Goal: Task Accomplishment & Management: Use online tool/utility

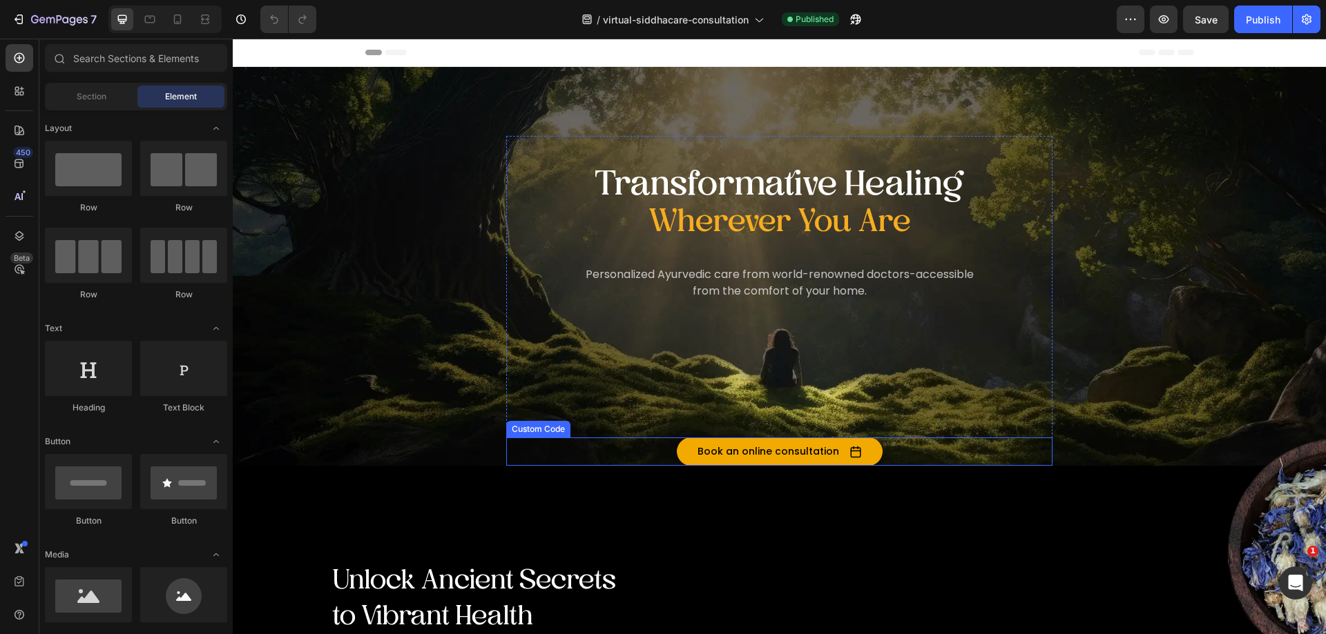
click at [751, 452] on button "Book an online consultation" at bounding box center [780, 452] width 206 height 28
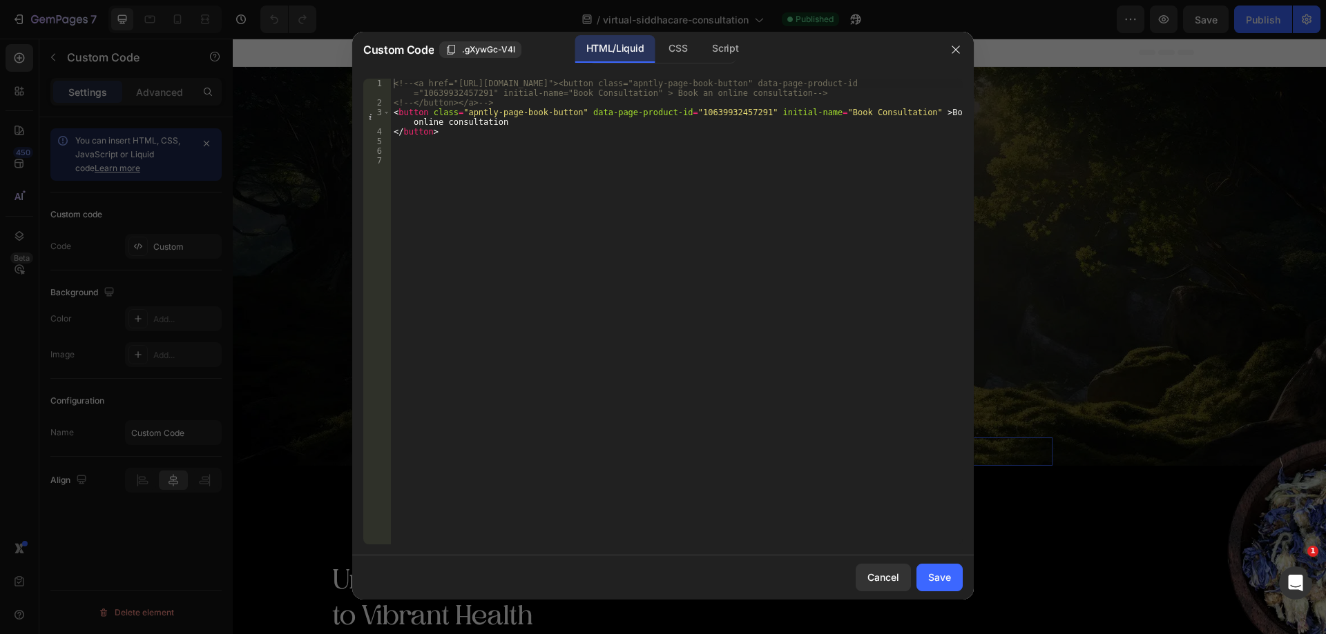
click at [711, 114] on div "<!-- <a href="https://AyushaktiEU.as.me/?calendarID=12582937"><button class="ap…" at bounding box center [677, 326] width 572 height 495
click at [719, 113] on div "<!-- <a href="https://AyushaktiEU.as.me/?calendarID=12582937"><button class="ap…" at bounding box center [677, 326] width 572 height 495
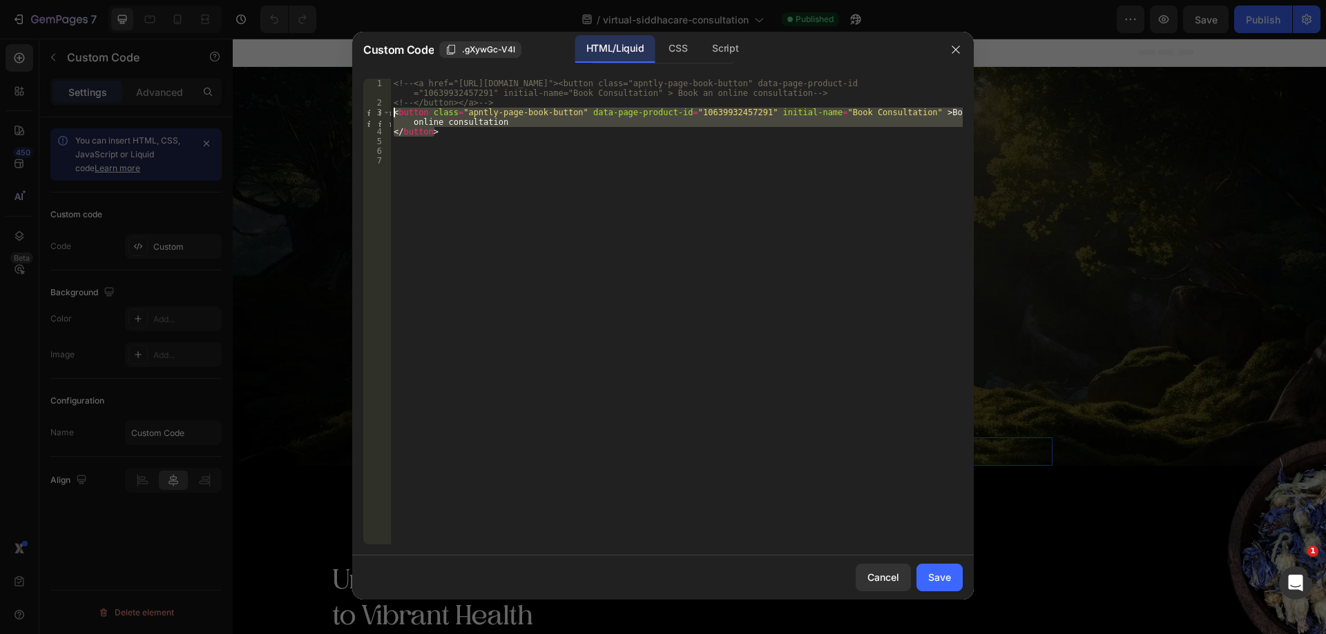
drag, startPoint x: 442, startPoint y: 134, endPoint x: 392, endPoint y: 114, distance: 53.6
click at [392, 114] on div "<!-- <a href="https://AyushaktiEU.as.me/?calendarID=12582937"><button class="ap…" at bounding box center [677, 326] width 572 height 495
type textarea "<button class="apntly-page-book-button" data-page-product-id="10639932457291" i…"
click at [886, 576] on div "Cancel" at bounding box center [883, 577] width 32 height 14
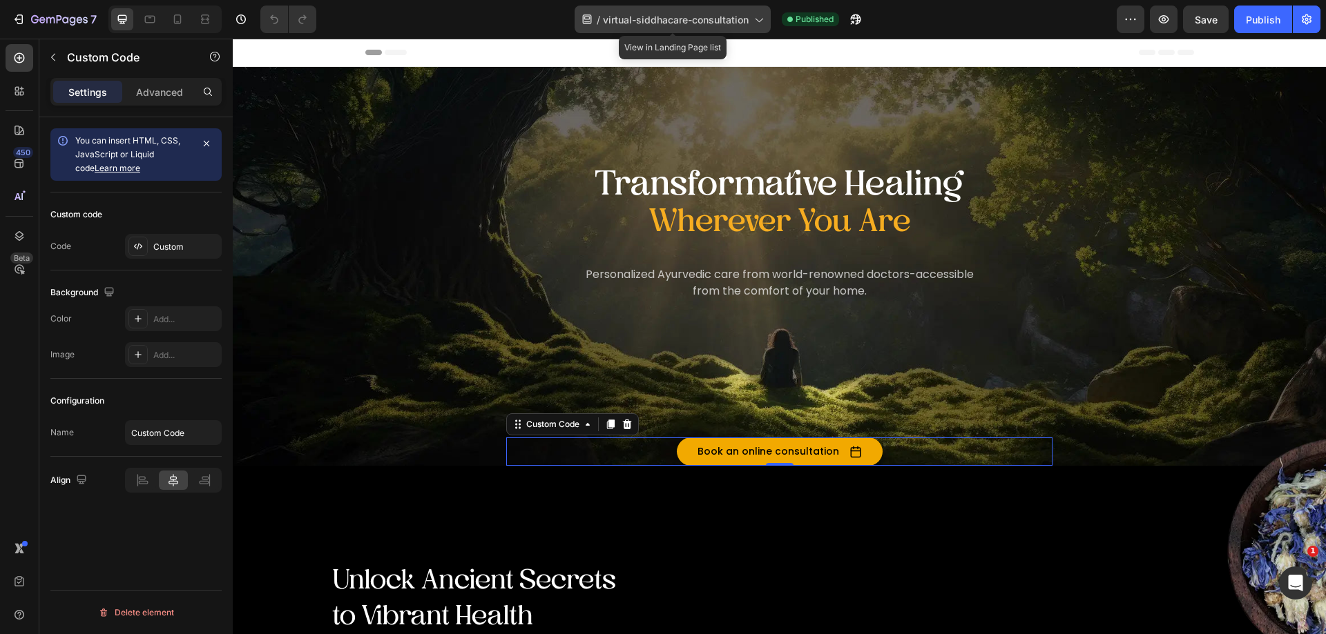
click at [728, 24] on span "virtual-siddhacare-consultation" at bounding box center [676, 19] width 146 height 14
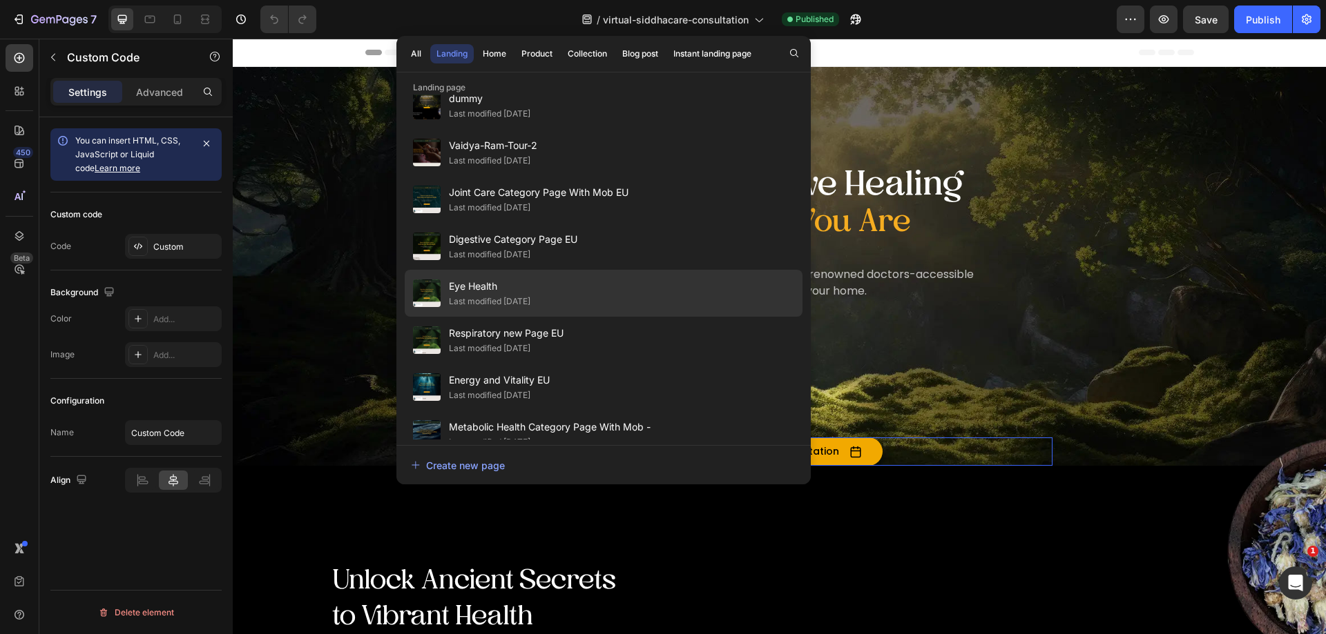
scroll to position [483, 0]
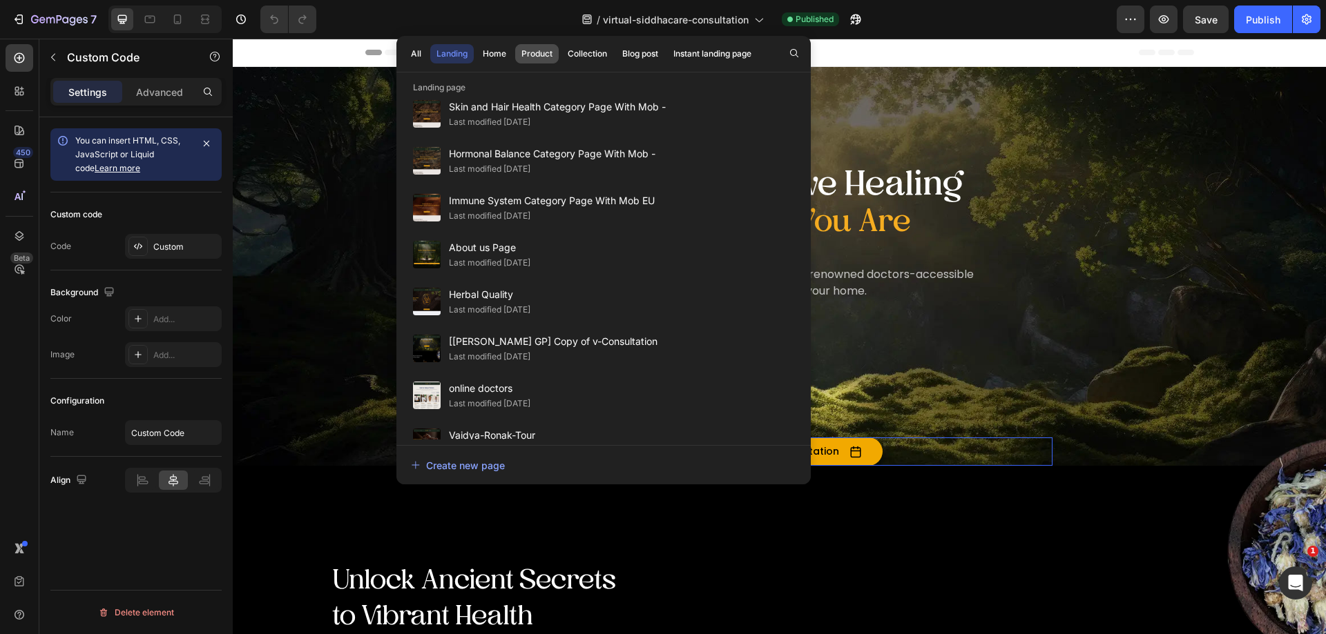
click at [536, 55] on div "Product" at bounding box center [536, 54] width 31 height 12
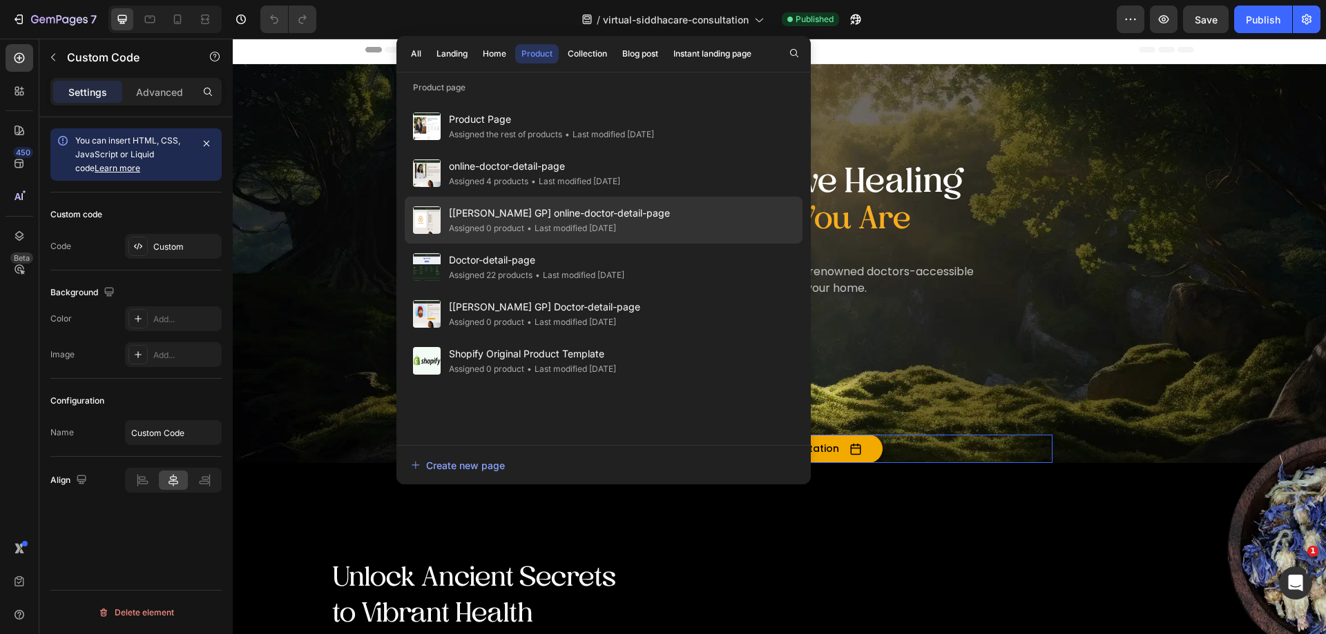
scroll to position [0, 0]
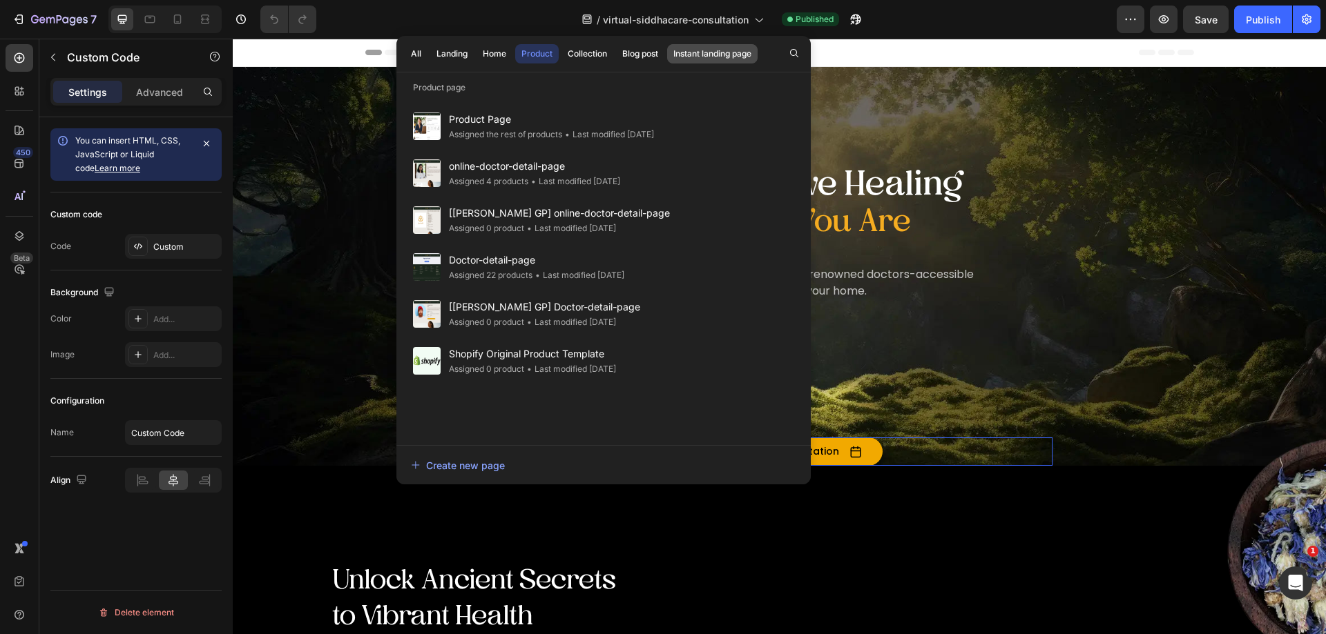
click at [689, 52] on div "Instant landing page" at bounding box center [712, 54] width 78 height 12
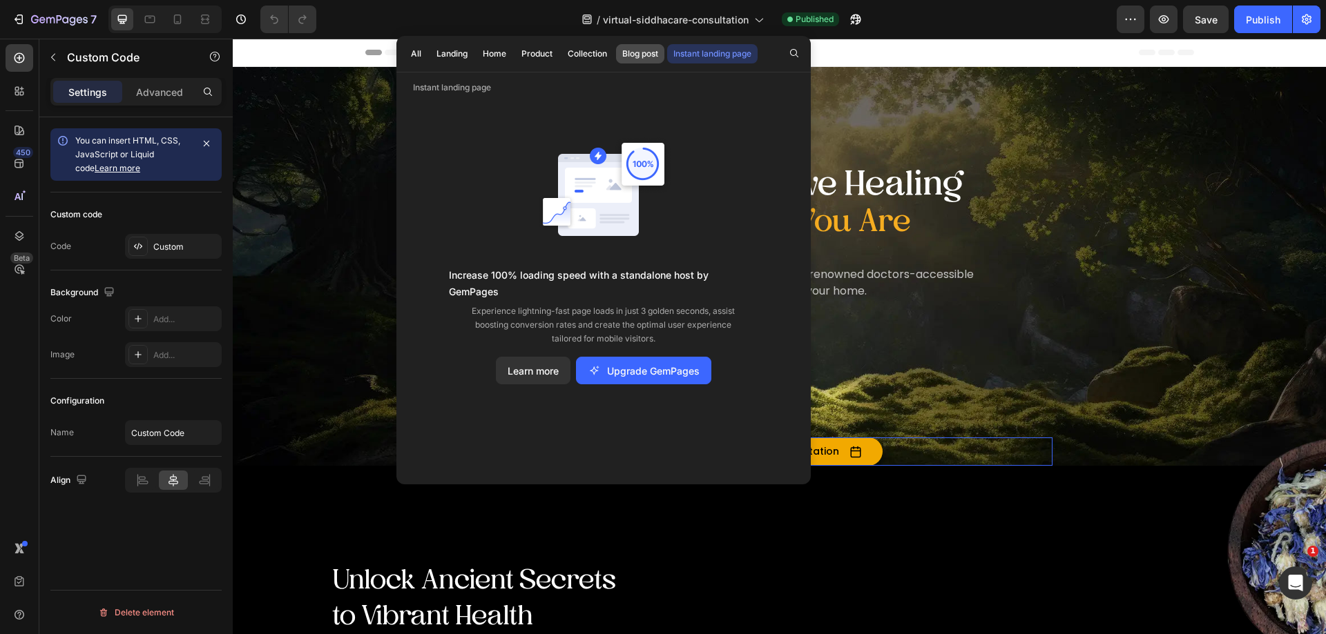
click at [632, 59] on div "Blog post" at bounding box center [640, 54] width 36 height 12
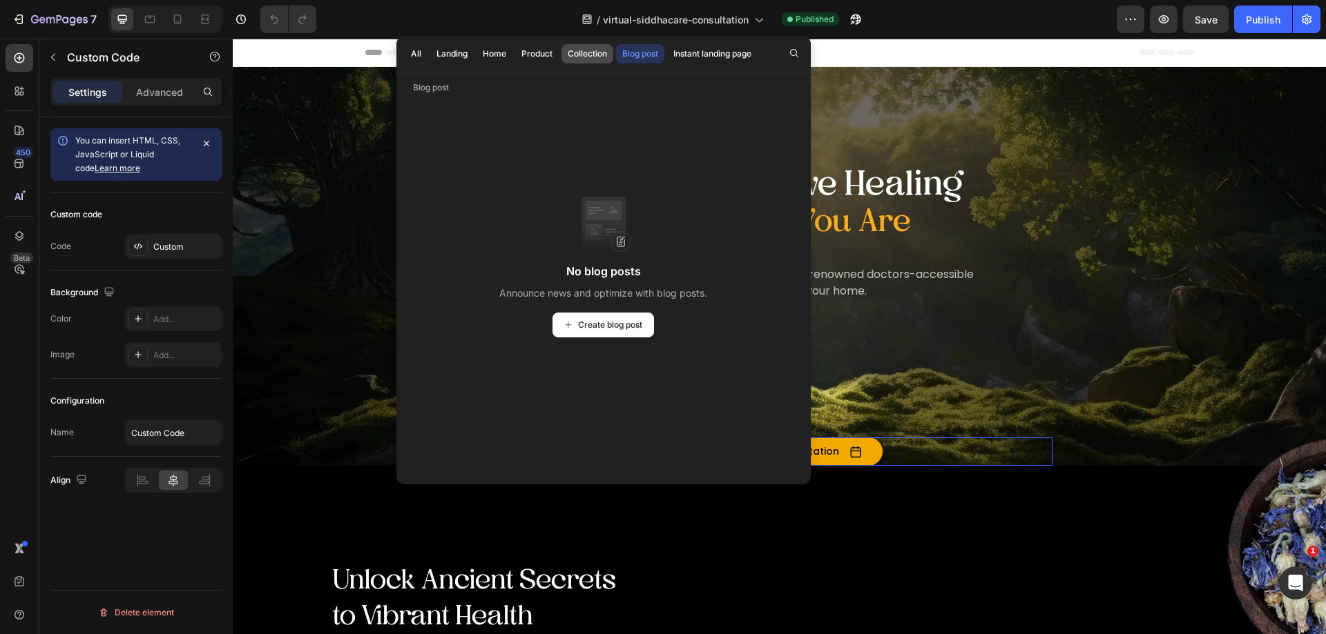
click at [594, 53] on div "Collection" at bounding box center [587, 54] width 39 height 12
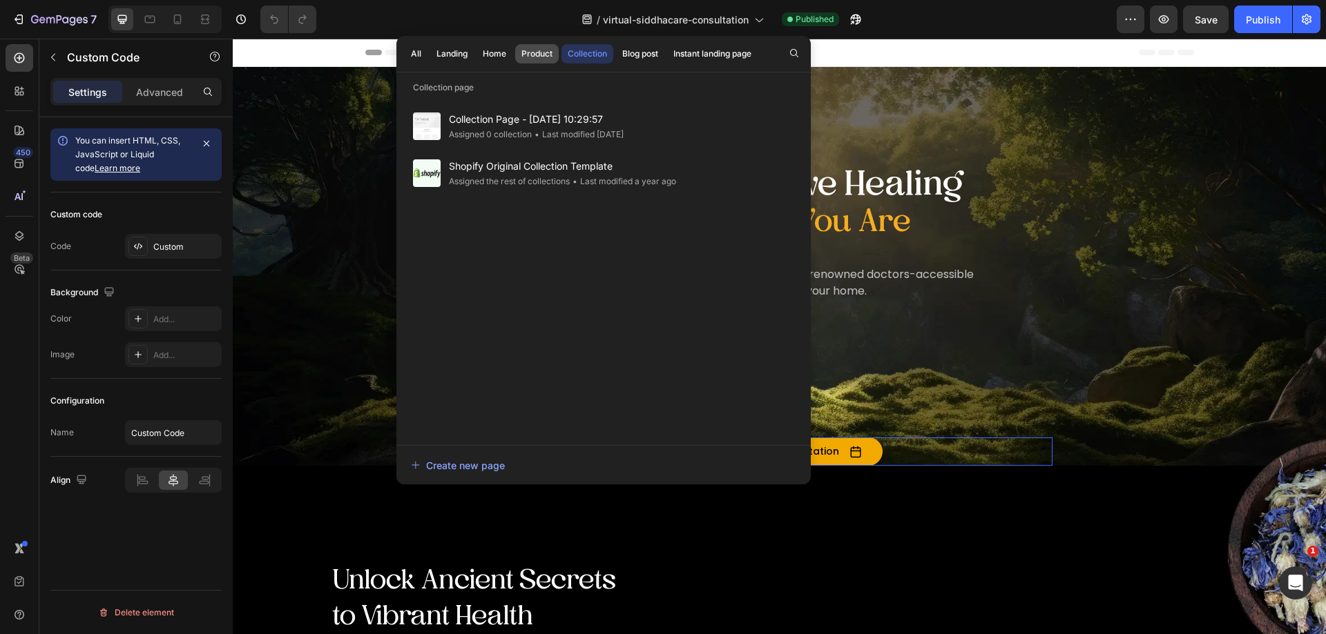
click at [540, 54] on div "Product" at bounding box center [536, 54] width 31 height 12
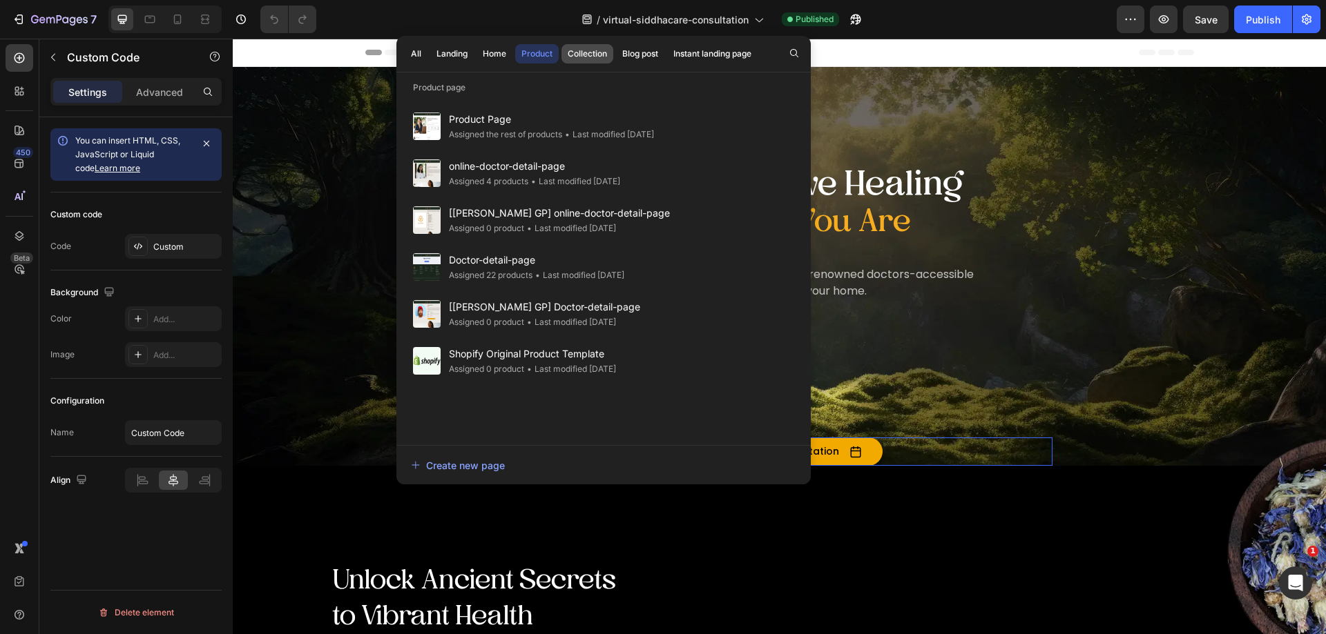
click at [616, 54] on button "Collection" at bounding box center [640, 53] width 48 height 19
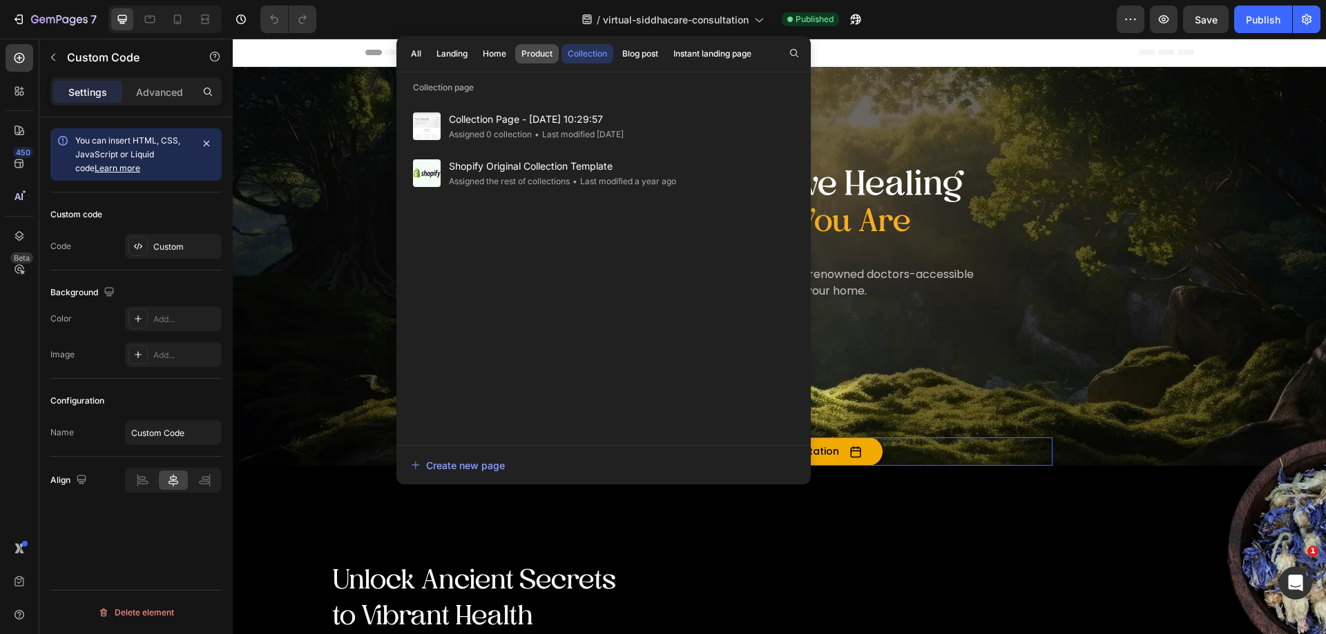
click at [523, 52] on div "Product" at bounding box center [536, 54] width 31 height 12
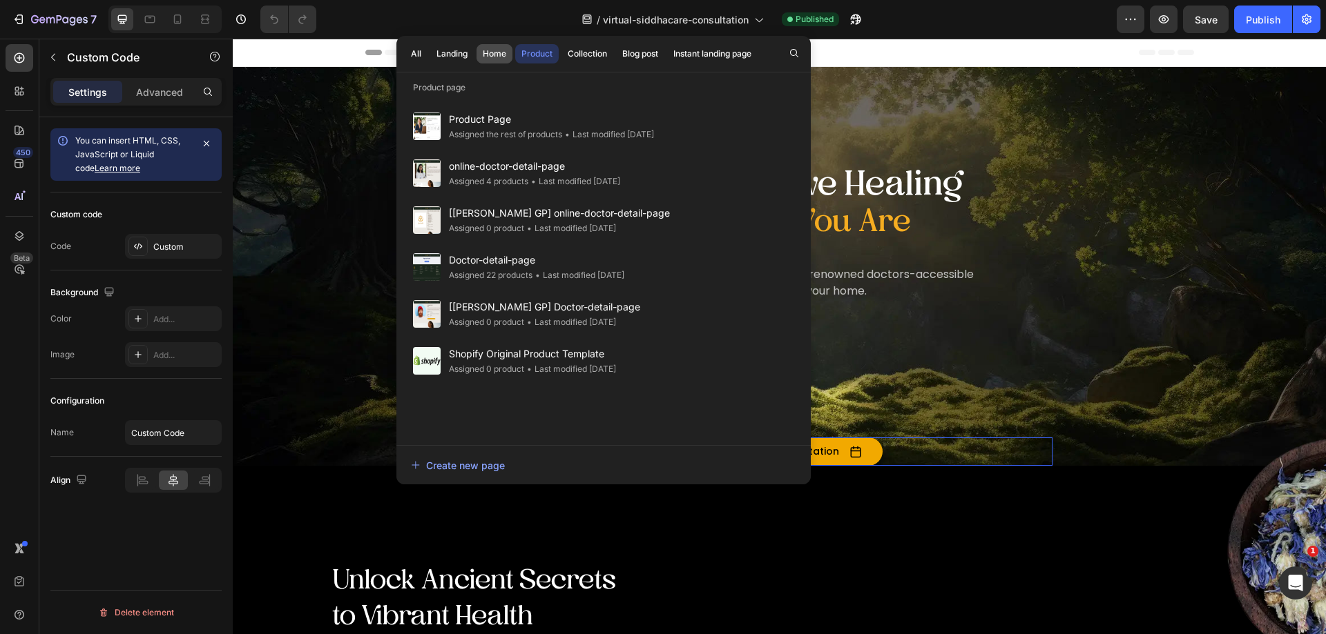
click at [492, 52] on div "Home" at bounding box center [494, 54] width 23 height 12
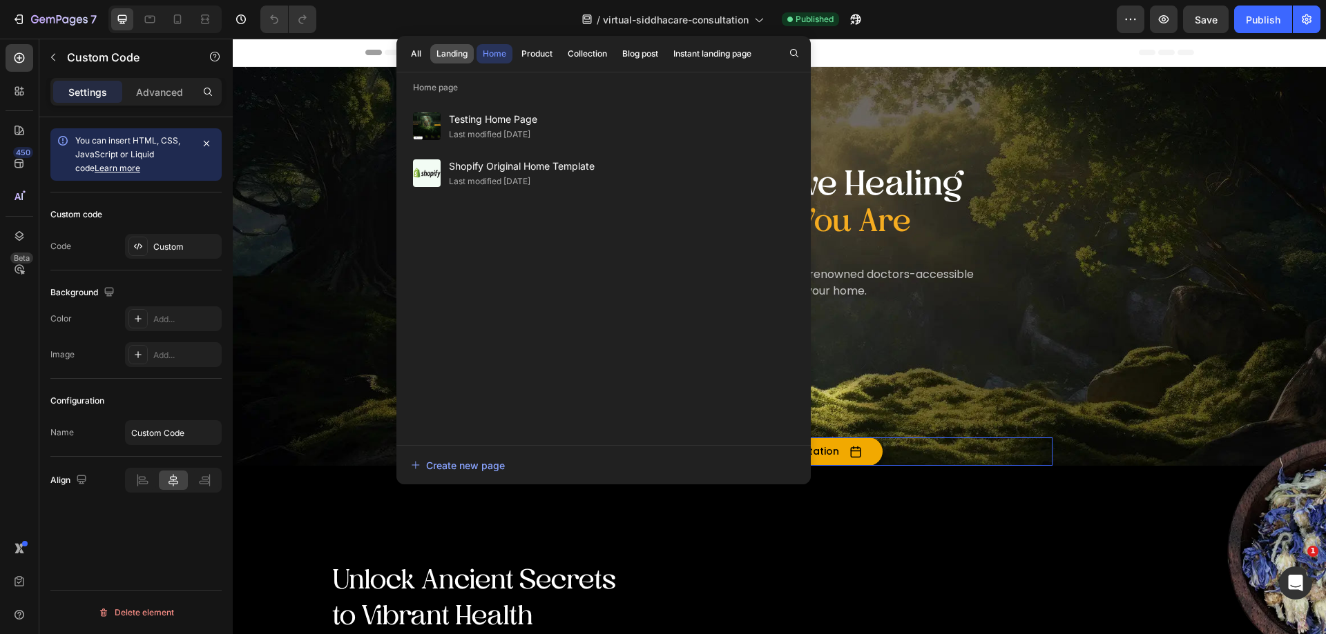
click at [452, 55] on div "Landing" at bounding box center [451, 54] width 31 height 12
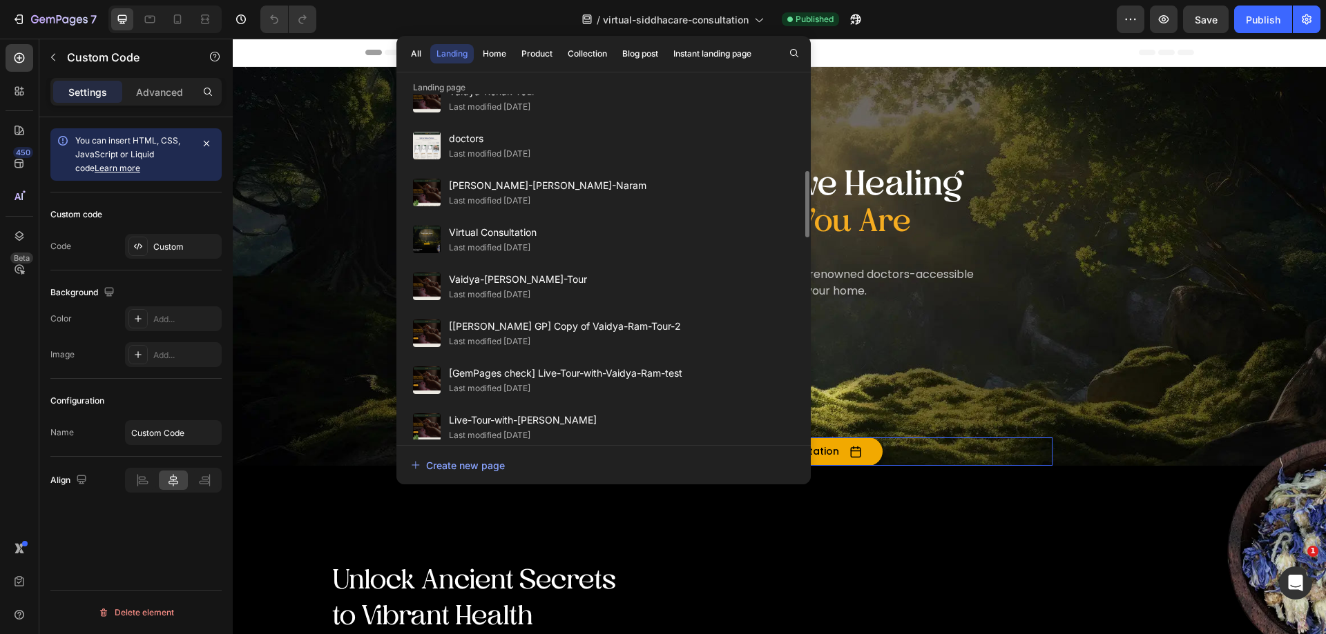
scroll to position [758, 0]
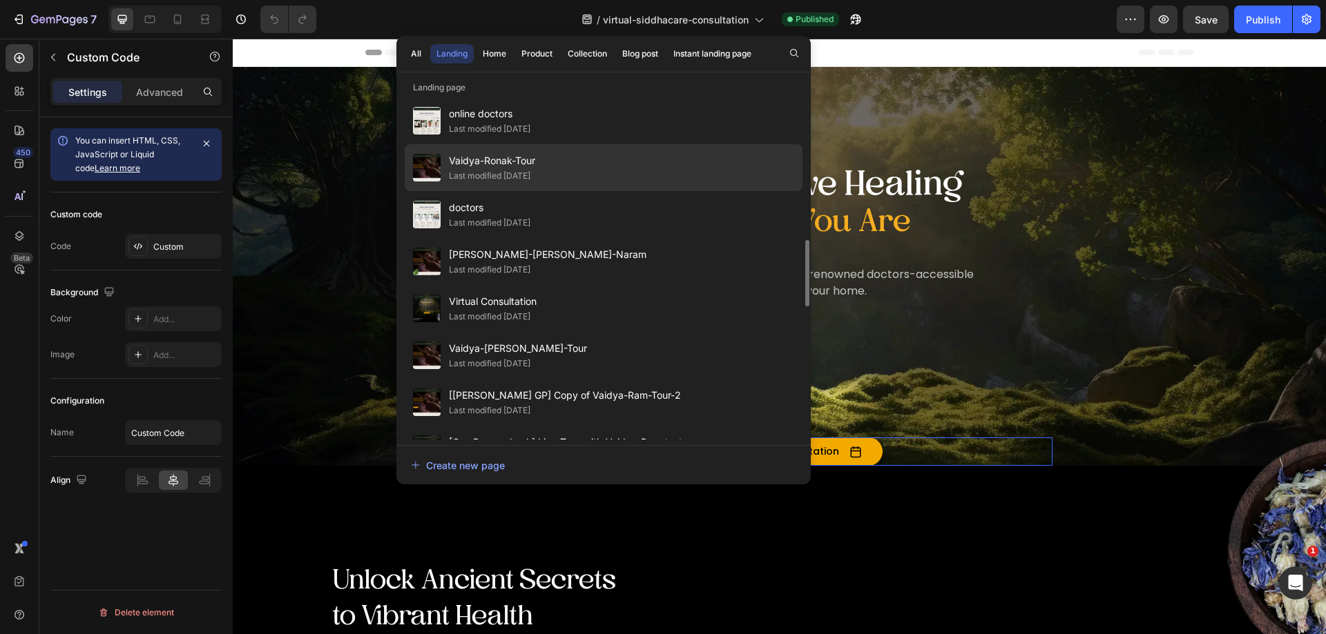
click at [519, 160] on span "Vaidya-Ronak-Tour" at bounding box center [492, 161] width 86 height 17
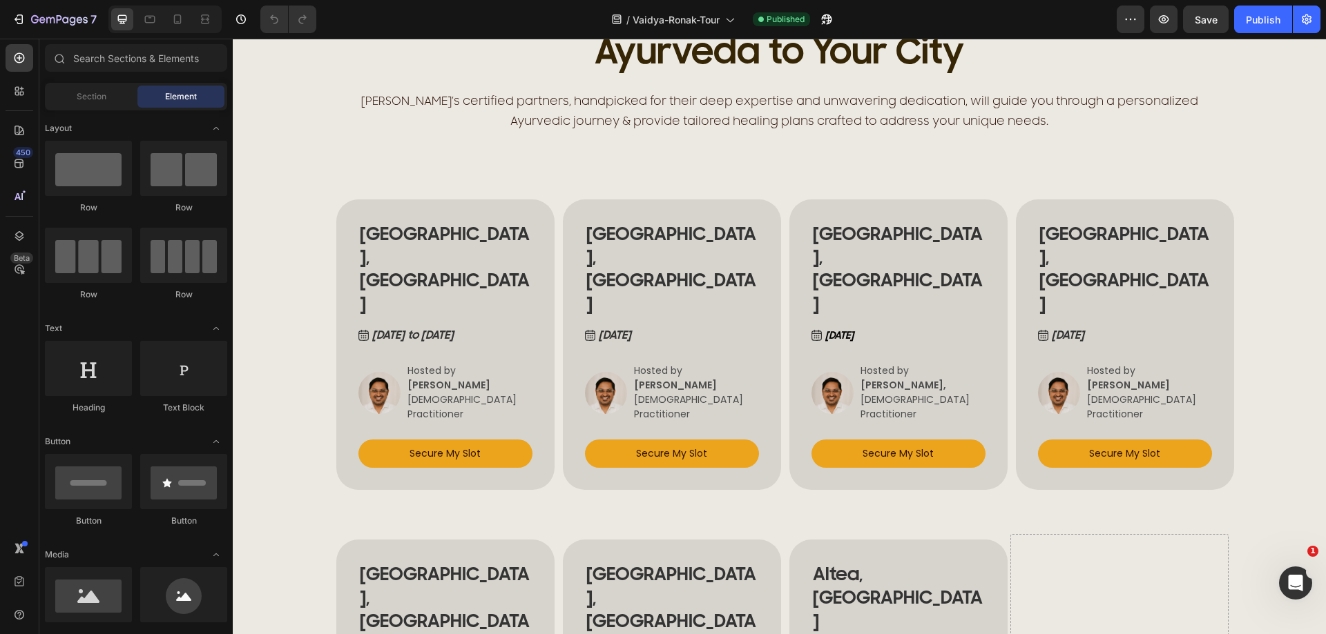
scroll to position [829, 0]
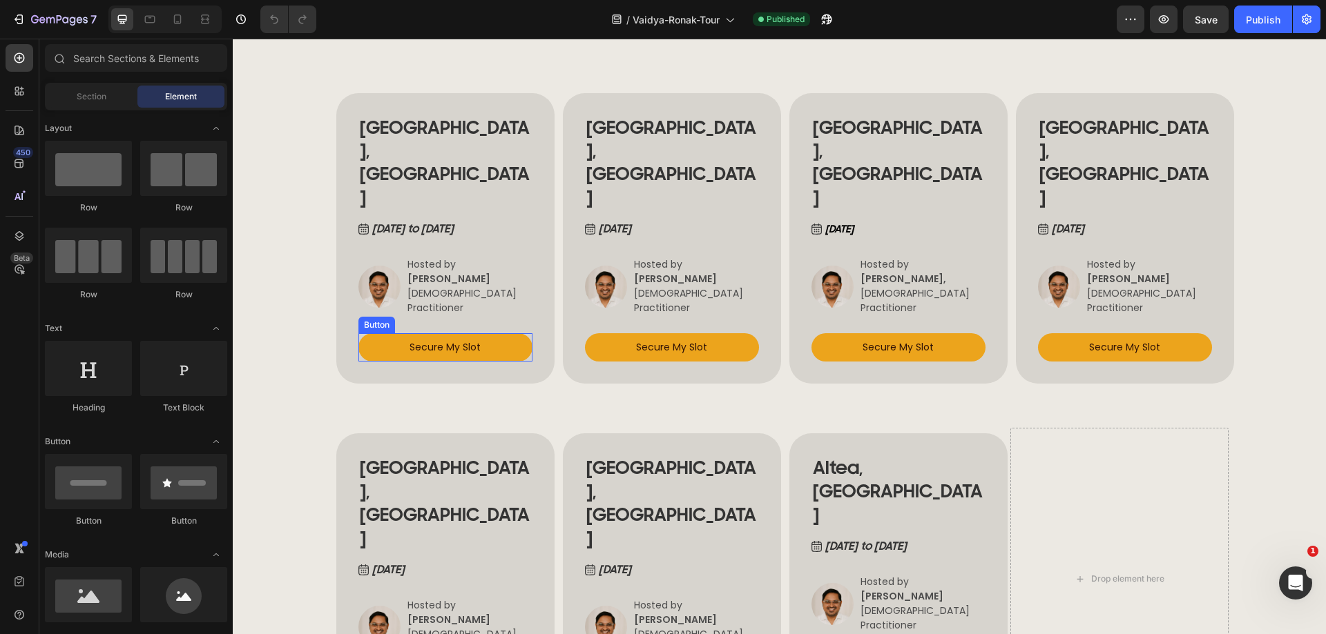
click at [498, 333] on link "Secure My Slot" at bounding box center [445, 347] width 174 height 28
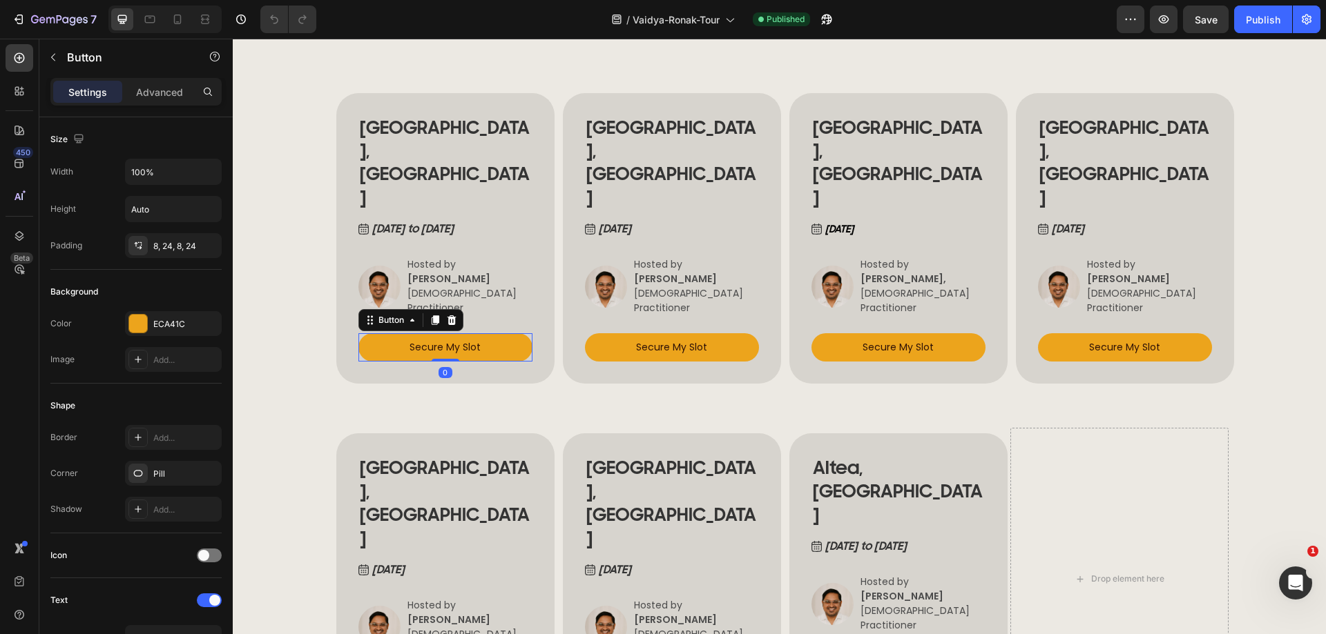
click at [495, 333] on link "Secure My Slot" at bounding box center [445, 347] width 174 height 28
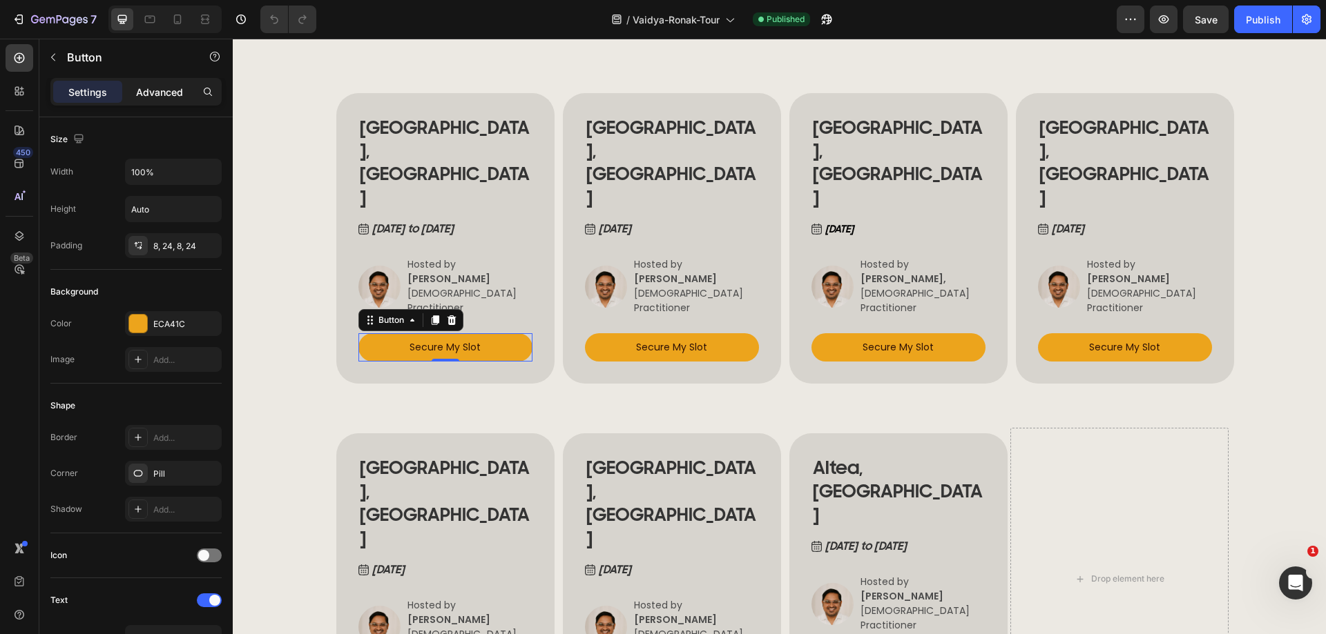
click at [172, 90] on p "Advanced" at bounding box center [159, 92] width 47 height 14
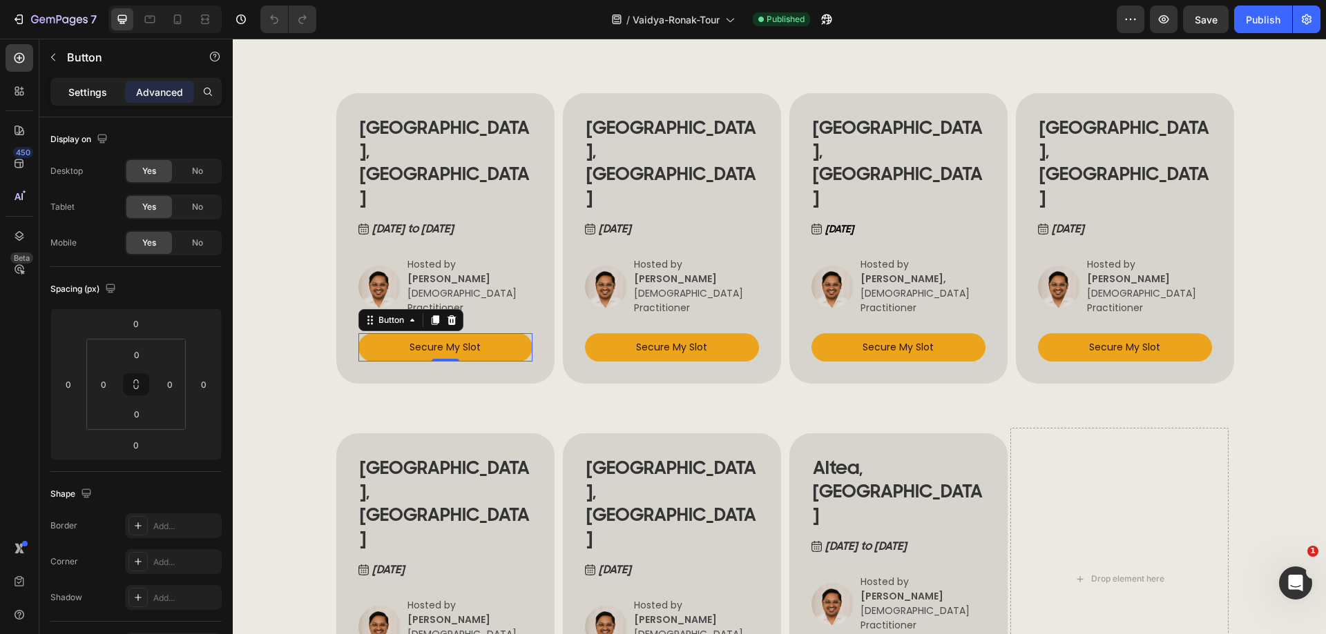
click at [105, 93] on p "Settings" at bounding box center [87, 92] width 39 height 14
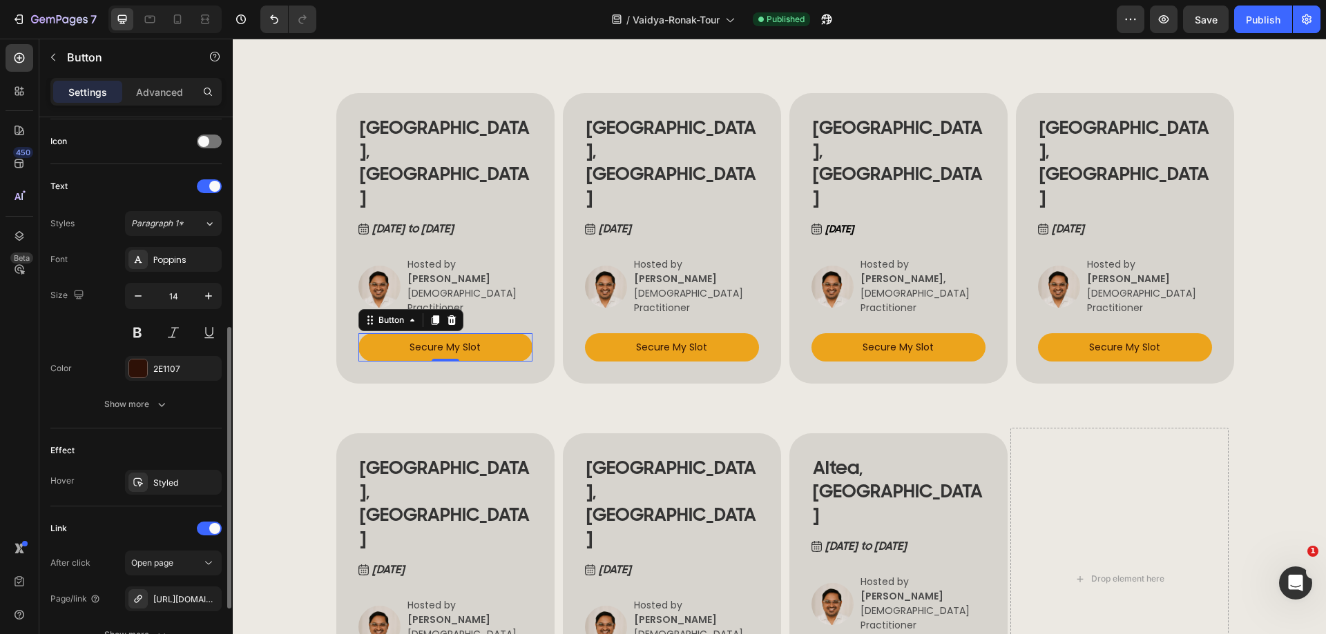
scroll to position [541, 0]
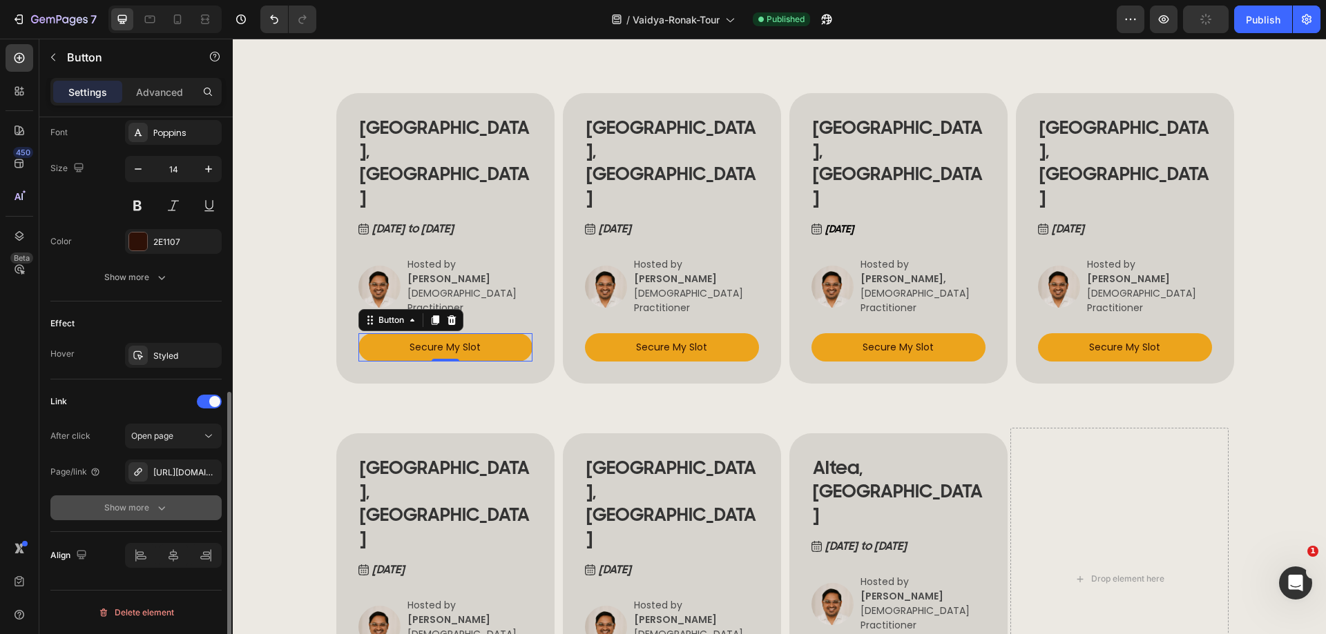
click at [162, 508] on icon "button" at bounding box center [162, 508] width 14 height 14
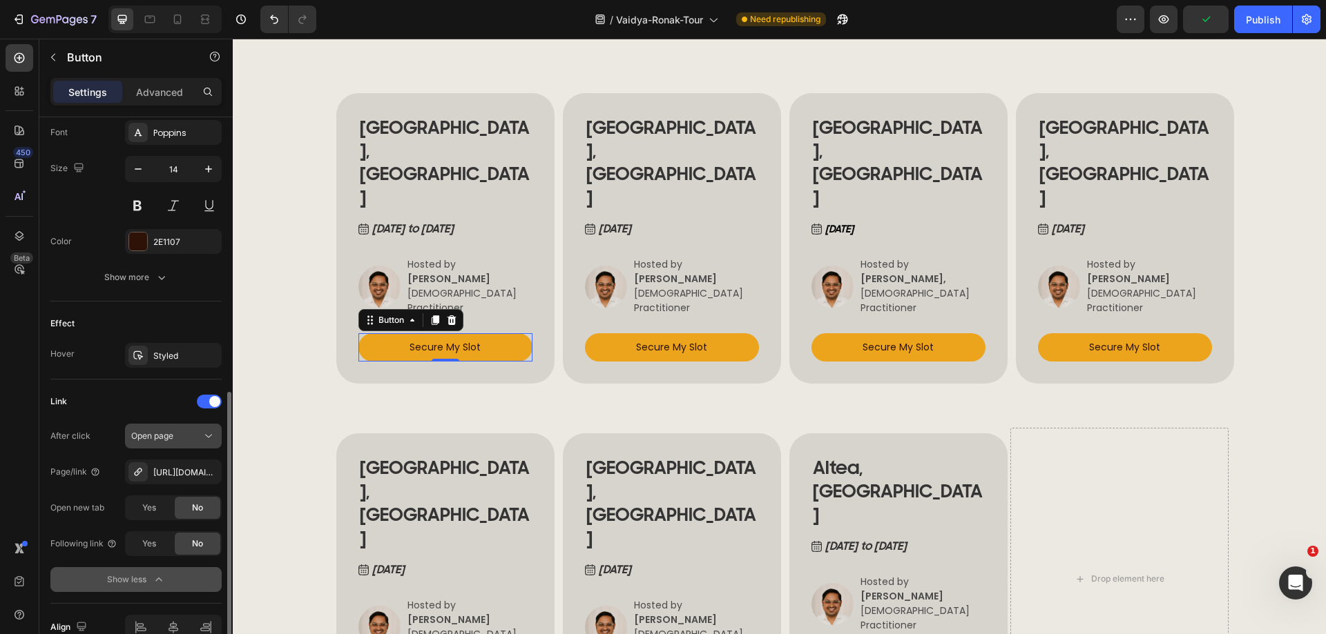
click at [181, 434] on div "Open page" at bounding box center [166, 436] width 70 height 12
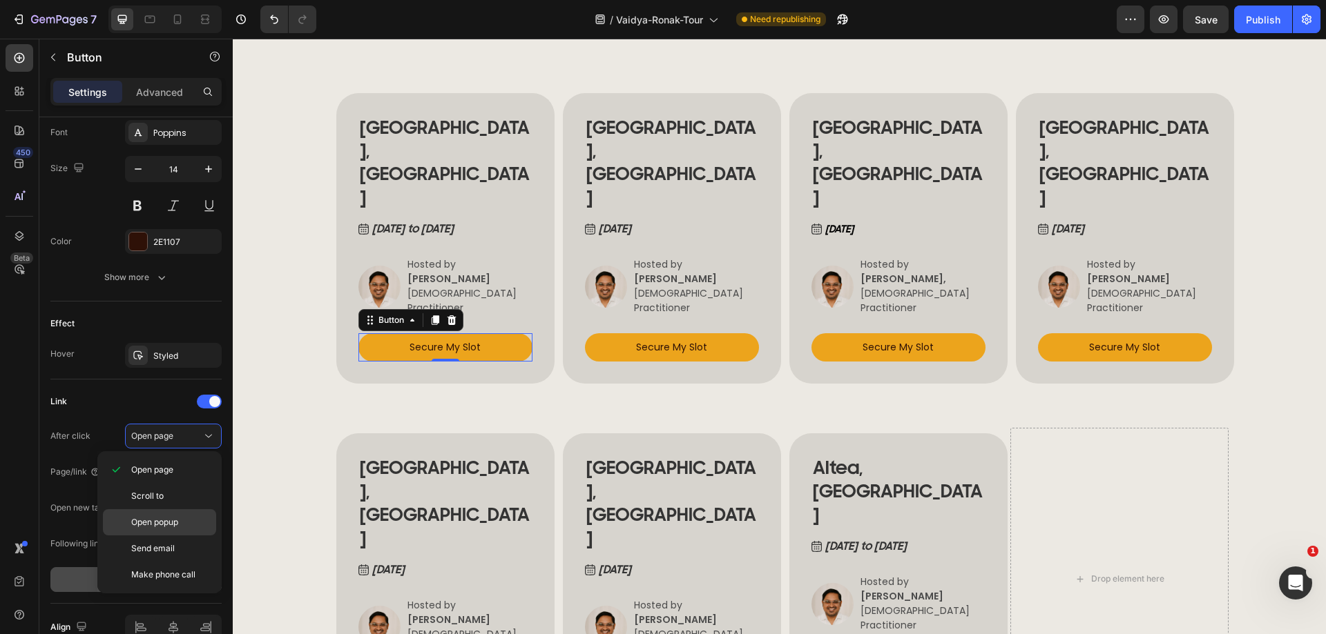
click at [159, 527] on span "Open popup" at bounding box center [154, 522] width 47 height 12
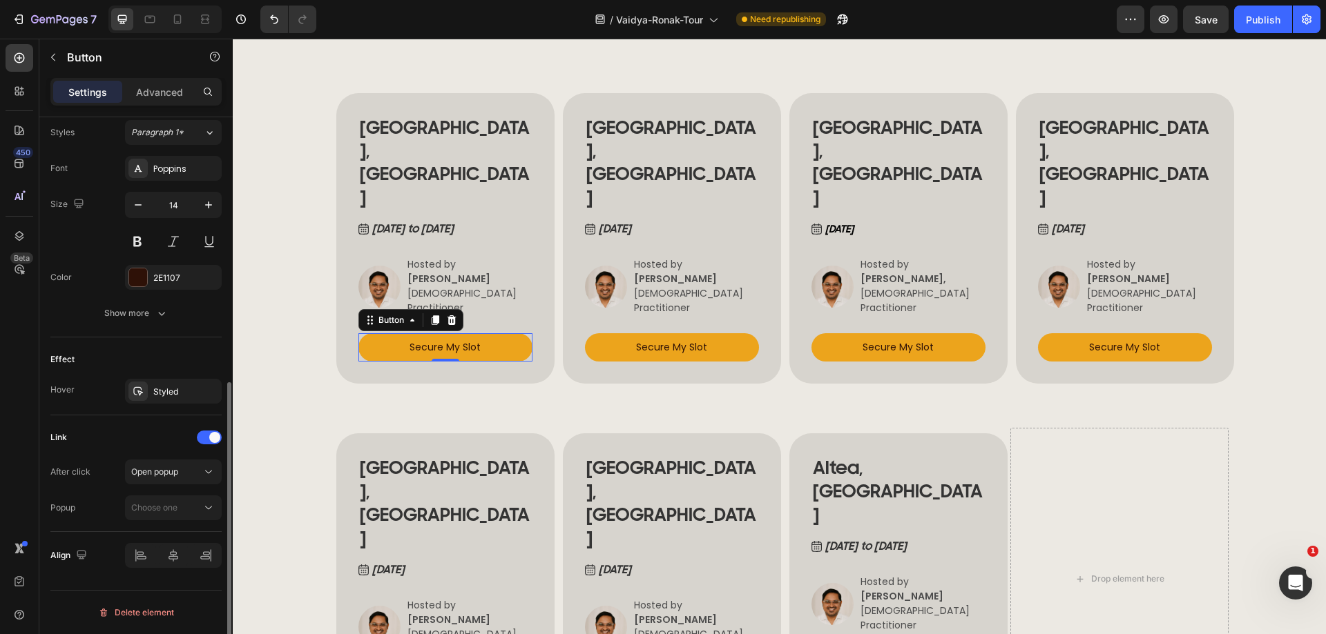
scroll to position [505, 0]
click at [162, 509] on span "Choose one" at bounding box center [154, 508] width 46 height 10
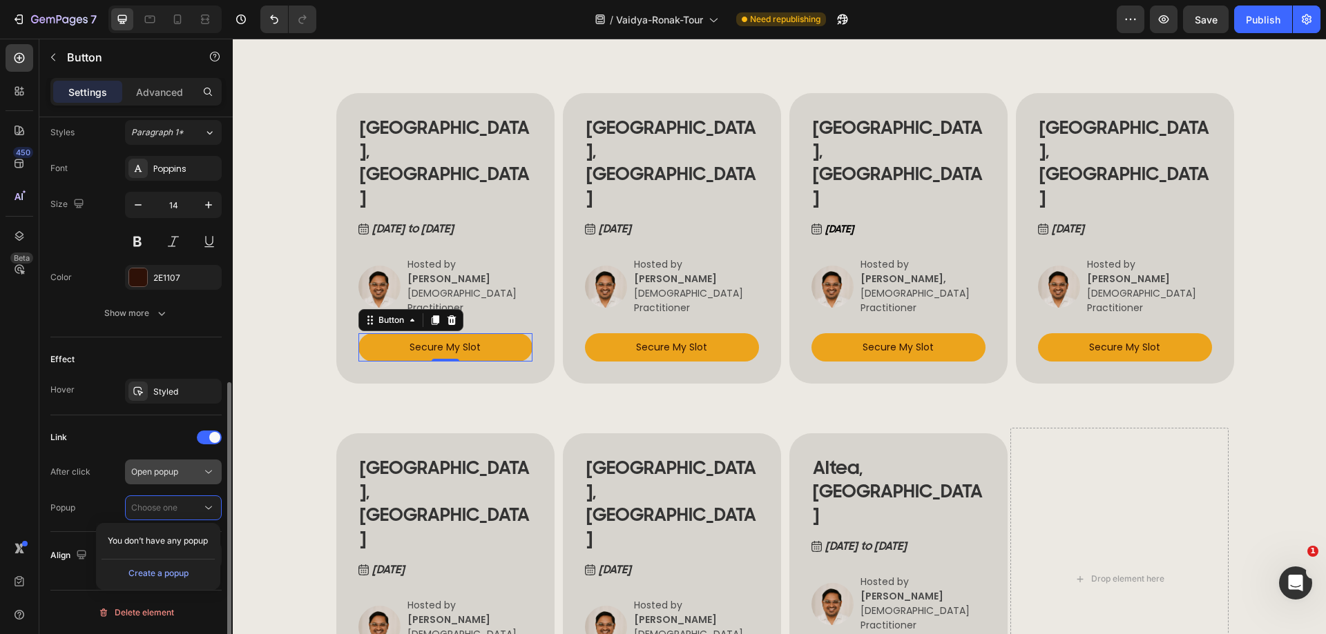
click at [177, 474] on span "Open popup" at bounding box center [154, 472] width 47 height 10
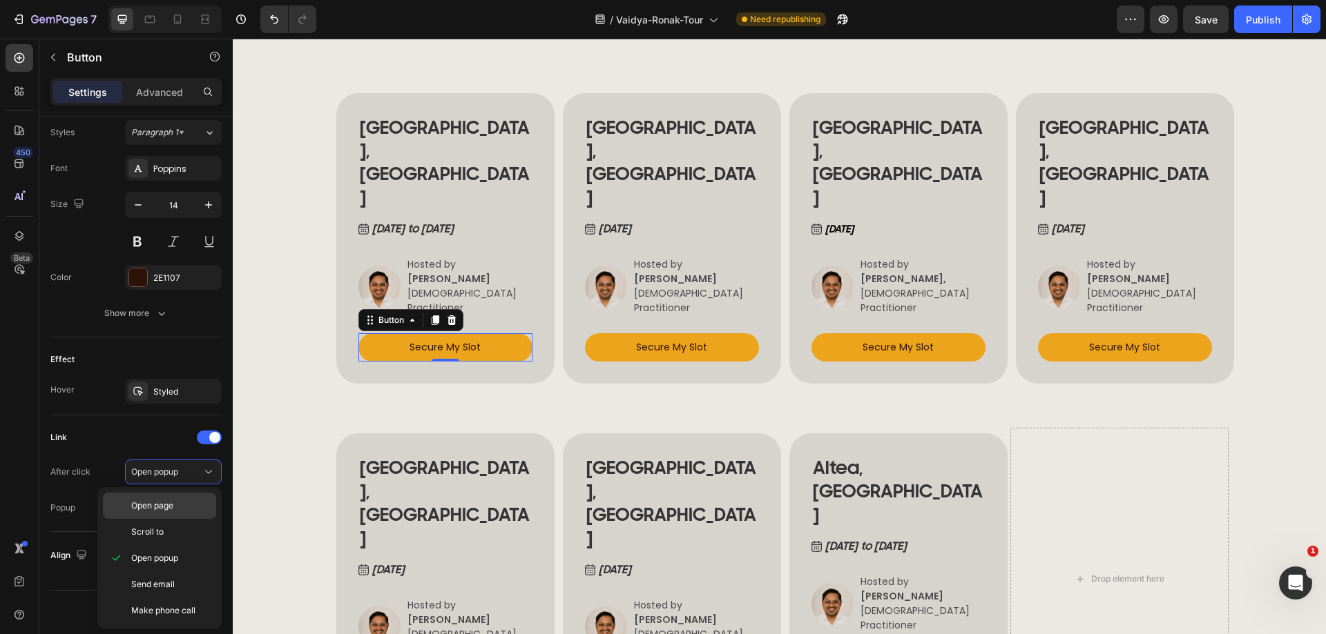
click at [164, 508] on span "Open page" at bounding box center [152, 506] width 42 height 12
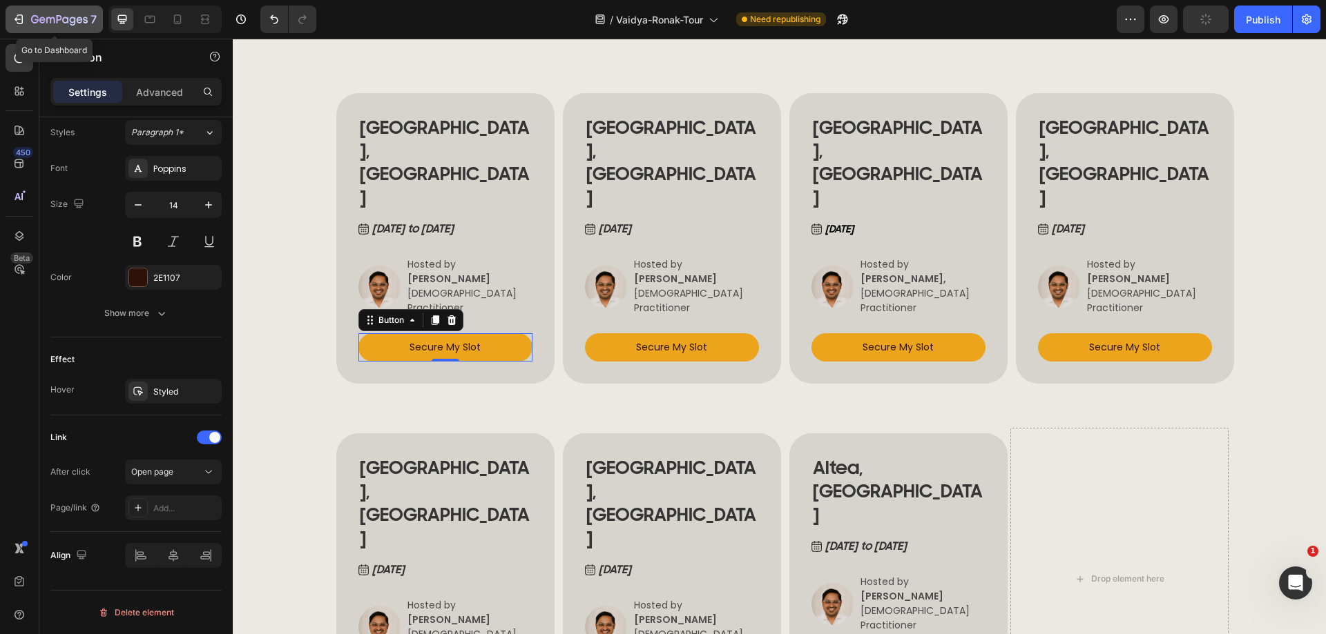
click at [18, 19] on icon "button" at bounding box center [19, 19] width 14 height 14
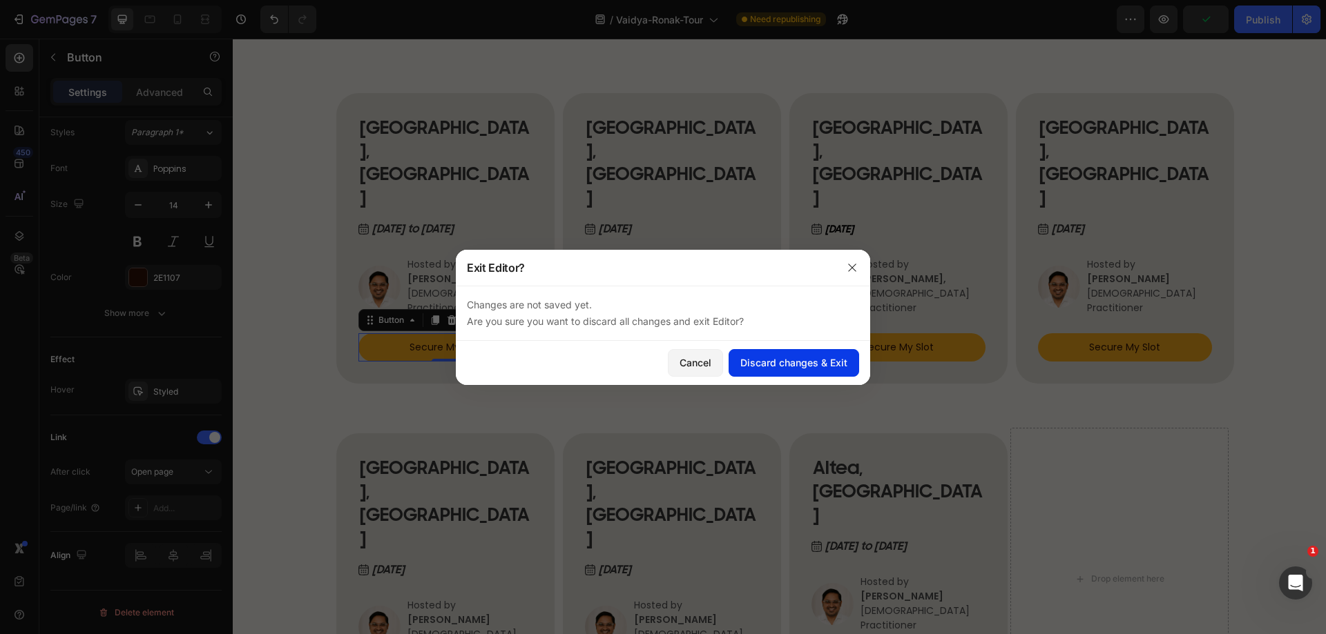
click at [794, 362] on div "Discard changes & Exit" at bounding box center [793, 363] width 107 height 14
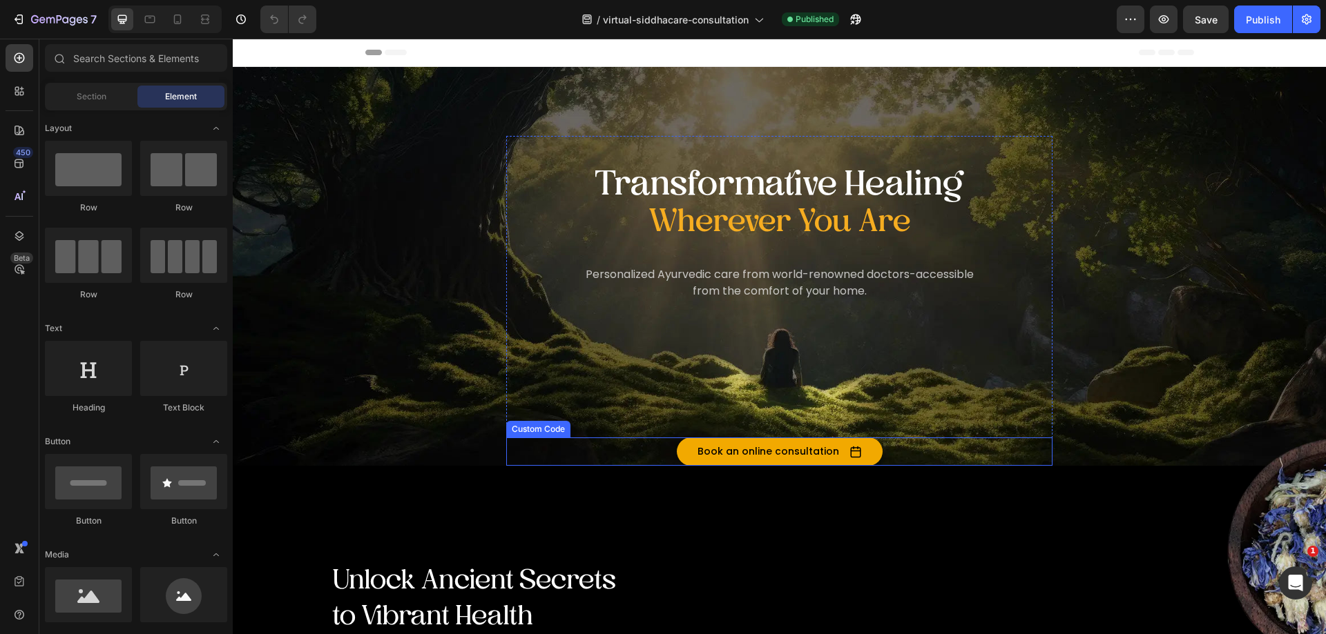
click at [766, 449] on button "Book an online consultation" at bounding box center [780, 452] width 206 height 28
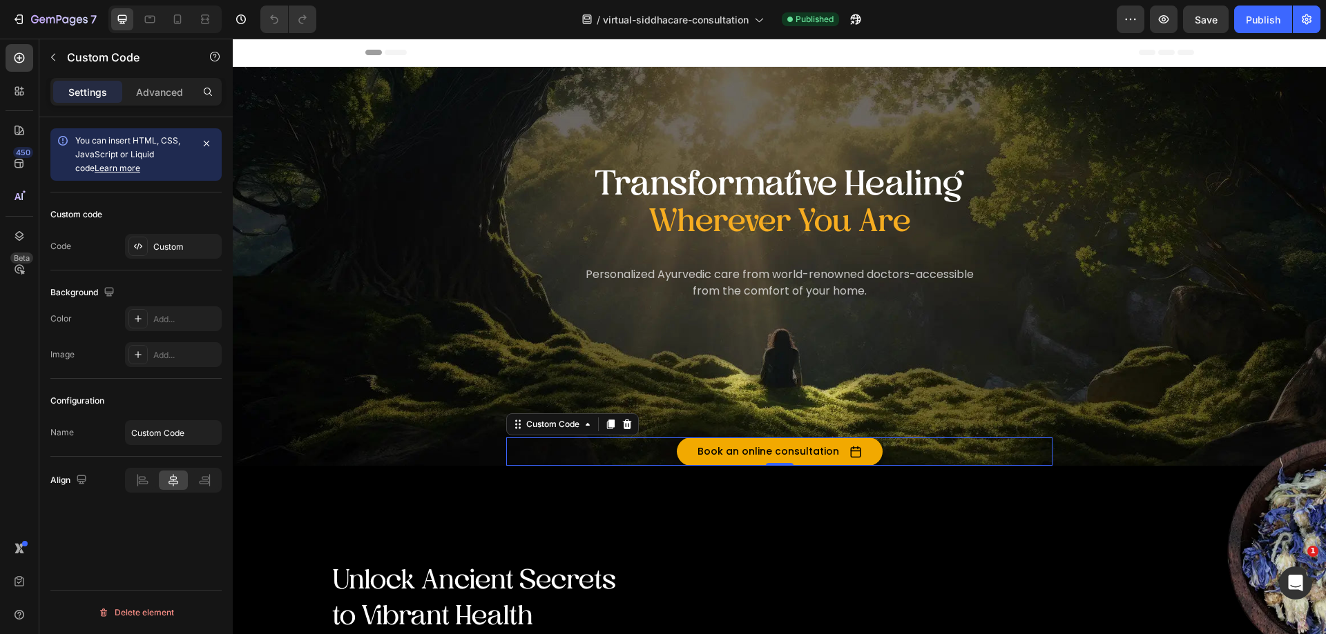
click at [710, 451] on button "Book an online consultation" at bounding box center [780, 452] width 206 height 28
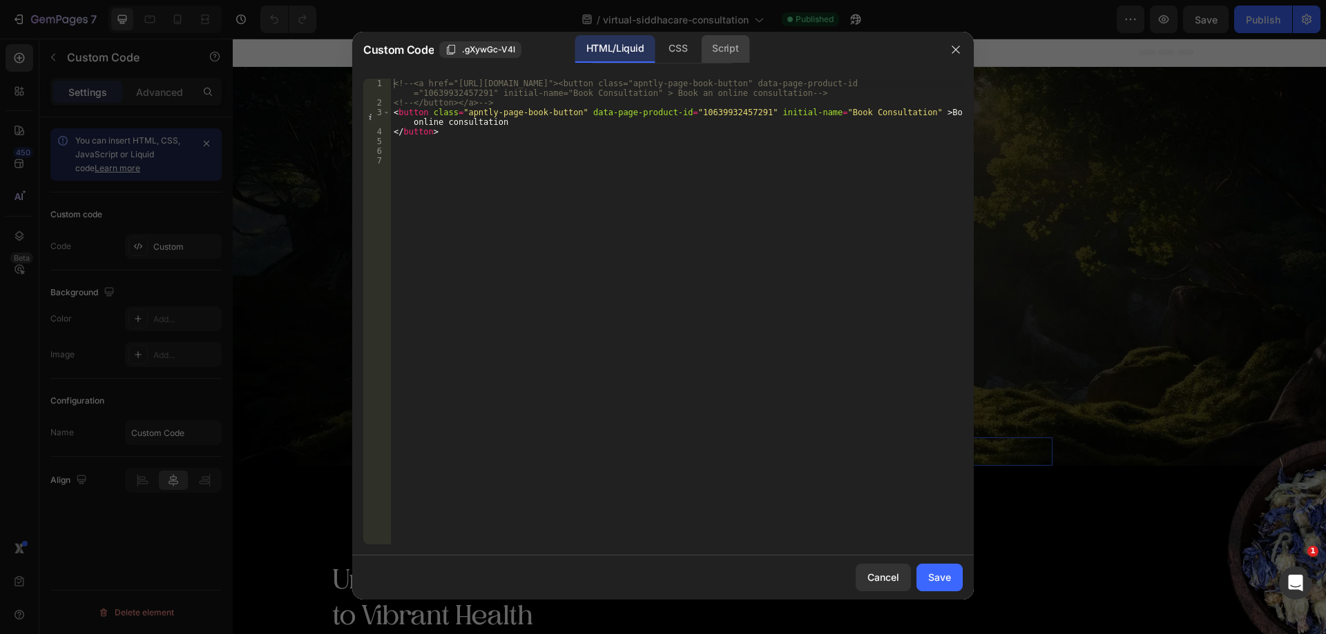
click at [726, 52] on div "Script" at bounding box center [725, 49] width 48 height 28
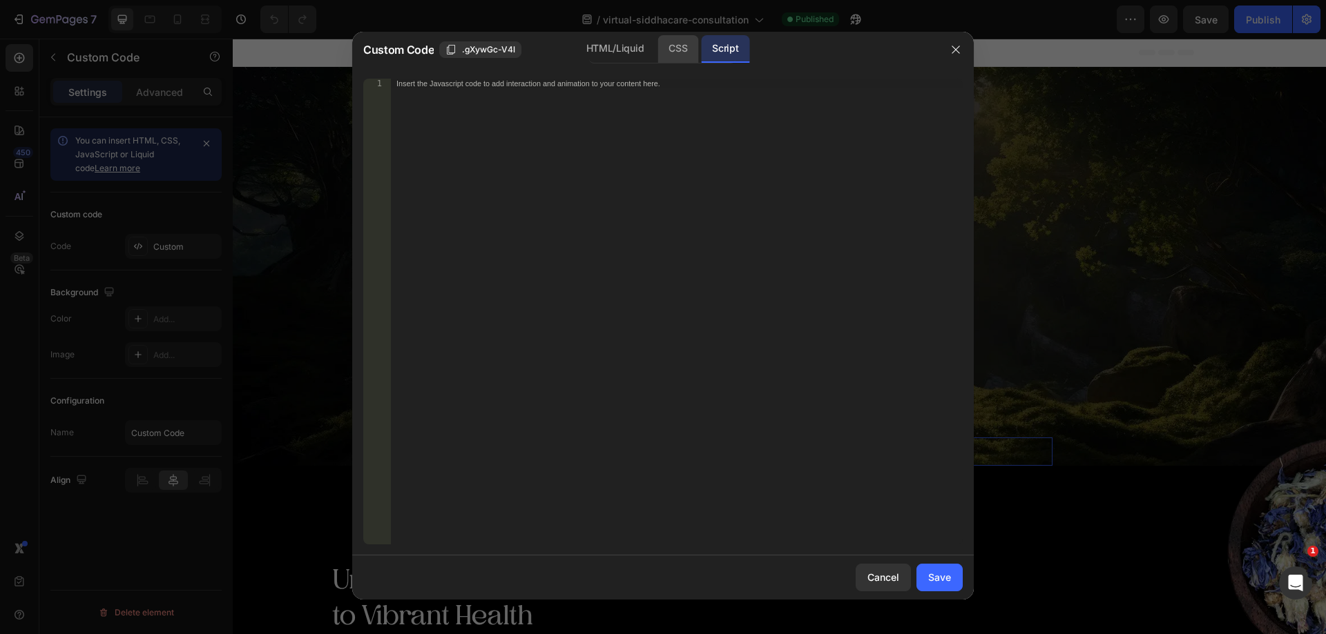
click at [682, 52] on div "CSS" at bounding box center [677, 49] width 41 height 28
click at [626, 51] on div "HTML/Liquid" at bounding box center [614, 49] width 79 height 28
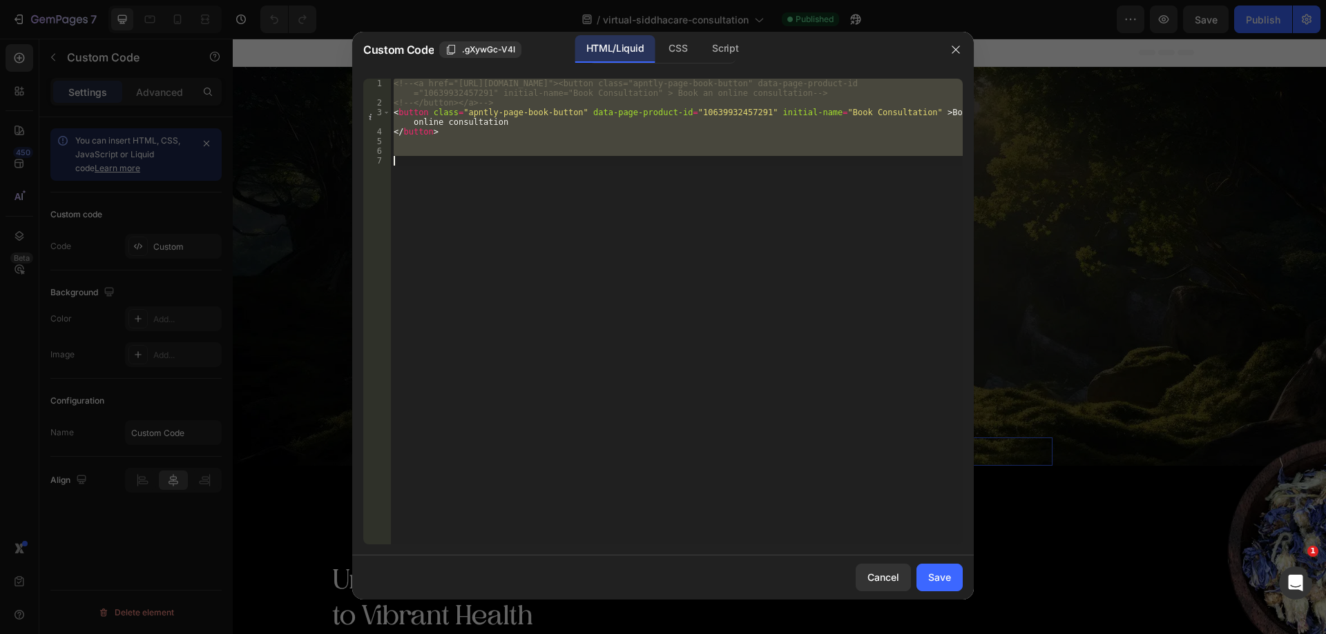
click at [555, 168] on div "<!-- <a href="https://AyushaktiEU.as.me/?calendarID=12582937"><button class="ap…" at bounding box center [677, 312] width 572 height 466
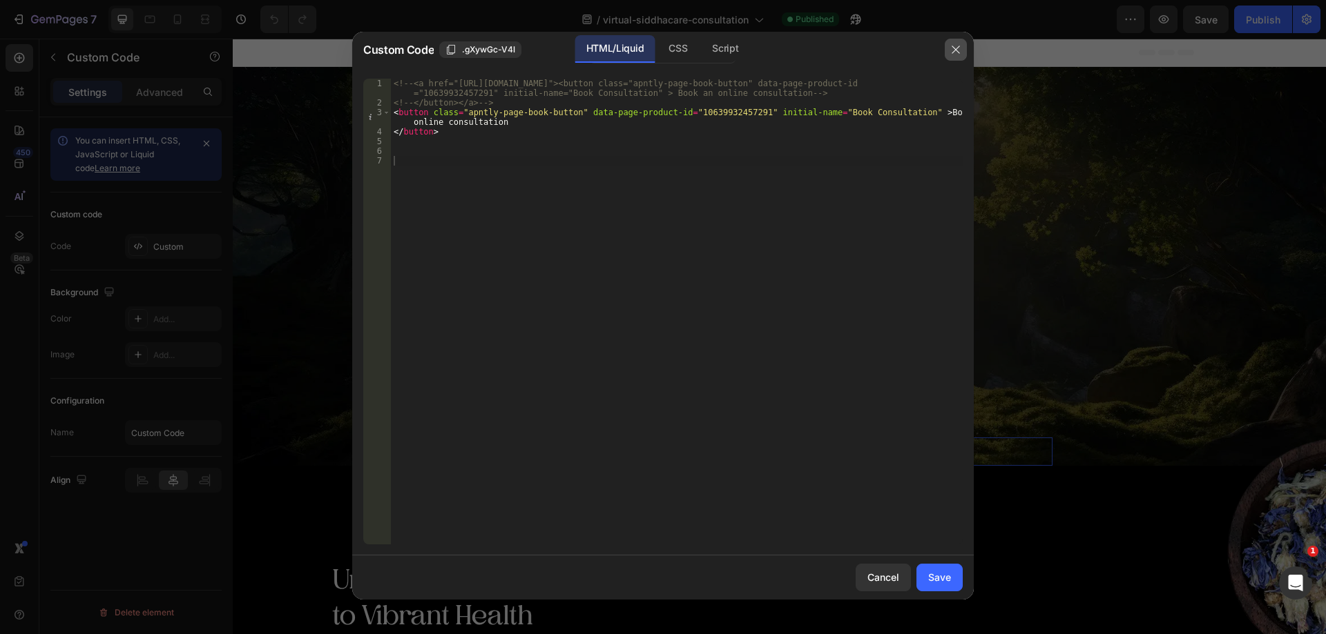
click at [949, 51] on button "button" at bounding box center [955, 50] width 22 height 22
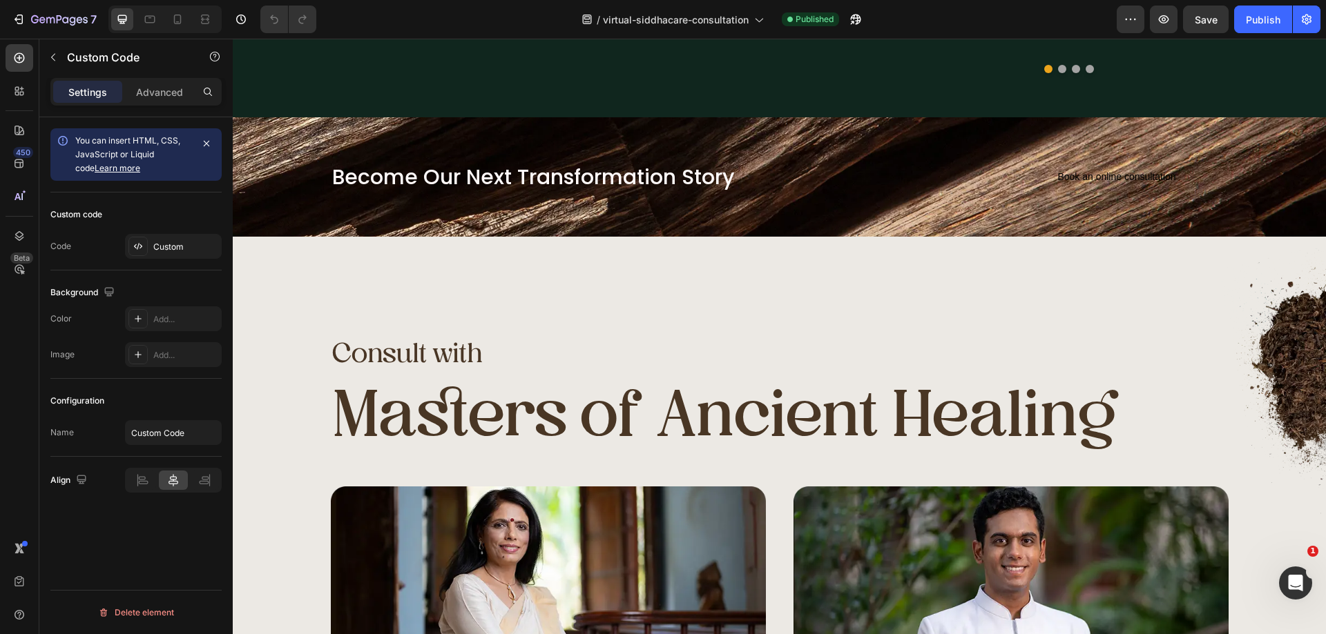
scroll to position [2278, 0]
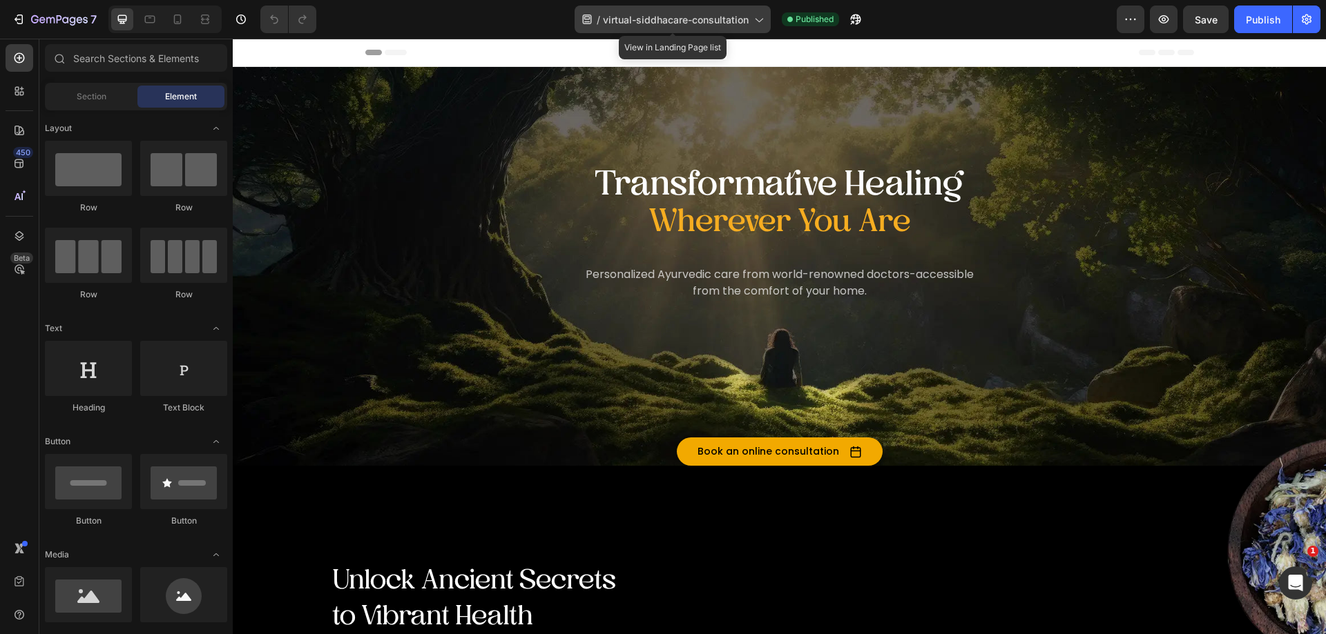
click at [697, 19] on span "virtual-siddhacare-consultation" at bounding box center [676, 19] width 146 height 14
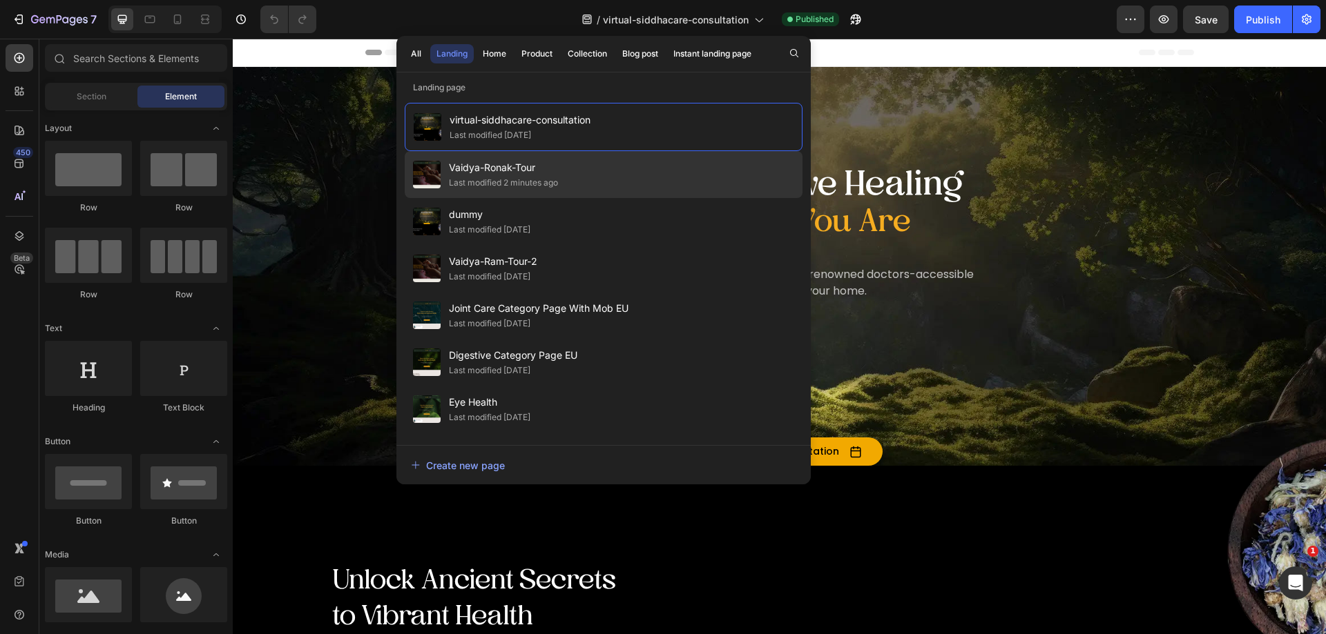
click at [530, 168] on span "Vaidya-Ronak-Tour" at bounding box center [503, 167] width 109 height 17
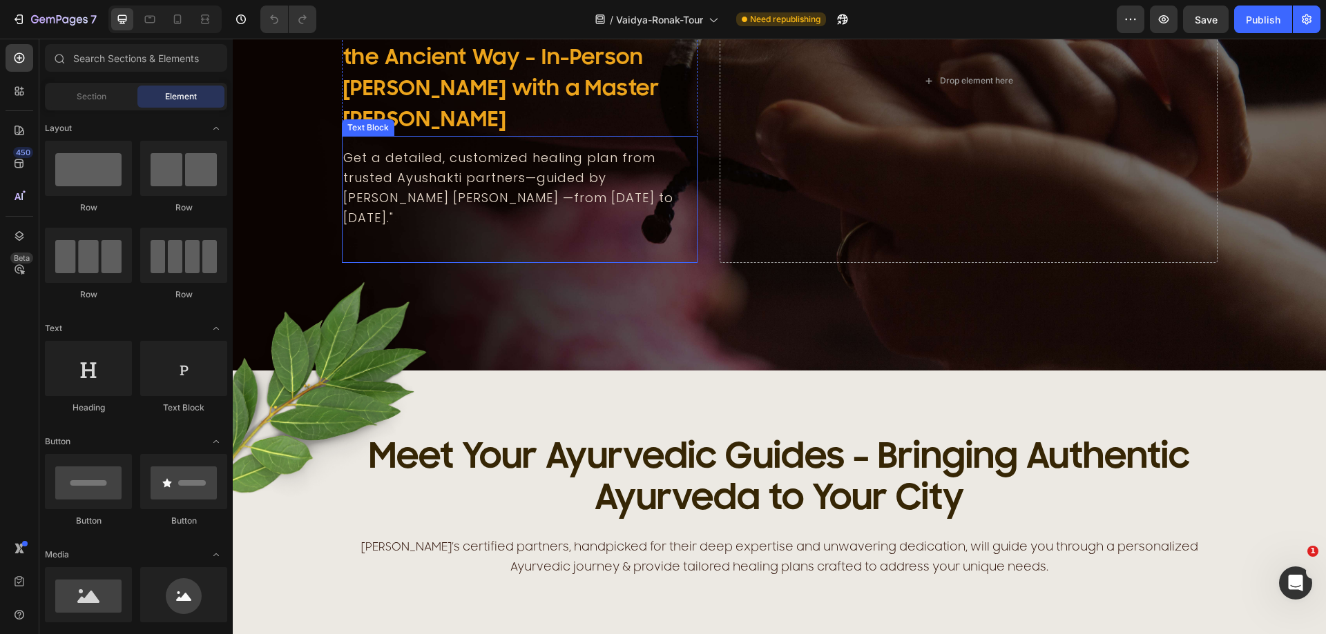
scroll to position [621, 0]
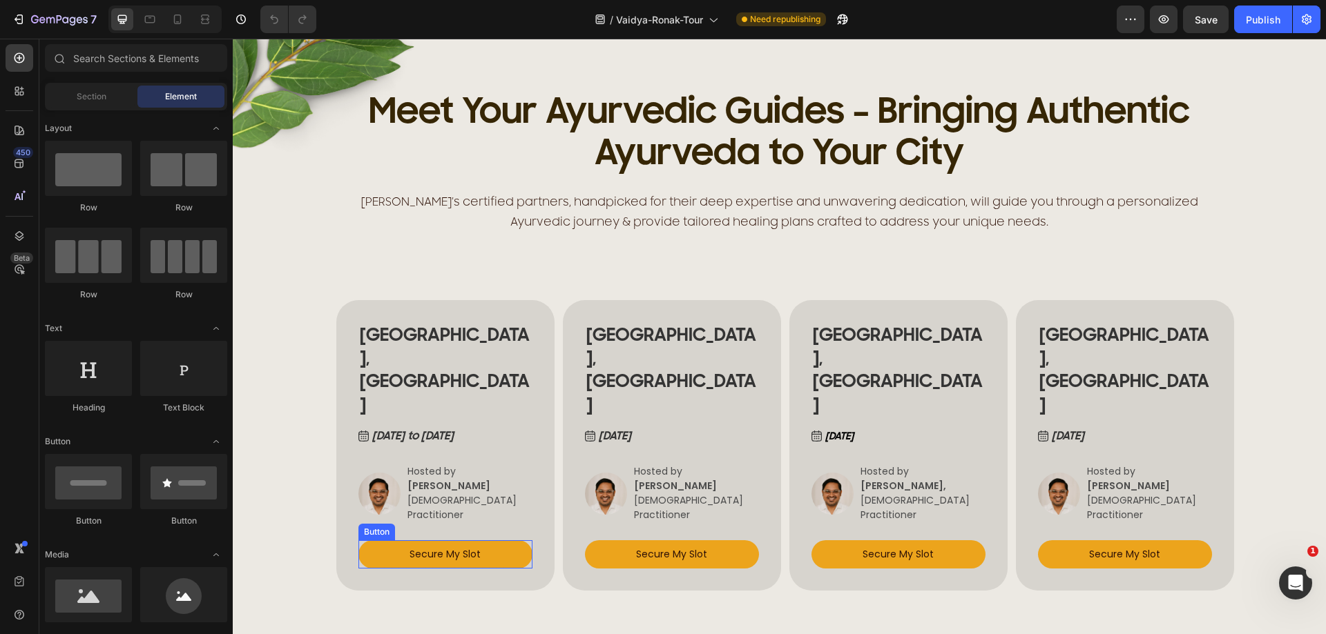
click at [502, 541] on button "Secure My Slot" at bounding box center [445, 555] width 174 height 28
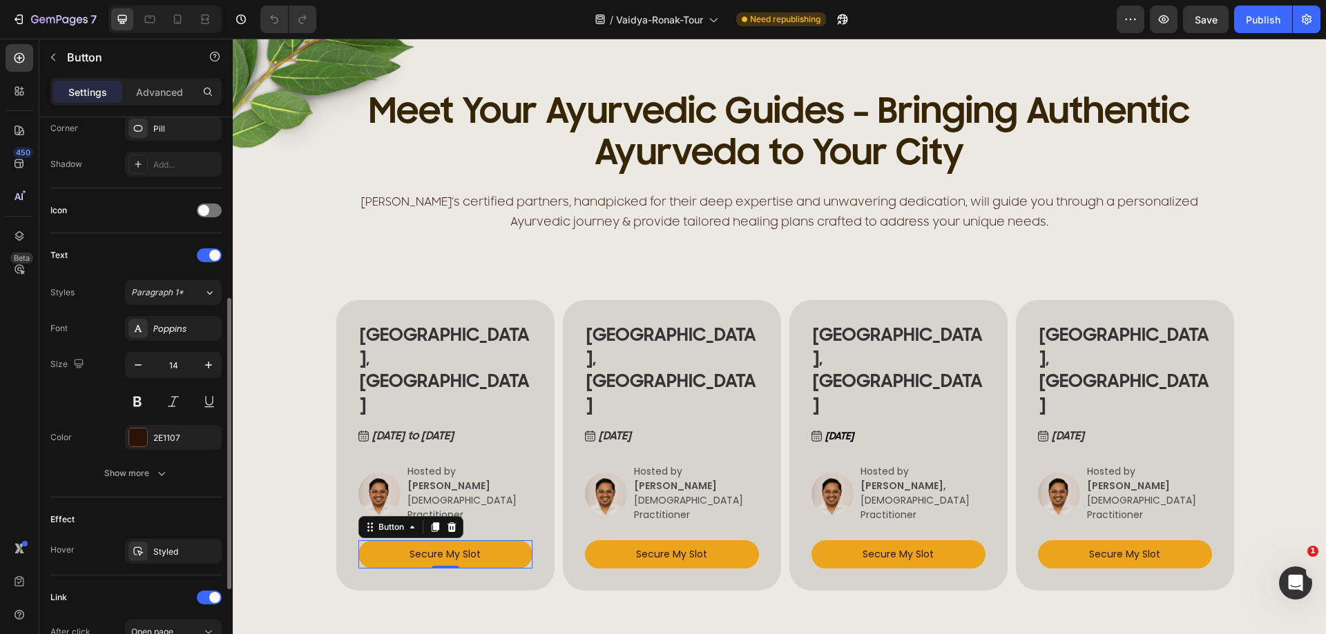
scroll to position [505, 0]
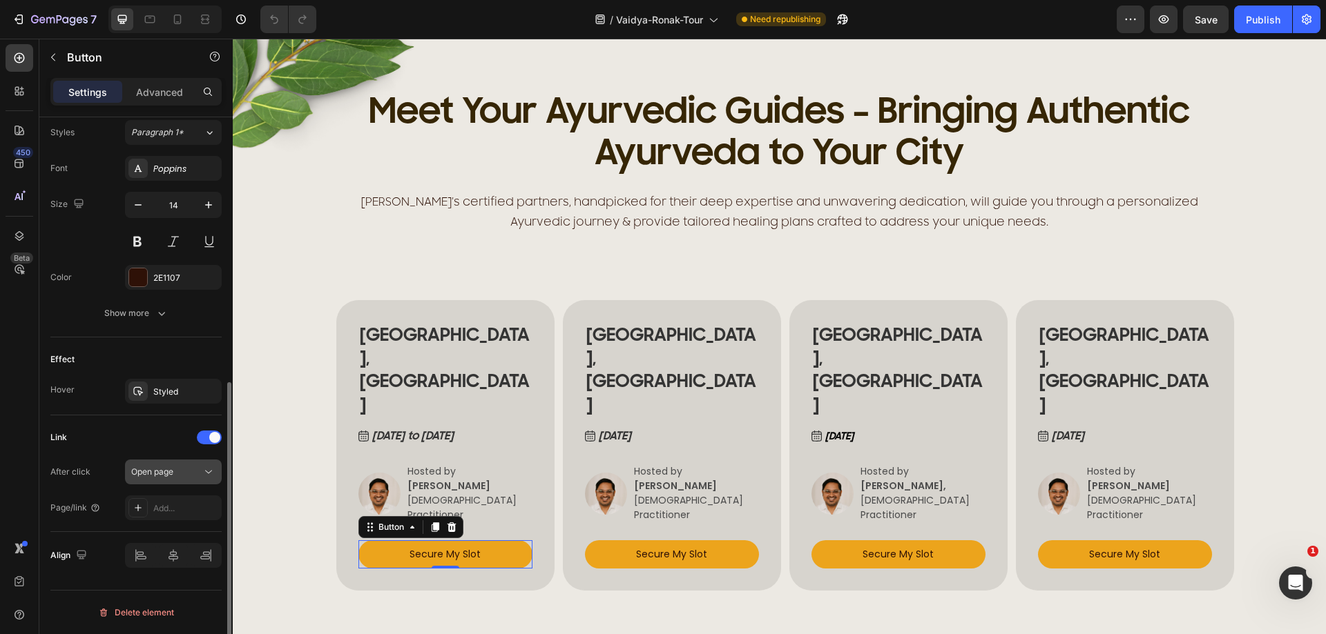
click at [180, 472] on div "Open page" at bounding box center [166, 472] width 70 height 12
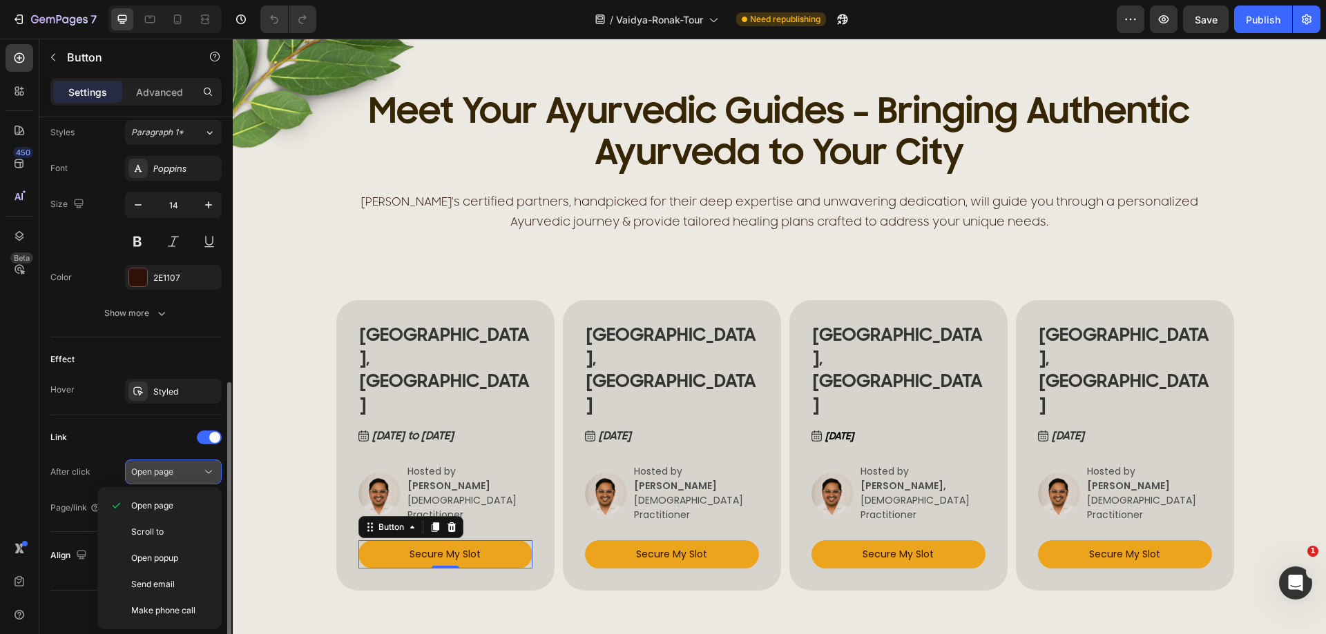
click at [185, 468] on div "Open page" at bounding box center [166, 472] width 70 height 12
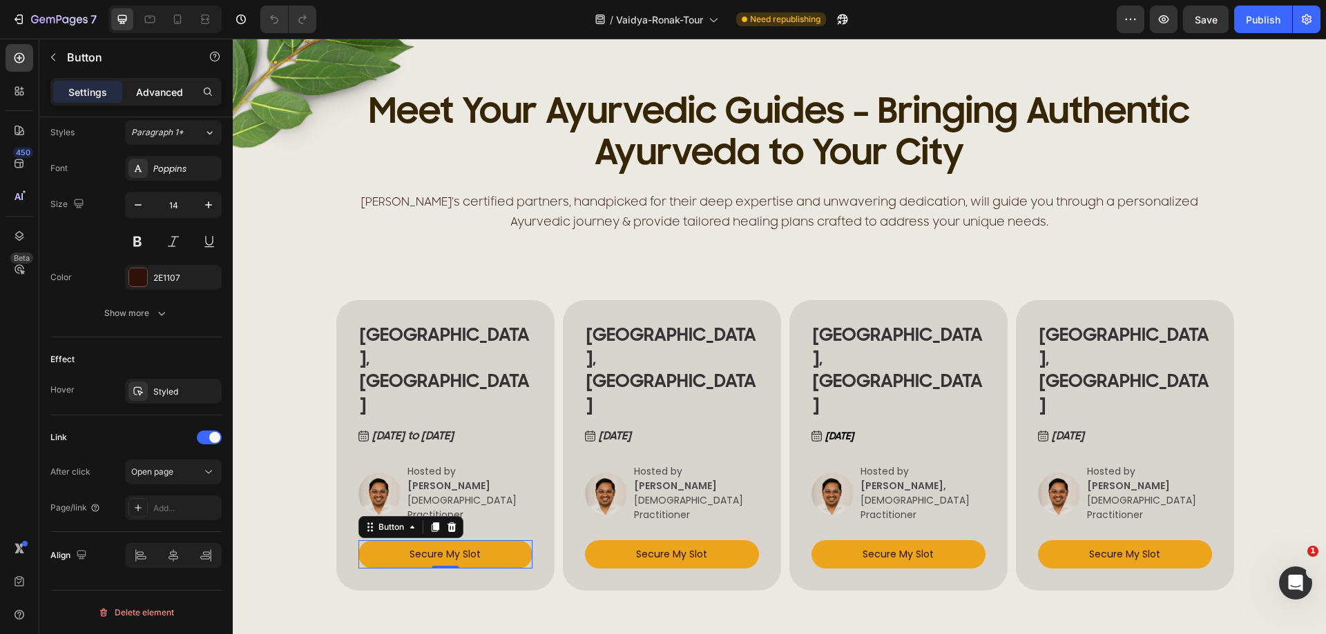
click at [166, 99] on p "Advanced" at bounding box center [159, 92] width 47 height 14
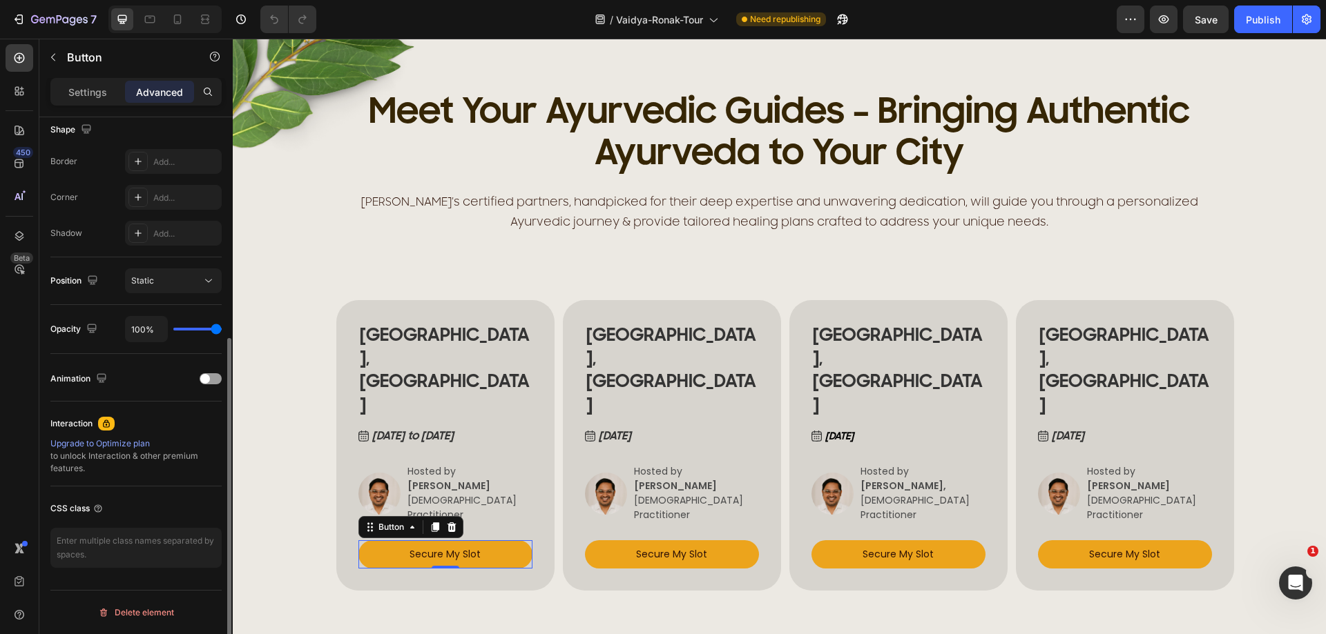
scroll to position [365, 0]
click at [94, 90] on p "Settings" at bounding box center [87, 92] width 39 height 14
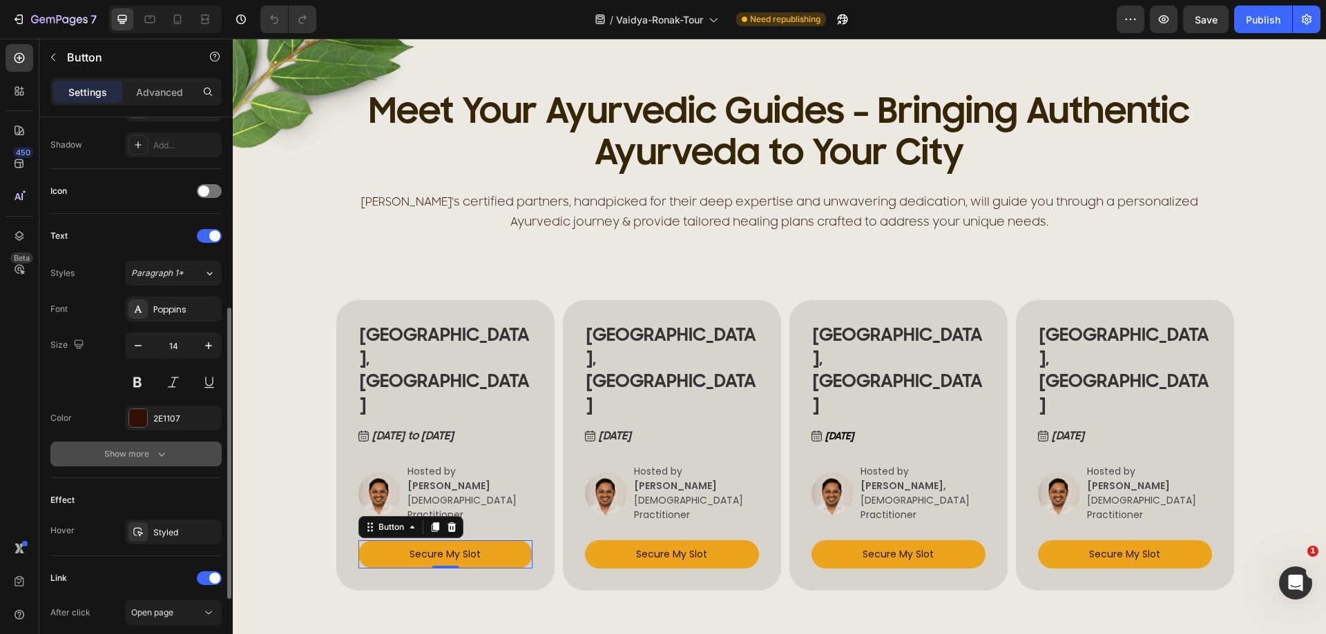
click at [161, 452] on icon "button" at bounding box center [162, 454] width 14 height 14
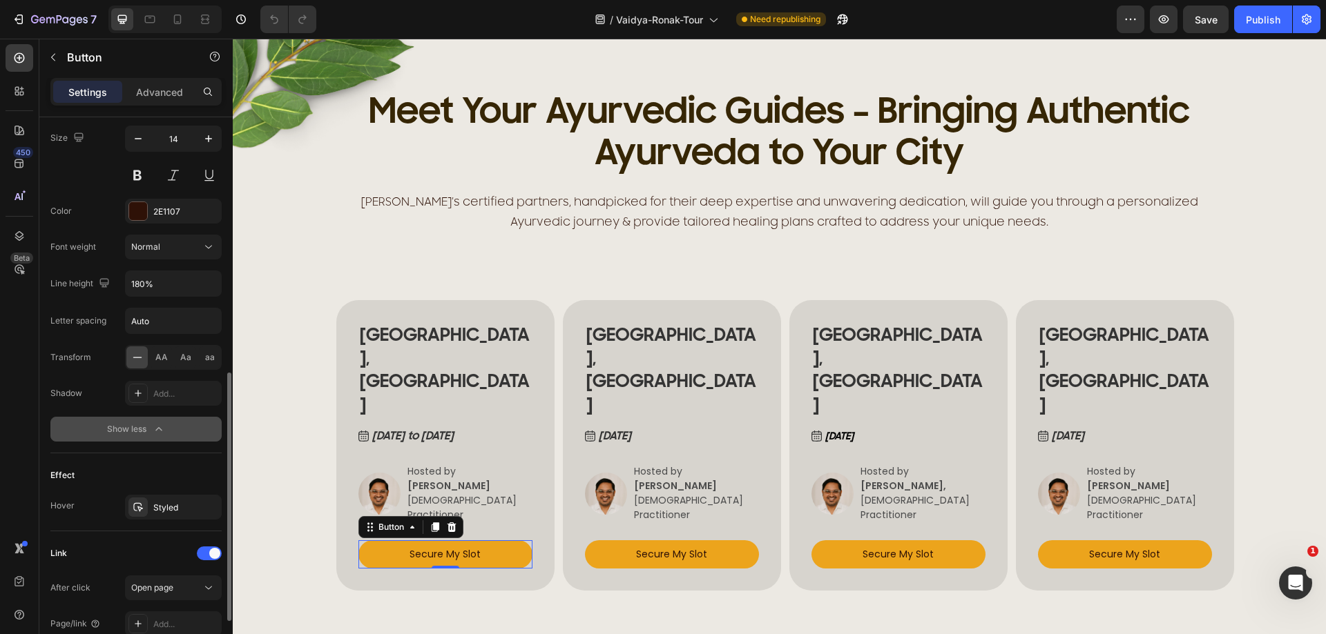
scroll to position [688, 0]
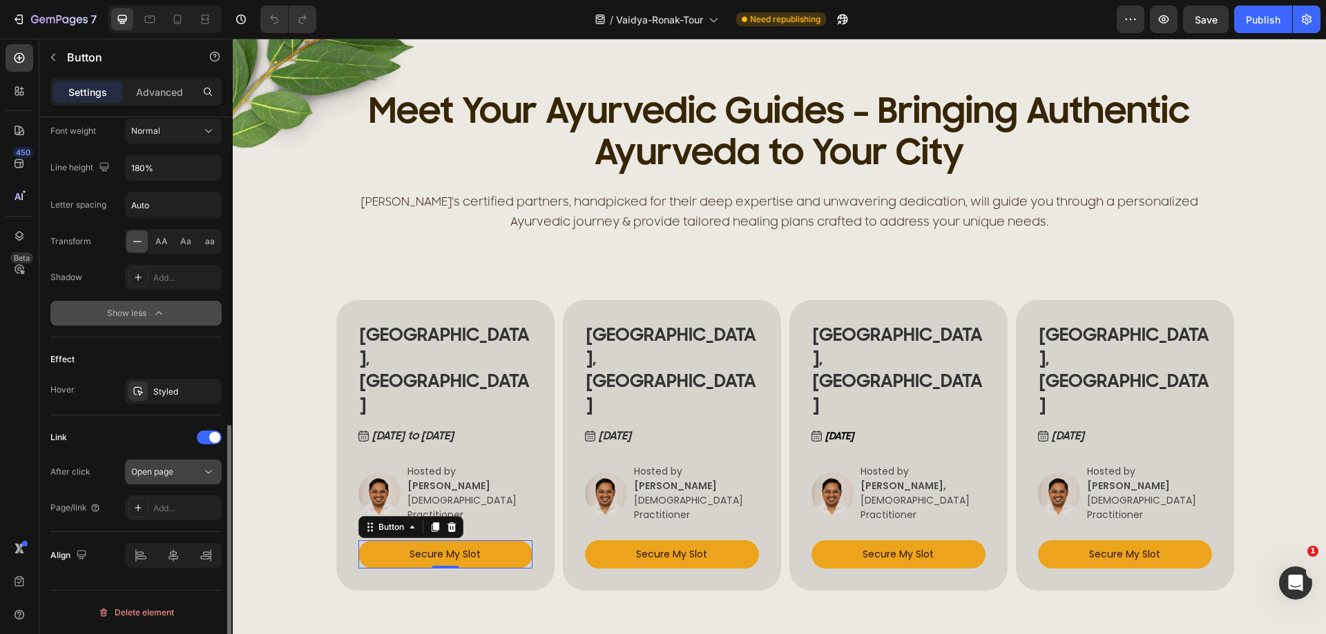
click at [184, 475] on div "Open page" at bounding box center [166, 472] width 70 height 12
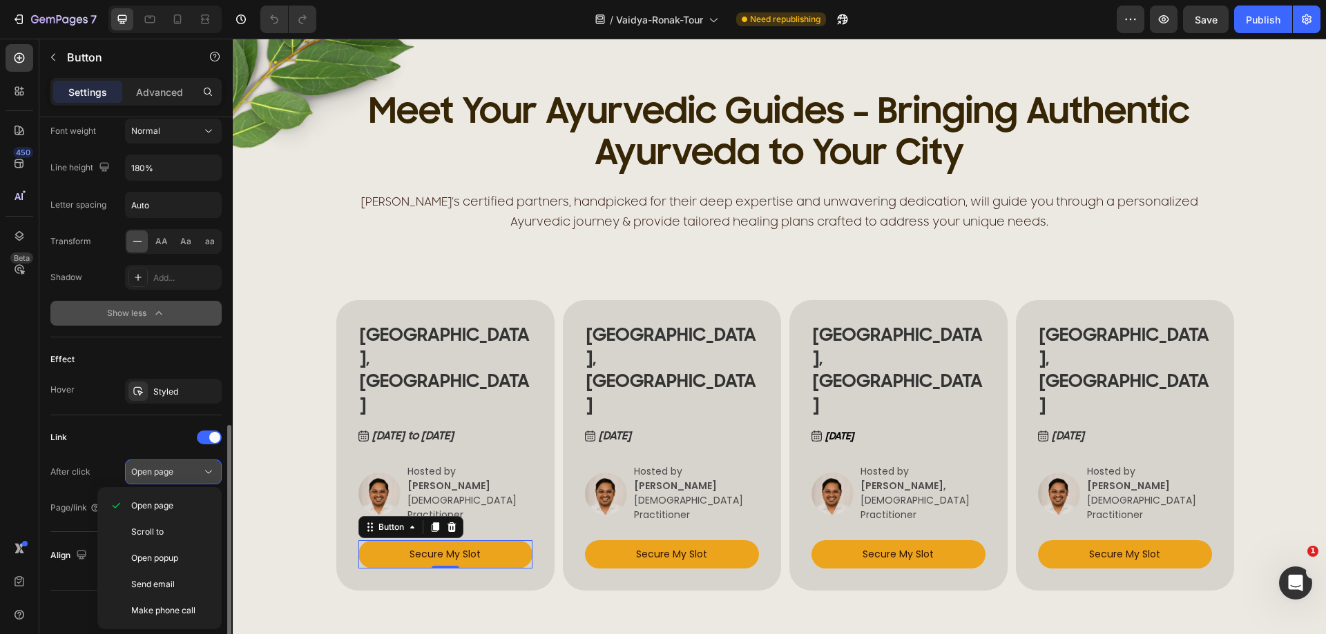
click at [194, 469] on div "Open page" at bounding box center [166, 472] width 70 height 12
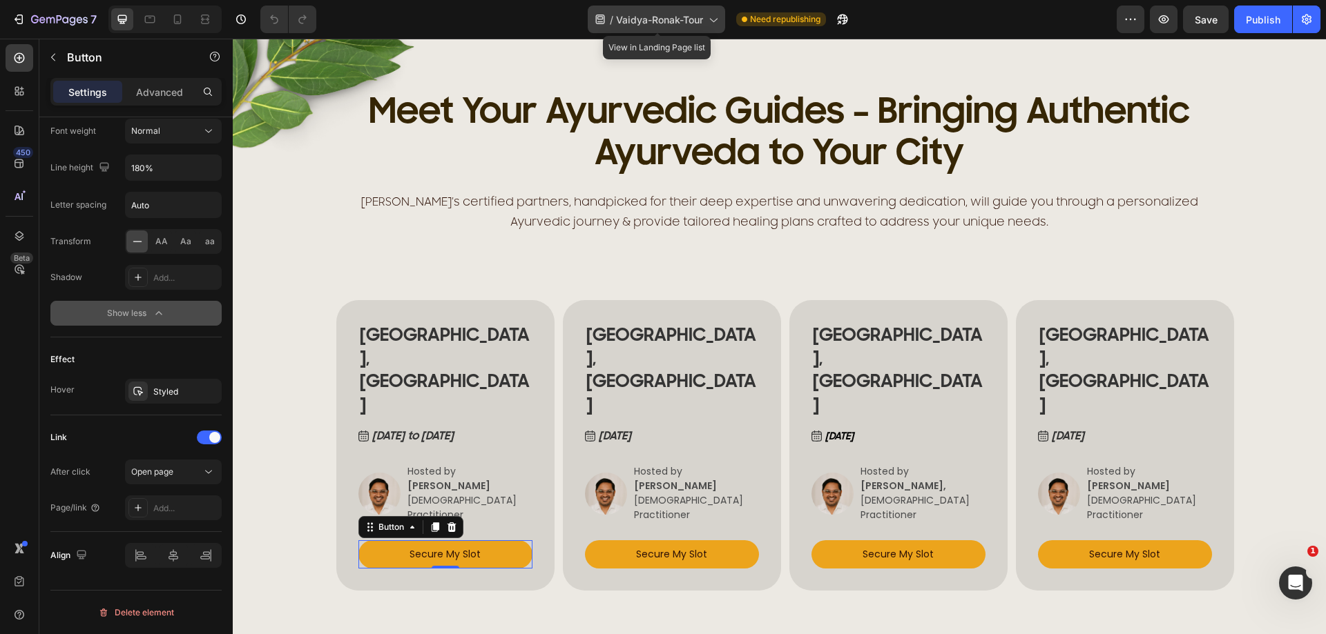
click at [648, 18] on span "Vaidya-Ronak-Tour" at bounding box center [659, 19] width 87 height 14
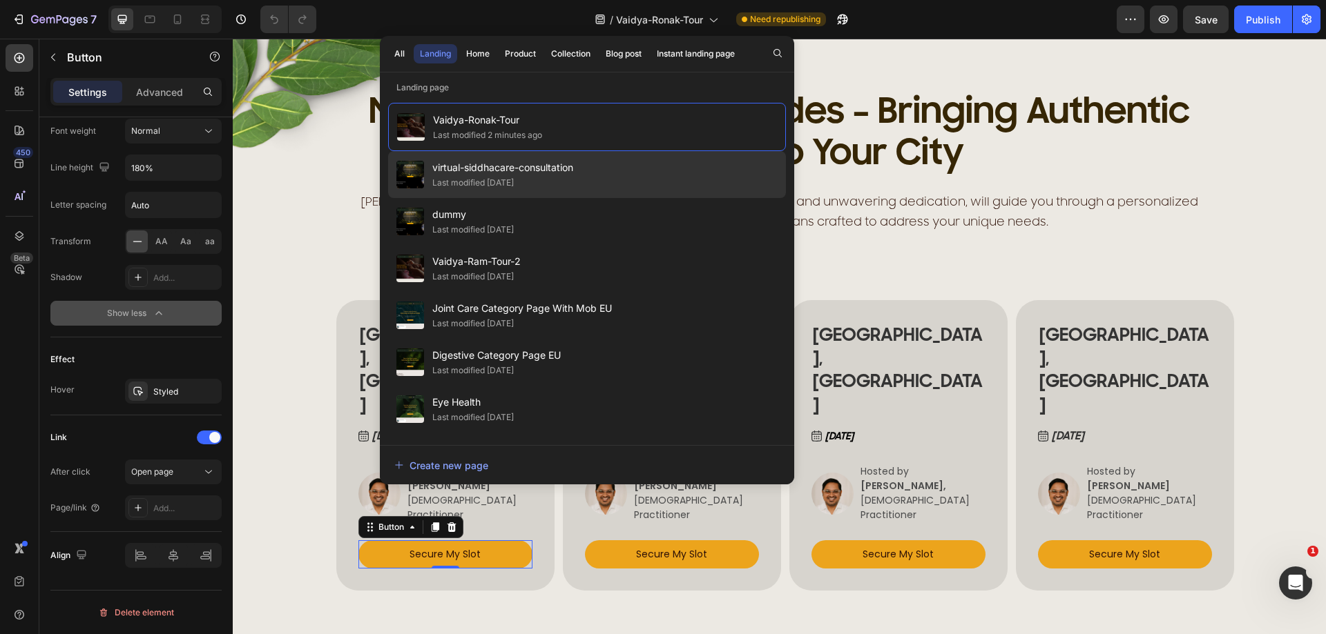
click at [500, 173] on span "virtual-siddhacare-consultation" at bounding box center [502, 167] width 141 height 17
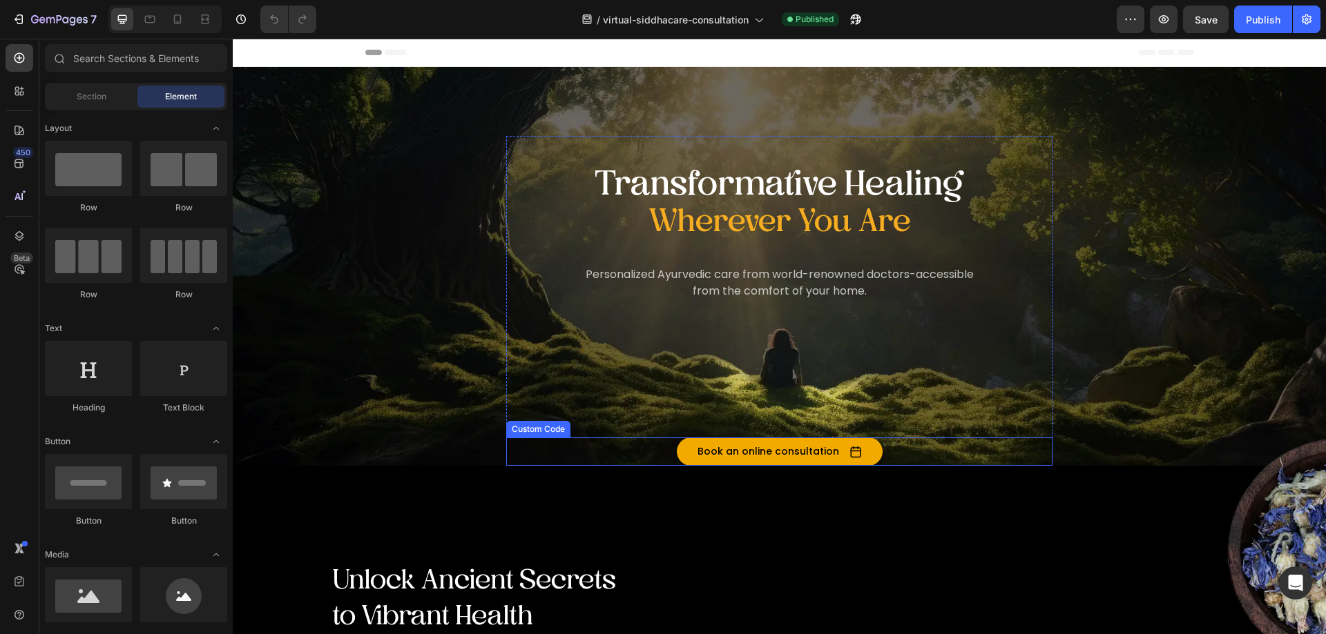
click at [770, 440] on button "Book an online consultation" at bounding box center [780, 452] width 206 height 28
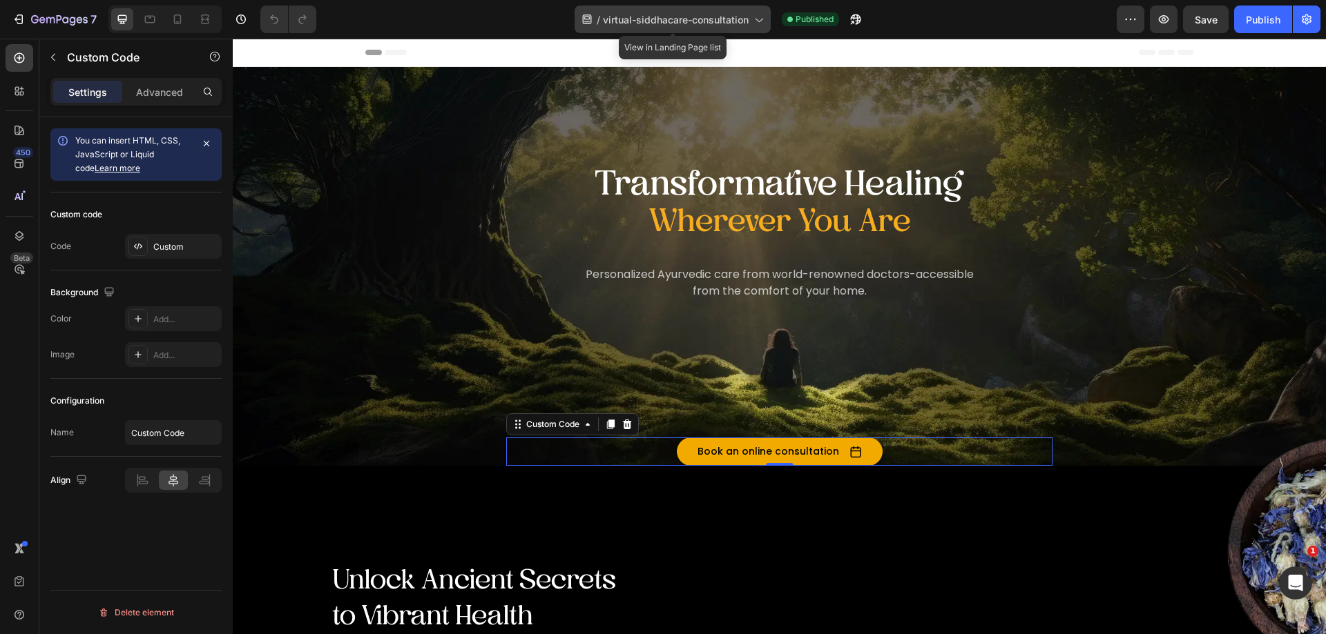
click at [730, 18] on span "virtual-siddhacare-consultation" at bounding box center [676, 19] width 146 height 14
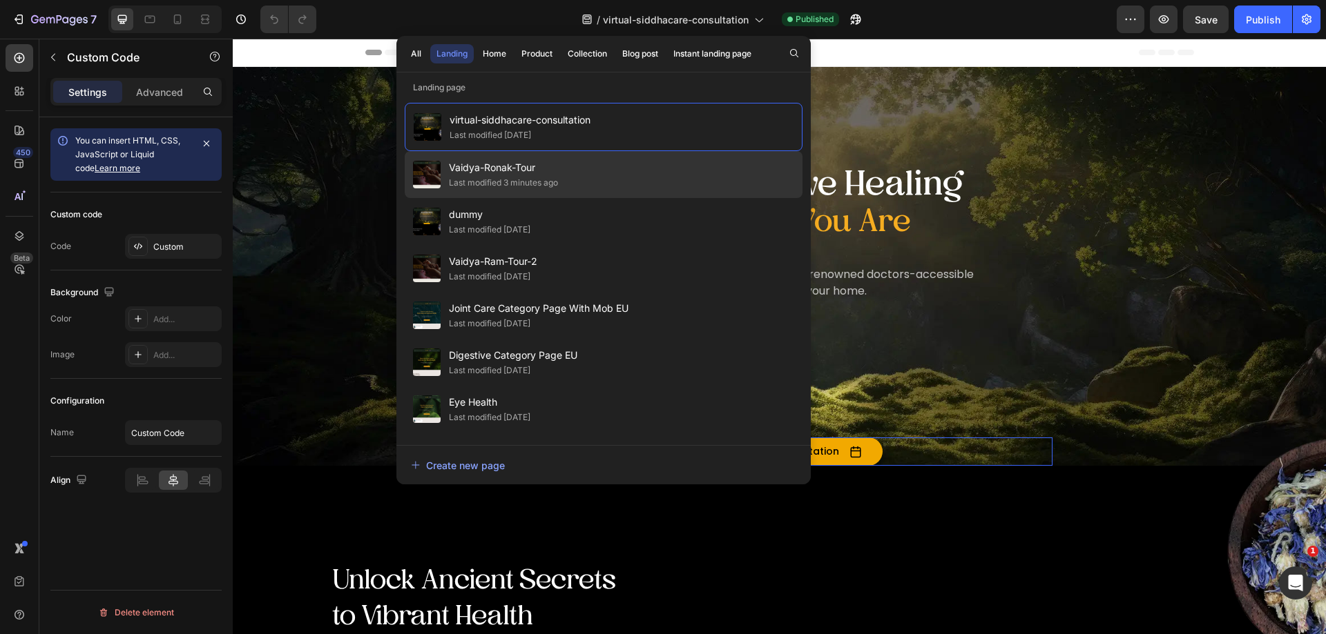
click at [498, 172] on span "Vaidya-Ronak-Tour" at bounding box center [503, 167] width 109 height 17
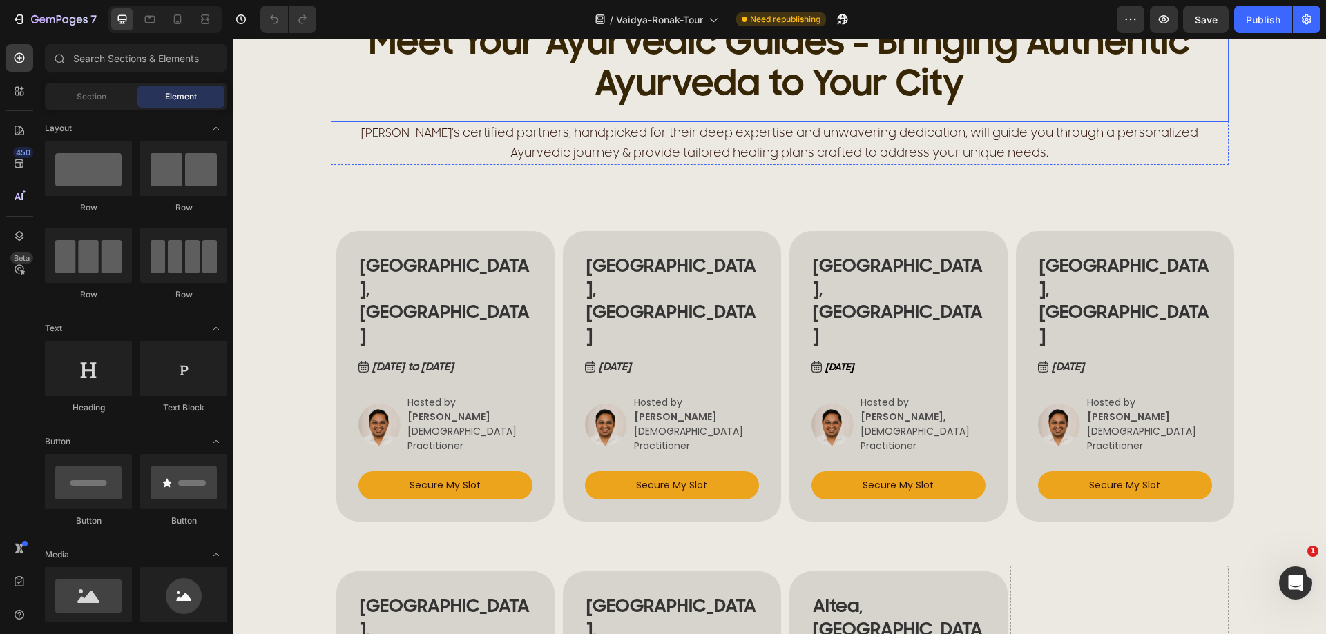
scroll to position [759, 0]
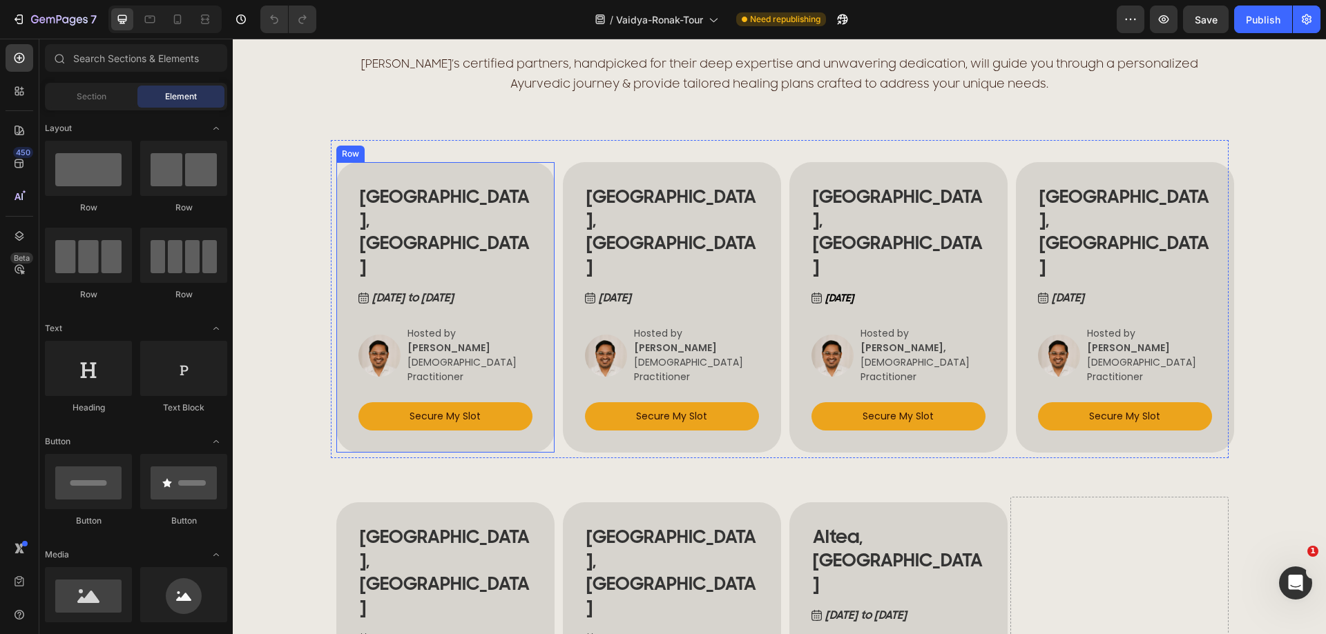
click at [513, 337] on div "[GEOGRAPHIC_DATA], [GEOGRAPHIC_DATA] Heading [DATE] to [DATE] Button Image Host…" at bounding box center [445, 307] width 174 height 247
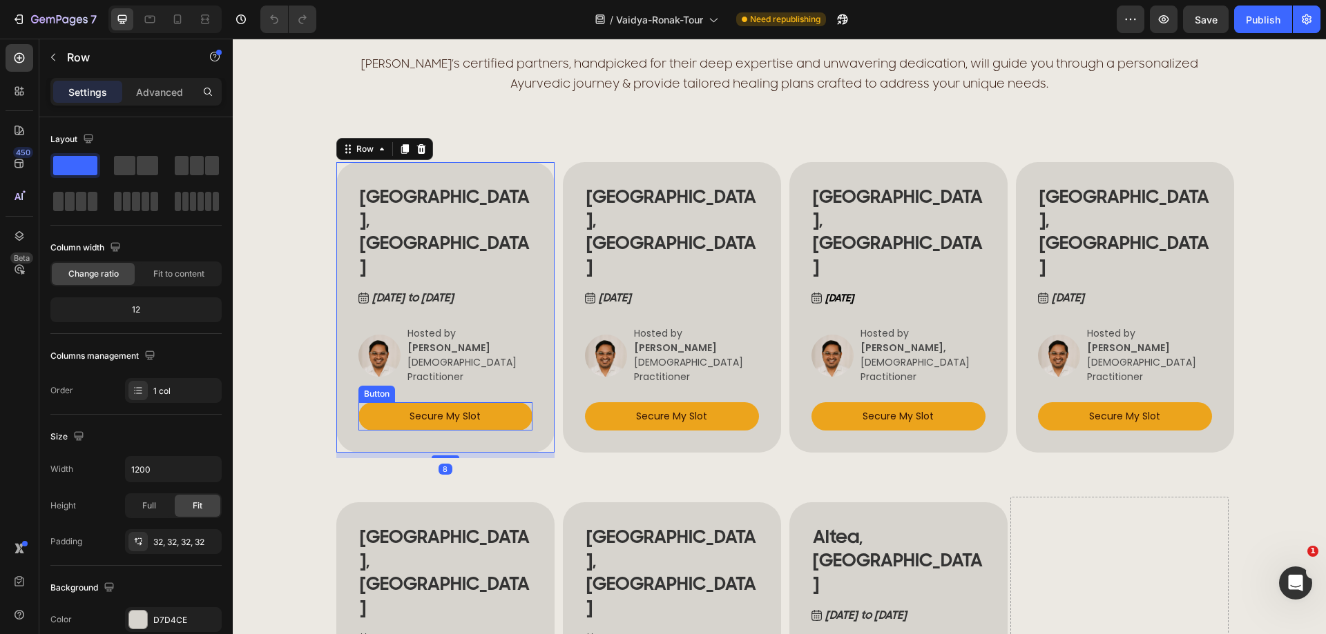
click at [490, 403] on button "Secure My Slot" at bounding box center [445, 417] width 174 height 28
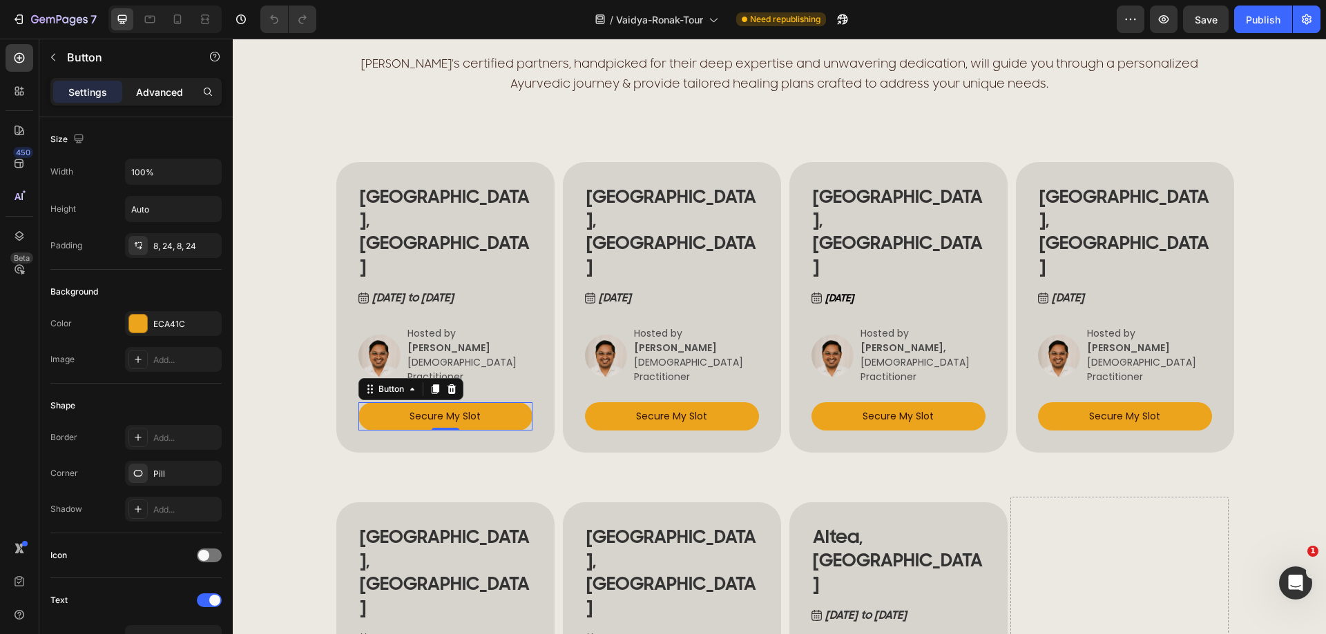
click at [180, 86] on p "Advanced" at bounding box center [159, 92] width 47 height 14
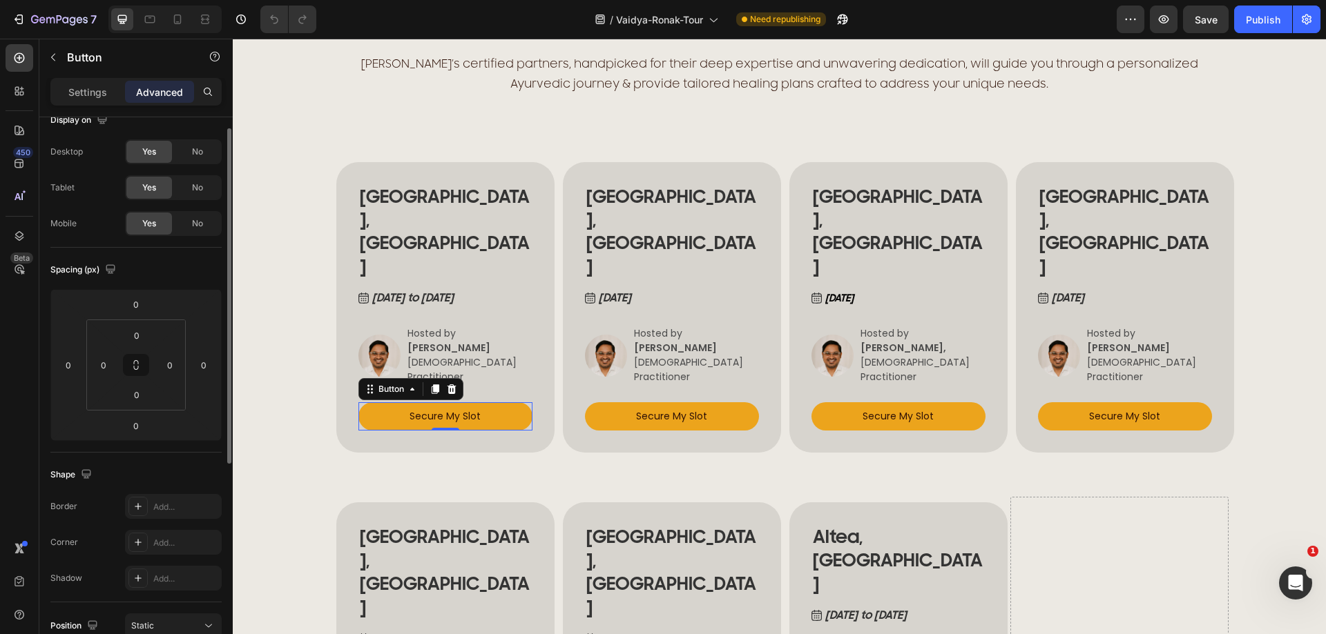
scroll to position [0, 0]
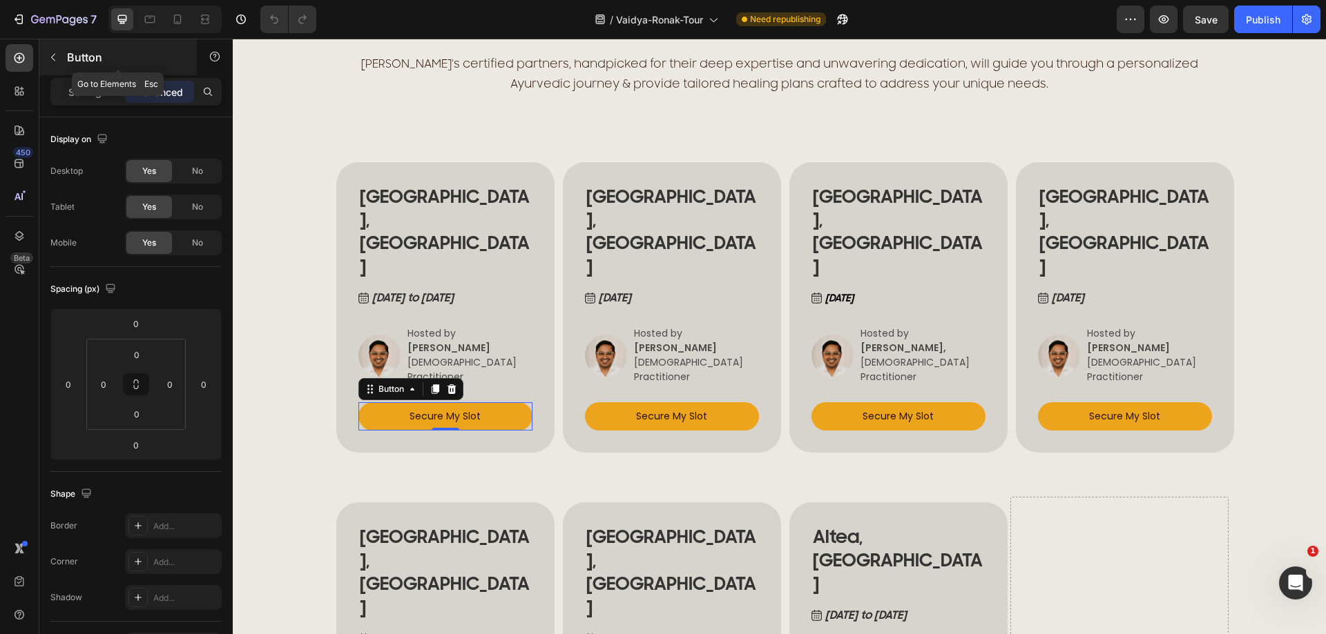
click at [55, 57] on icon "button" at bounding box center [53, 57] width 11 height 11
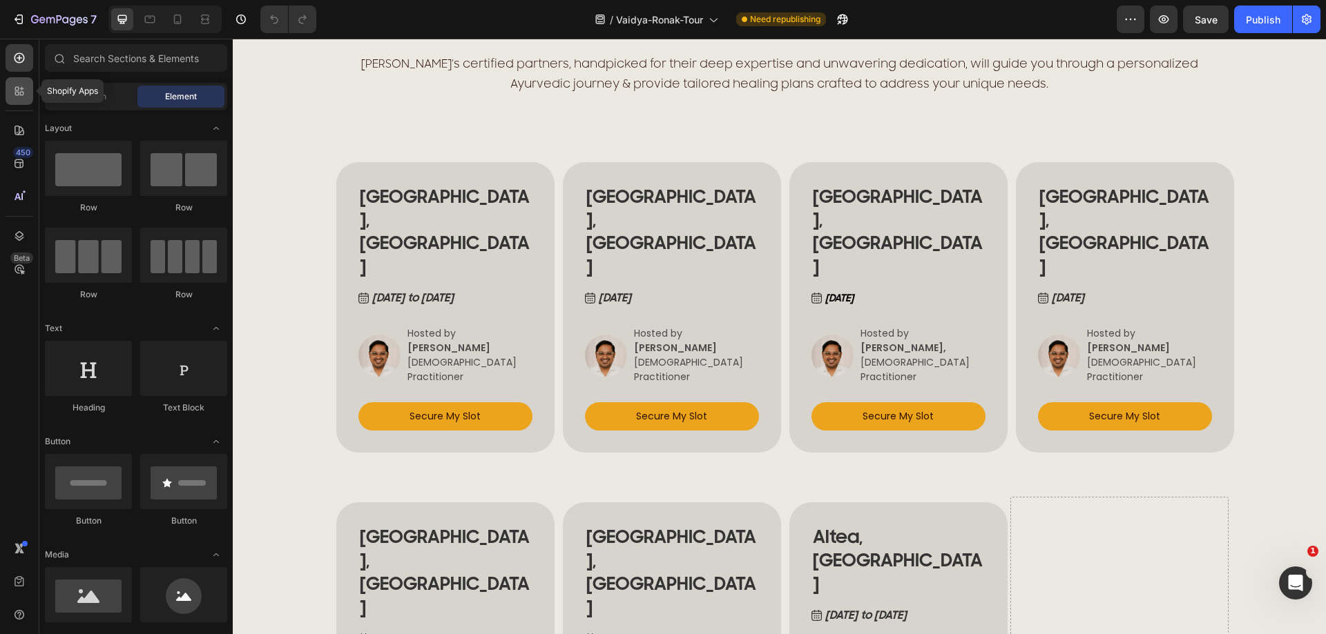
click at [17, 90] on icon at bounding box center [17, 89] width 4 height 4
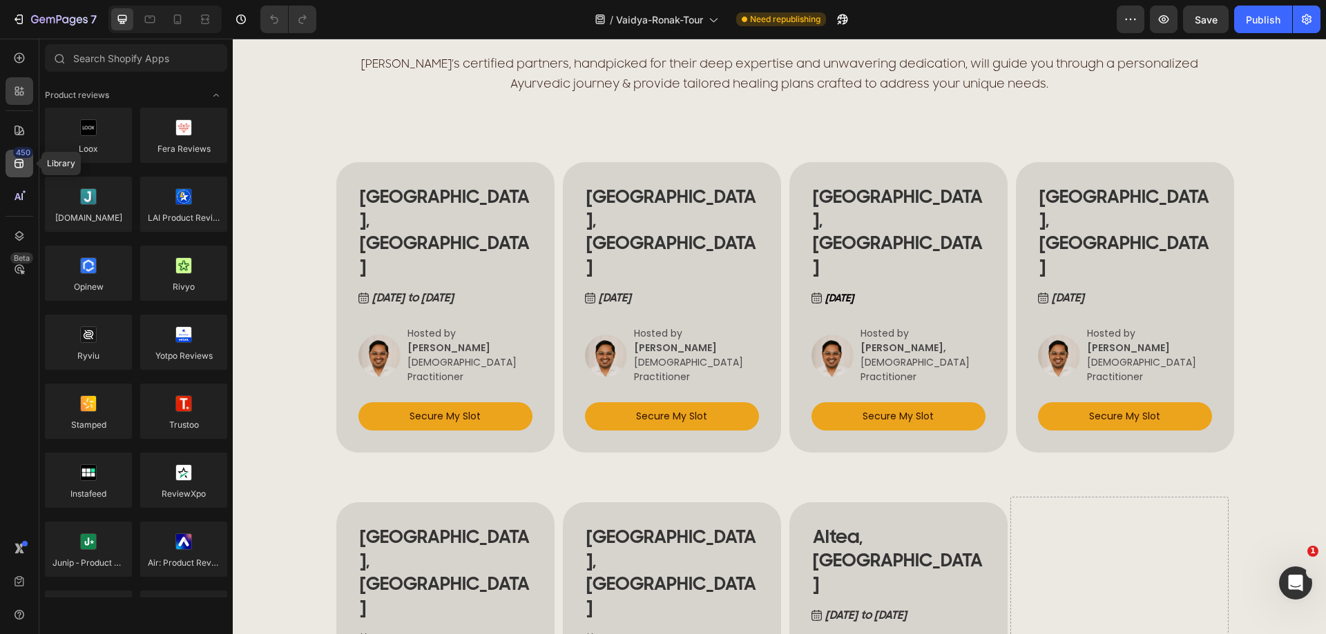
click at [17, 161] on icon at bounding box center [19, 164] width 14 height 14
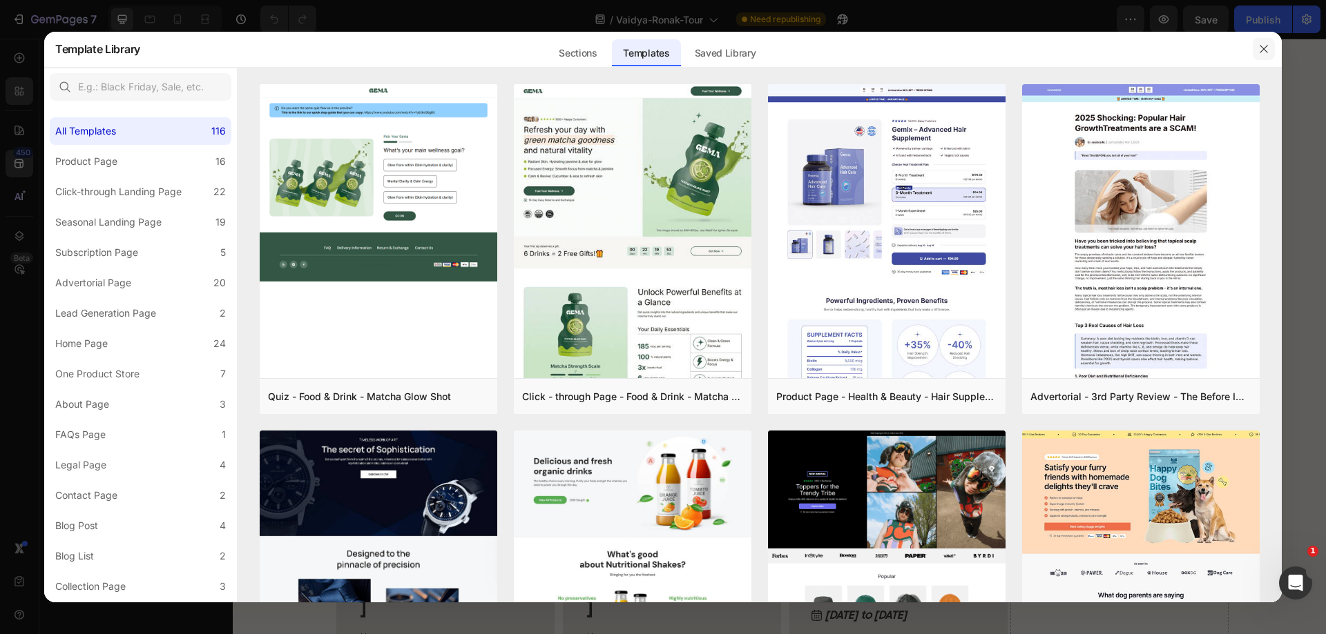
click at [1262, 52] on icon "button" at bounding box center [1263, 48] width 11 height 11
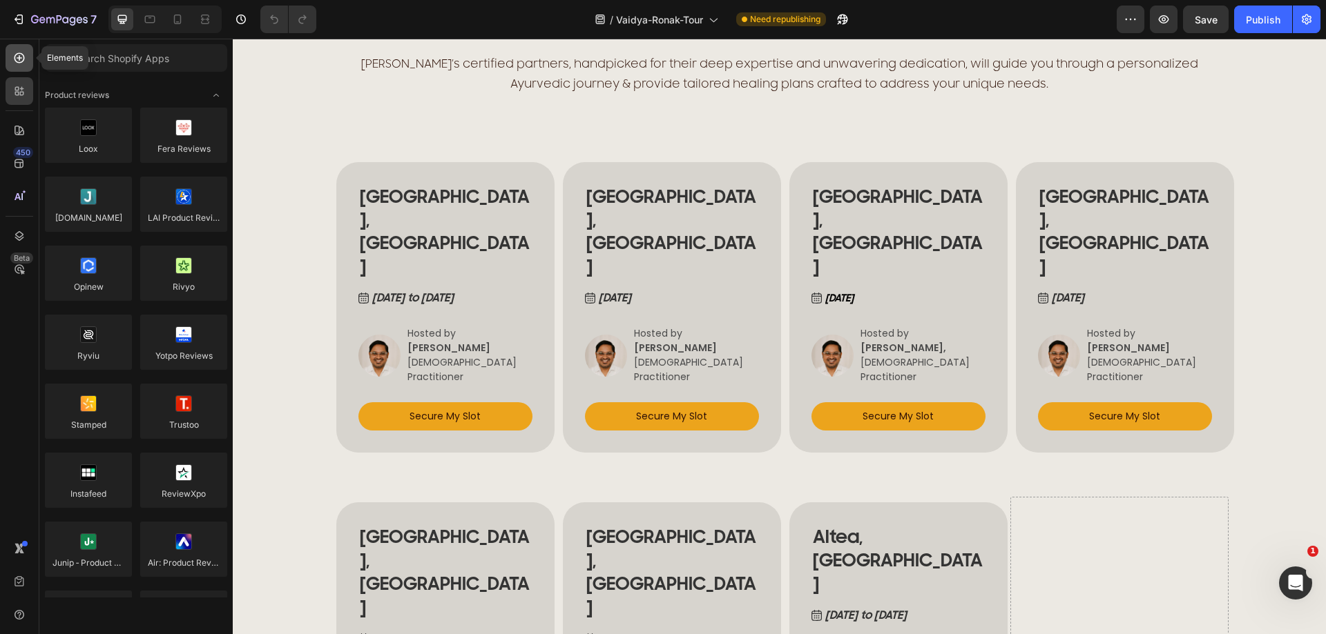
click at [14, 59] on icon at bounding box center [19, 58] width 10 height 10
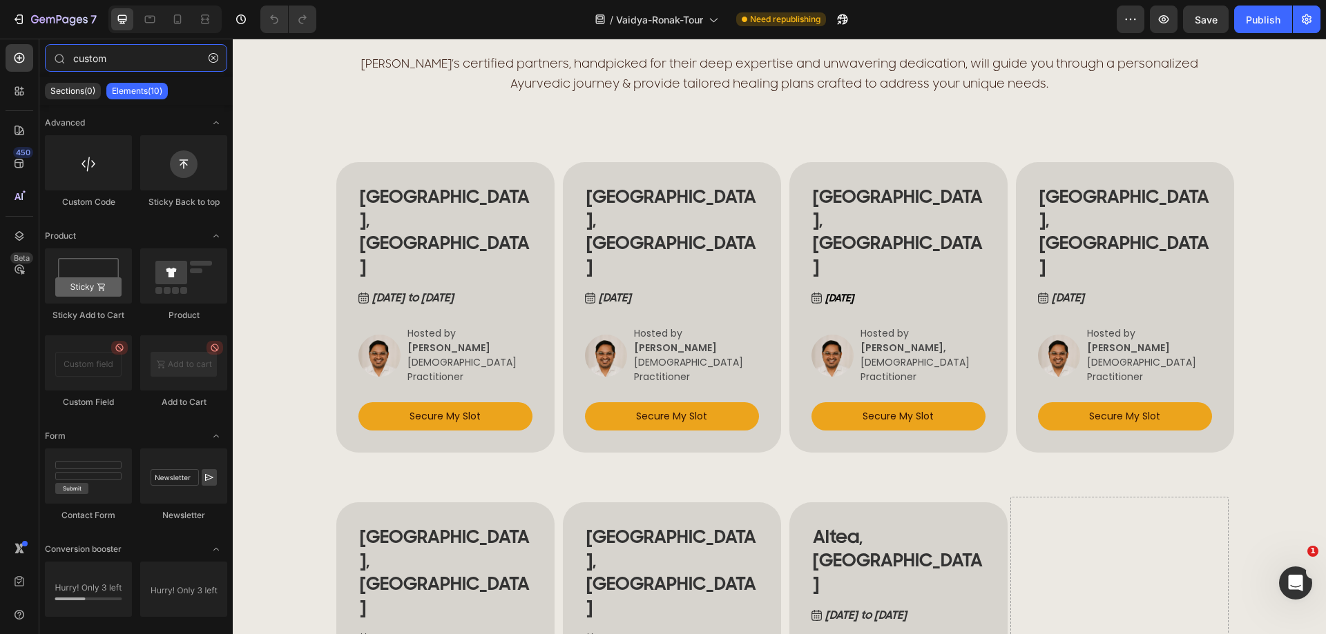
type input "custom"
click at [97, 184] on div at bounding box center [88, 162] width 87 height 55
click at [373, 403] on button "Secure My Slot" at bounding box center [445, 417] width 174 height 28
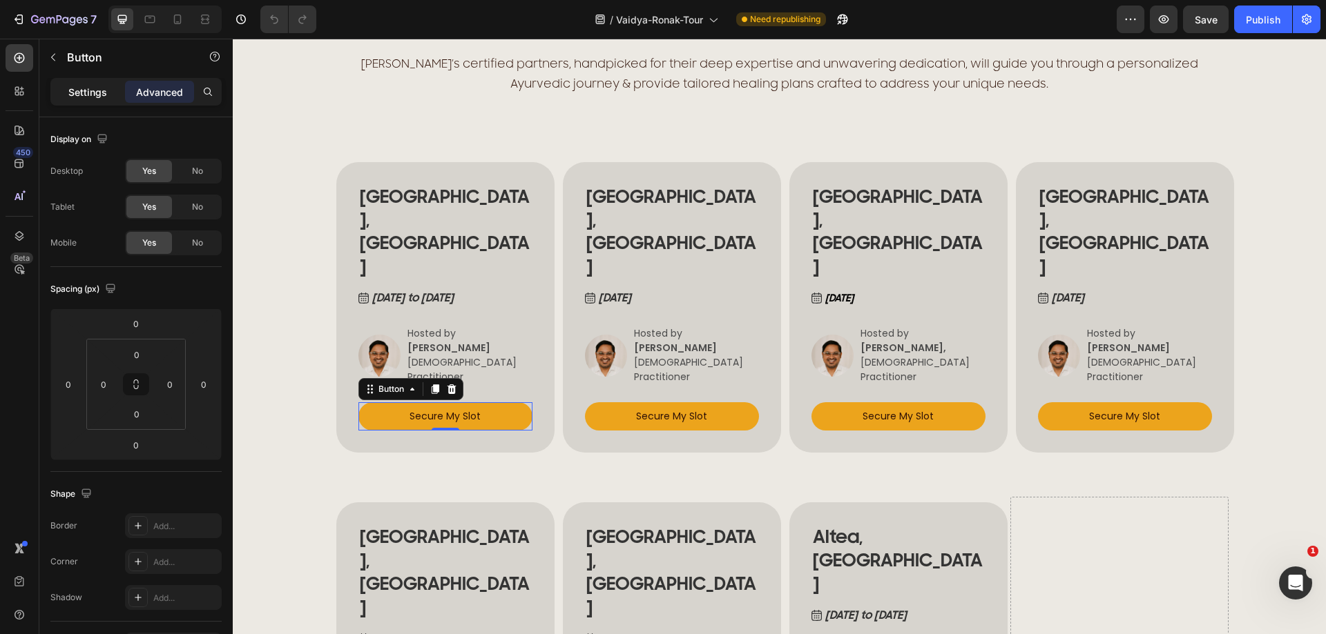
click at [81, 92] on p "Settings" at bounding box center [87, 92] width 39 height 14
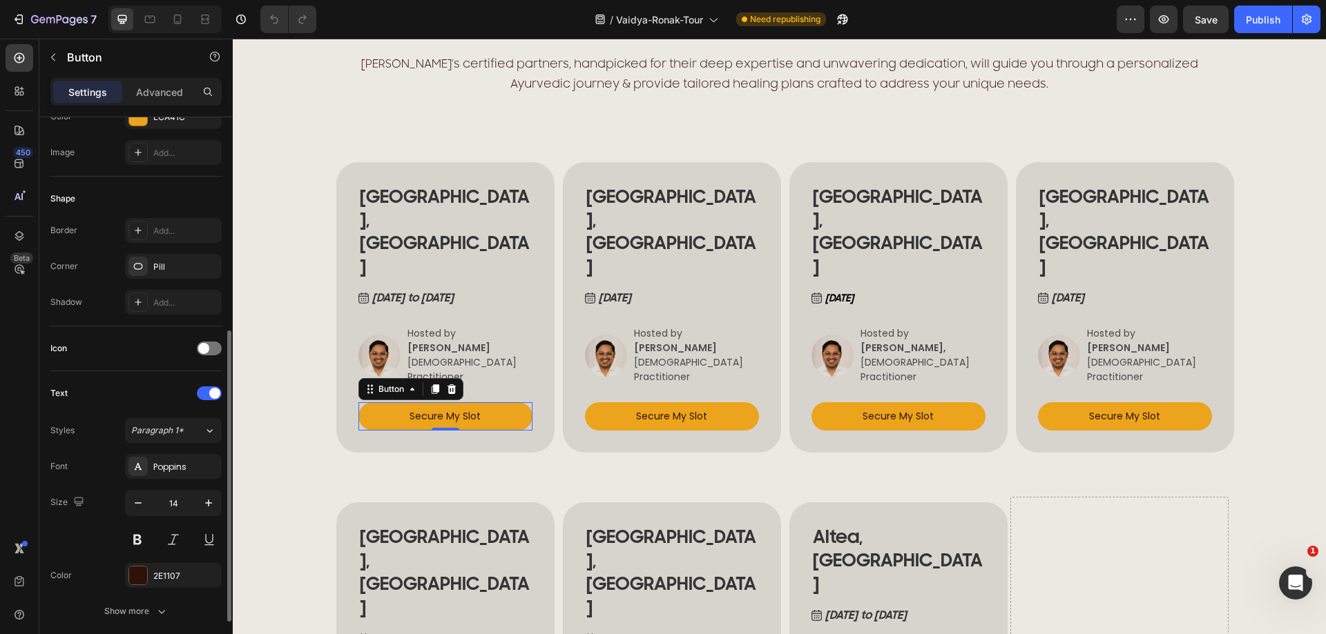
scroll to position [505, 0]
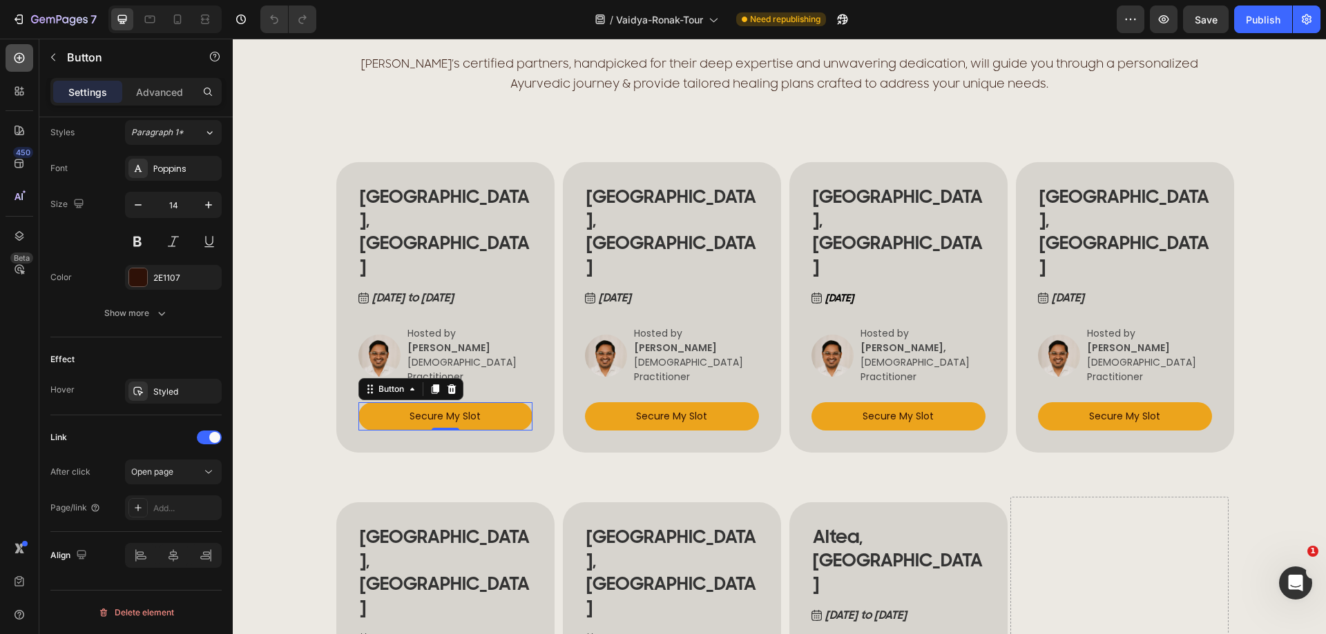
click at [27, 63] on div at bounding box center [20, 58] width 28 height 28
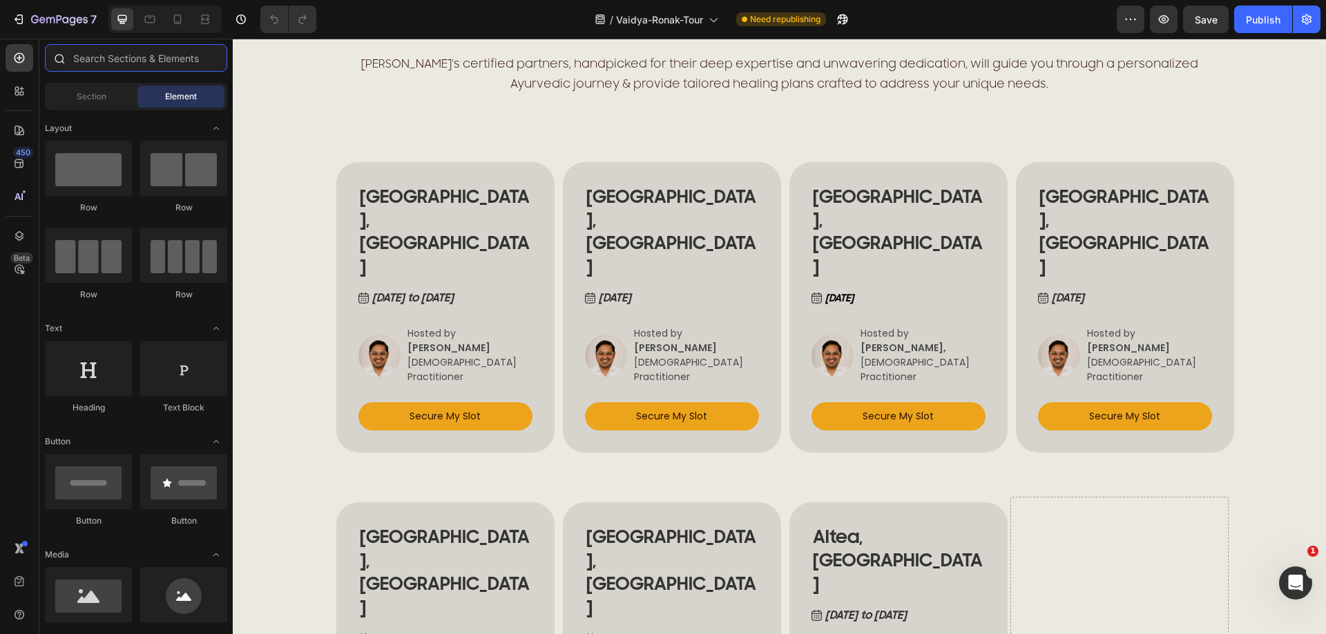
click at [124, 61] on input "text" at bounding box center [136, 58] width 182 height 28
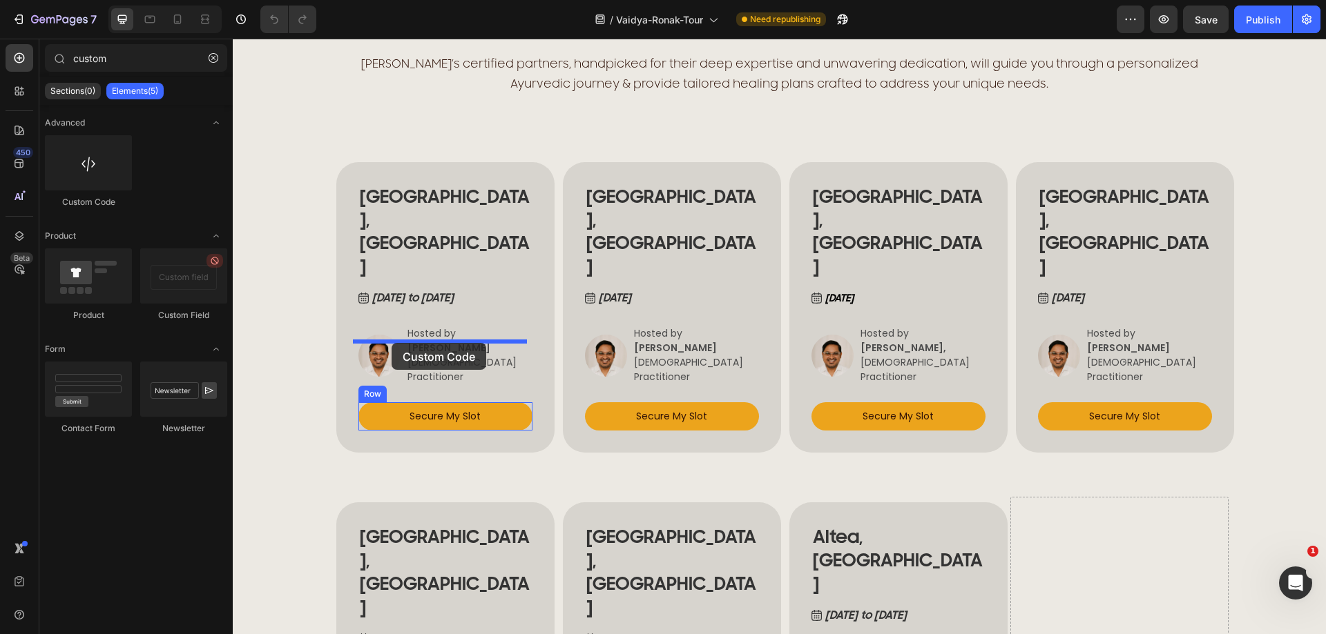
drag, startPoint x: 328, startPoint y: 204, endPoint x: 391, endPoint y: 343, distance: 152.6
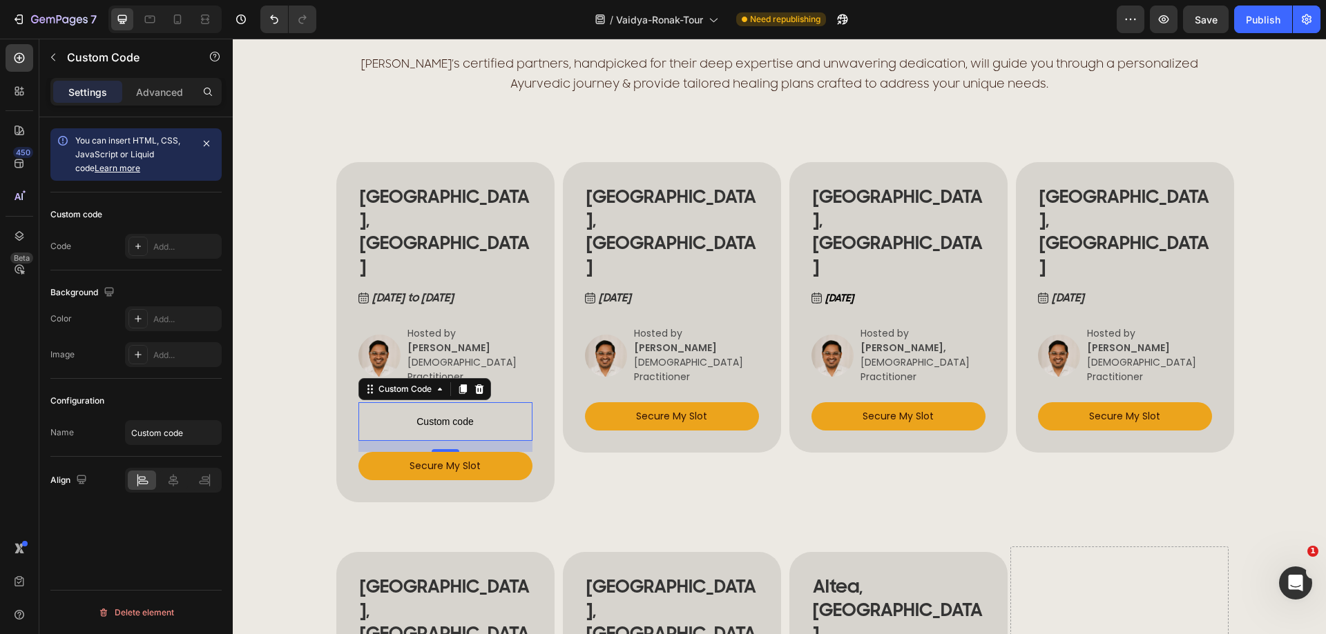
type input "custo"
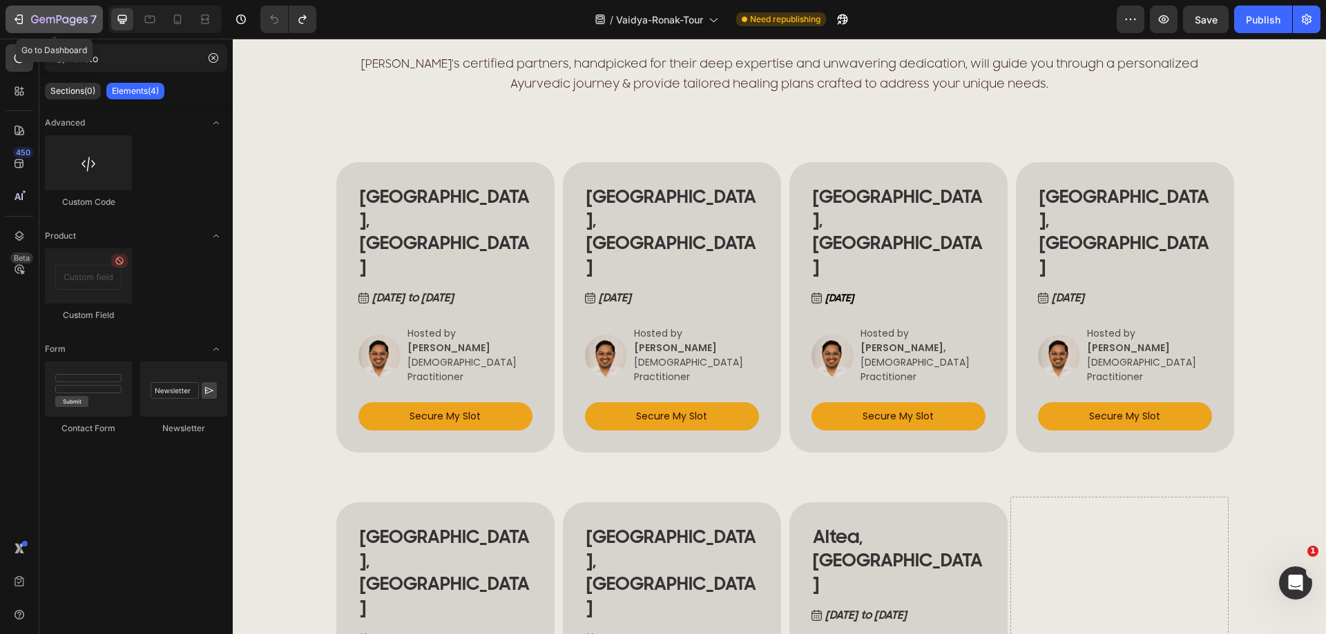
click at [18, 17] on icon "button" at bounding box center [19, 19] width 14 height 14
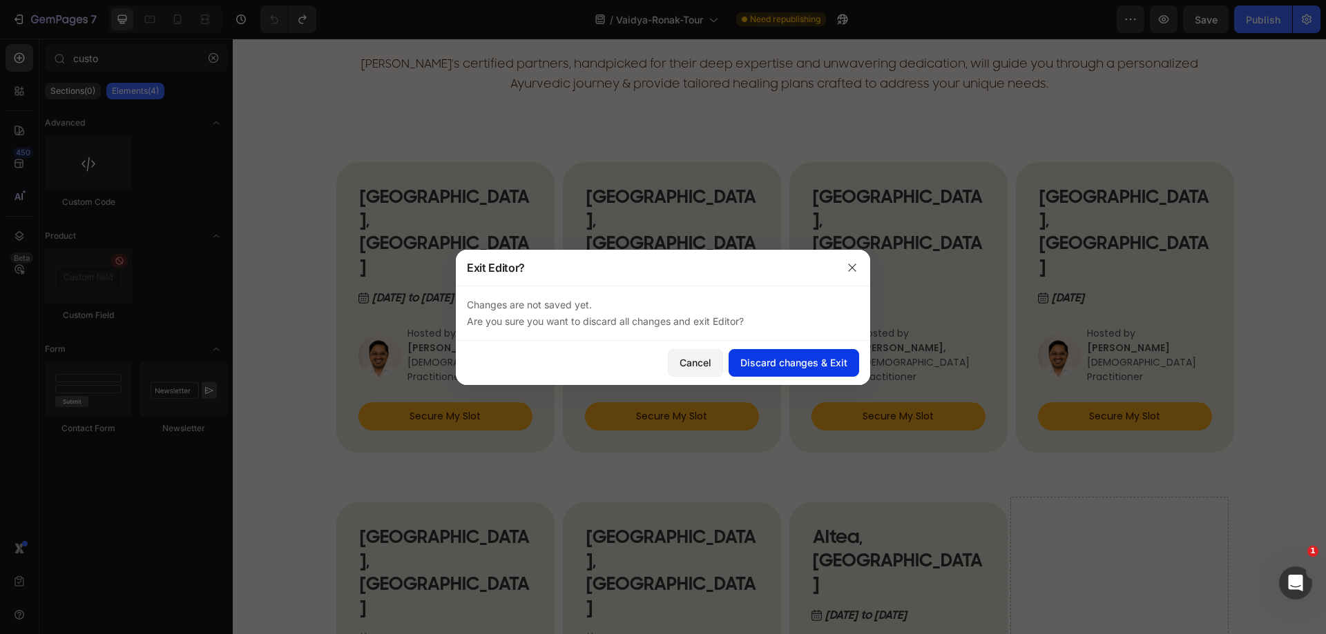
click at [825, 360] on div "Discard changes & Exit" at bounding box center [793, 363] width 107 height 14
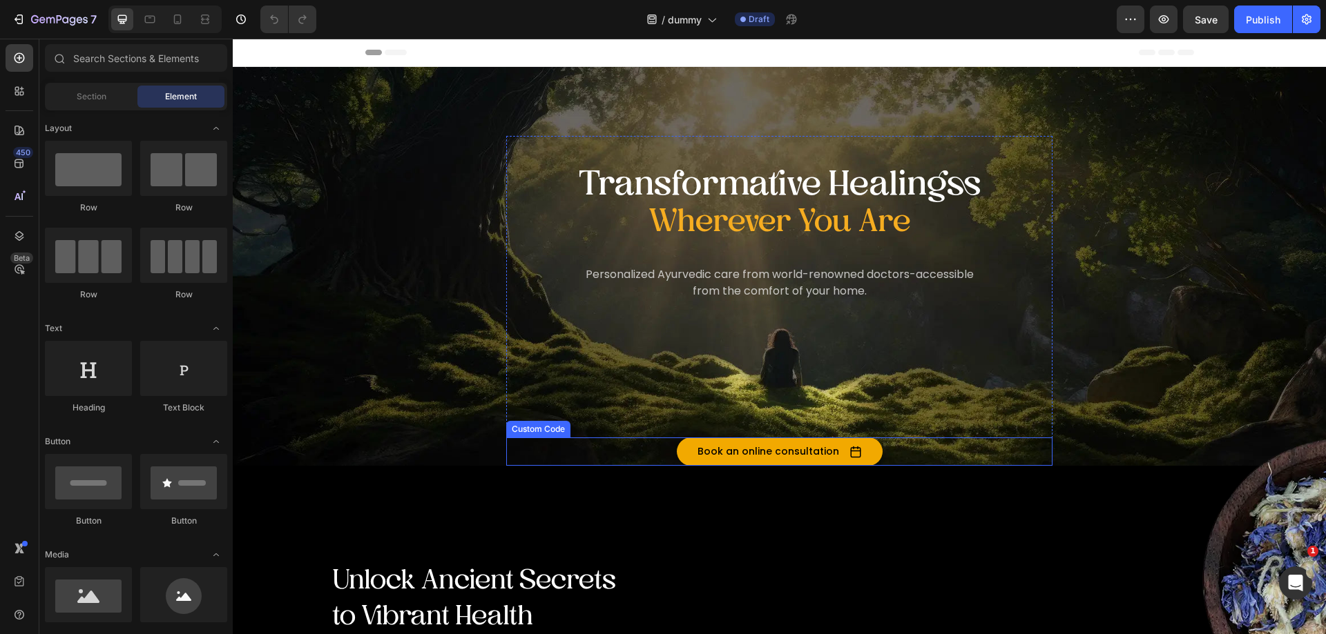
click at [797, 449] on button "Book an online consultation" at bounding box center [780, 452] width 206 height 28
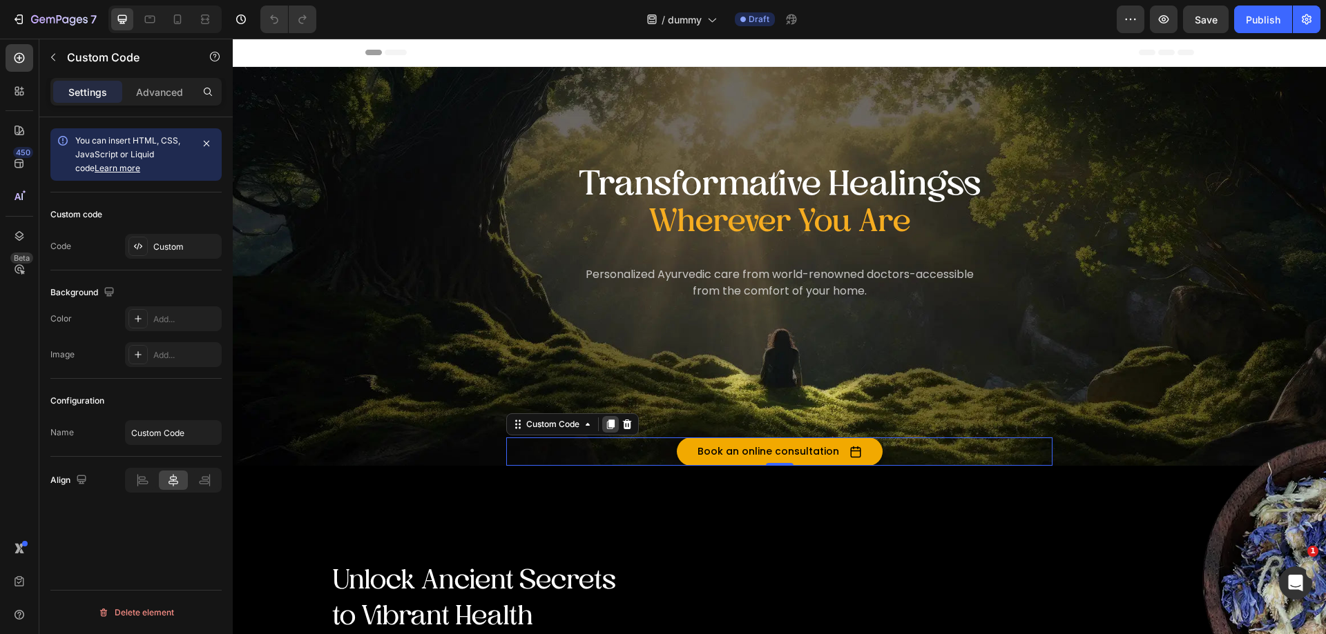
click at [609, 424] on icon at bounding box center [611, 425] width 8 height 10
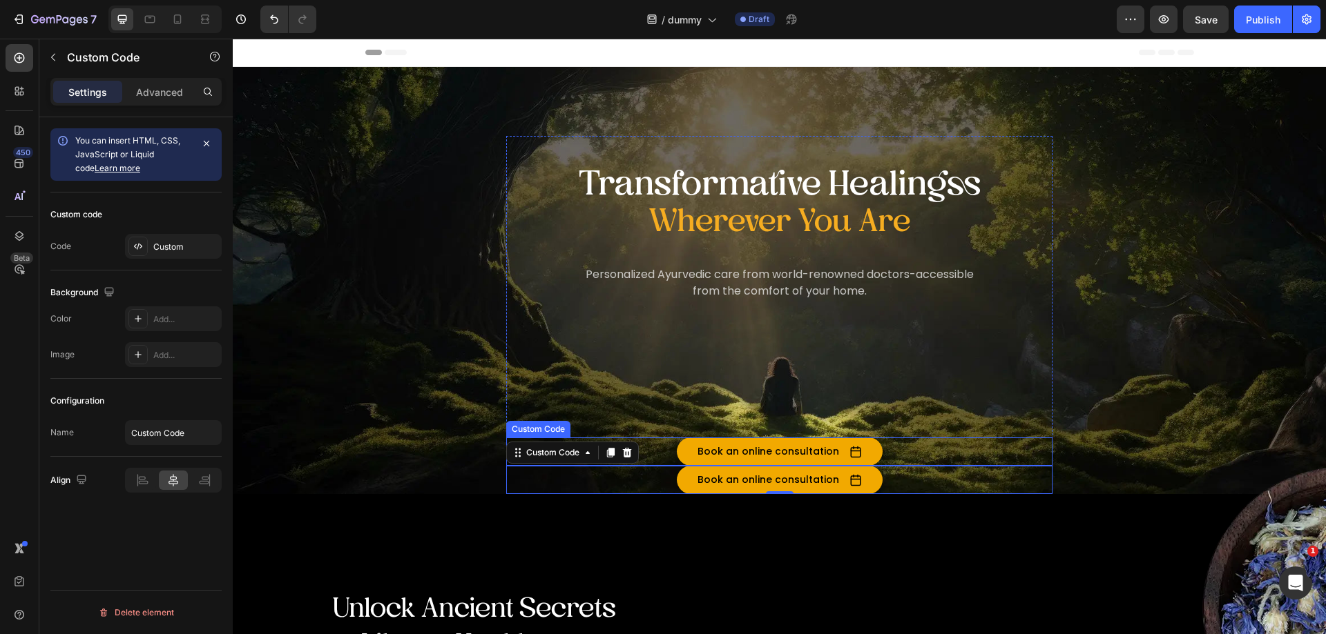
click at [767, 450] on button "Book an online consultation" at bounding box center [780, 452] width 206 height 28
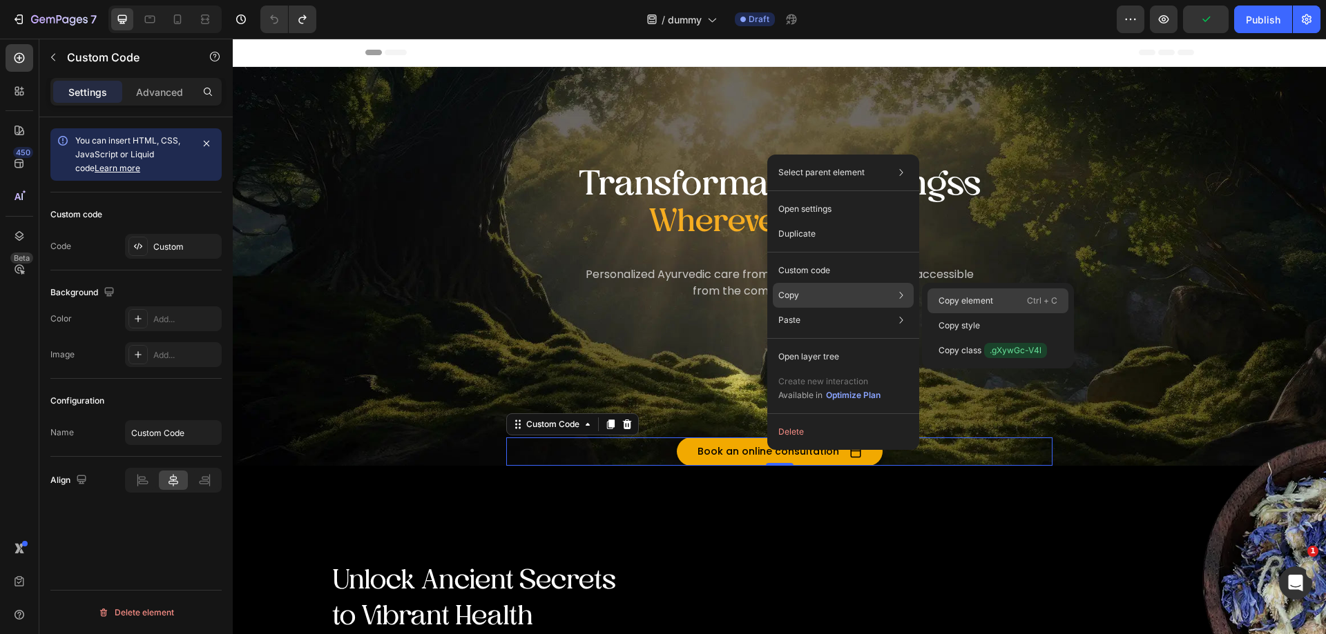
click at [958, 313] on div "Copy element Ctrl + C" at bounding box center [997, 325] width 141 height 25
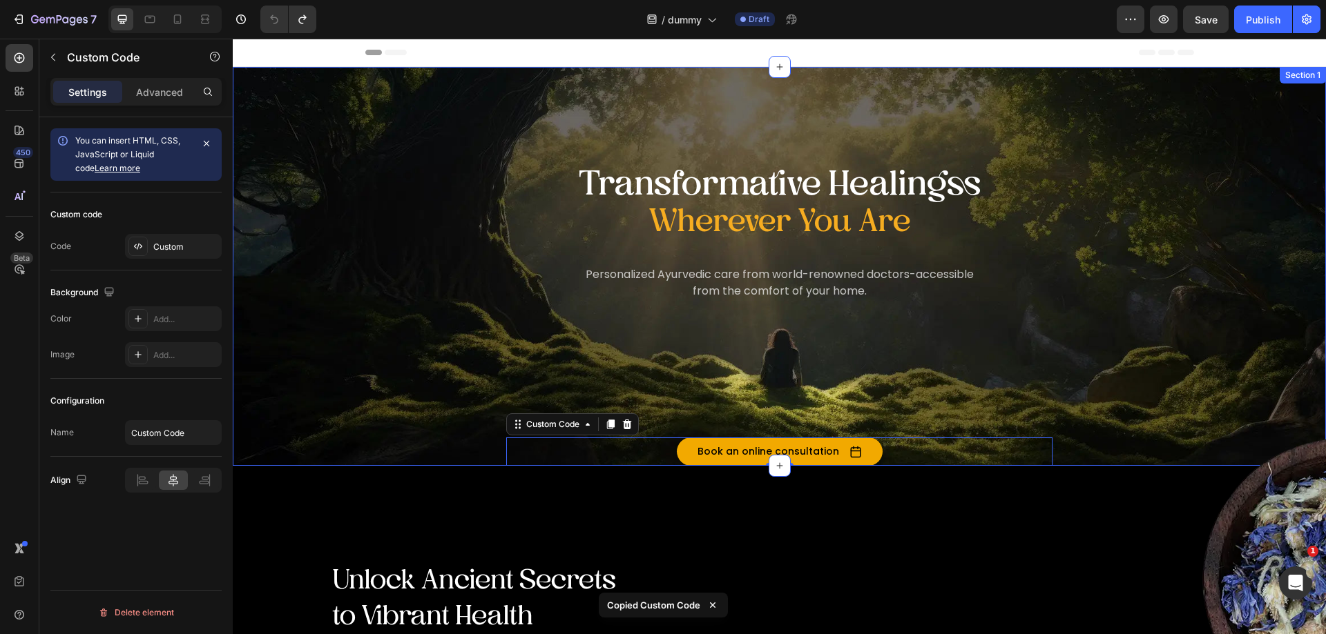
click at [463, 382] on div "Transformative Healingss Heading Wherever You Are Heading Personalized Ayurvedi…" at bounding box center [779, 301] width 1093 height 330
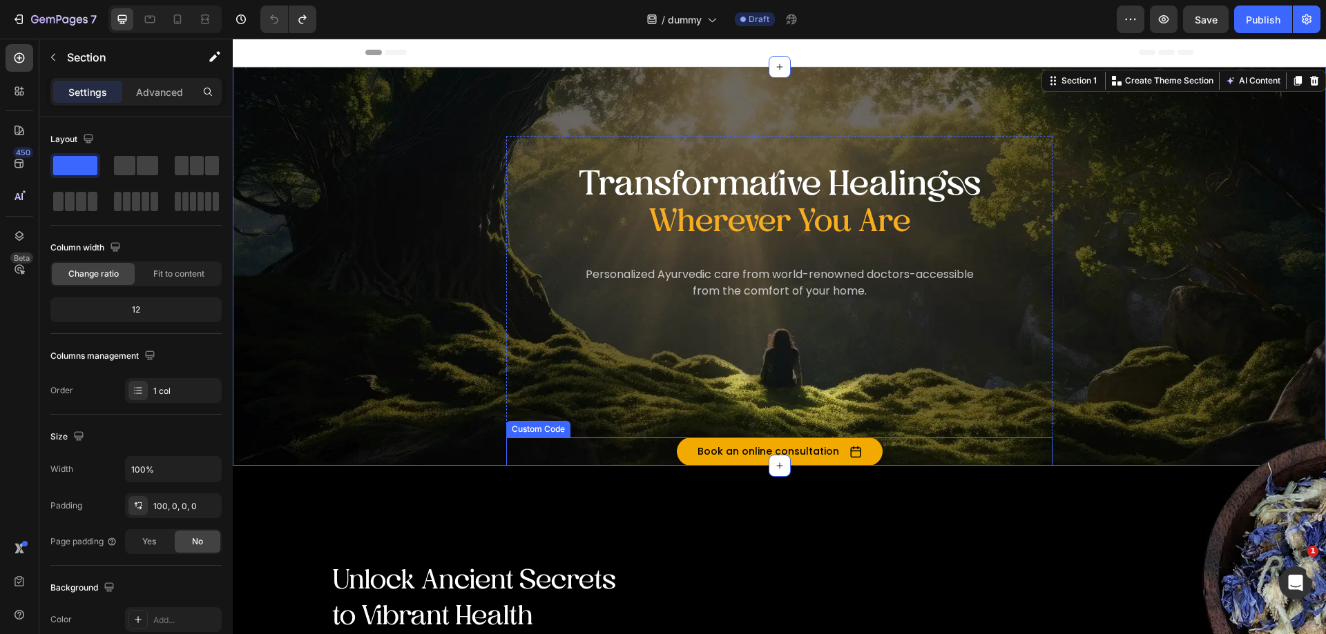
click at [744, 449] on button "Book an online consultation" at bounding box center [780, 452] width 206 height 28
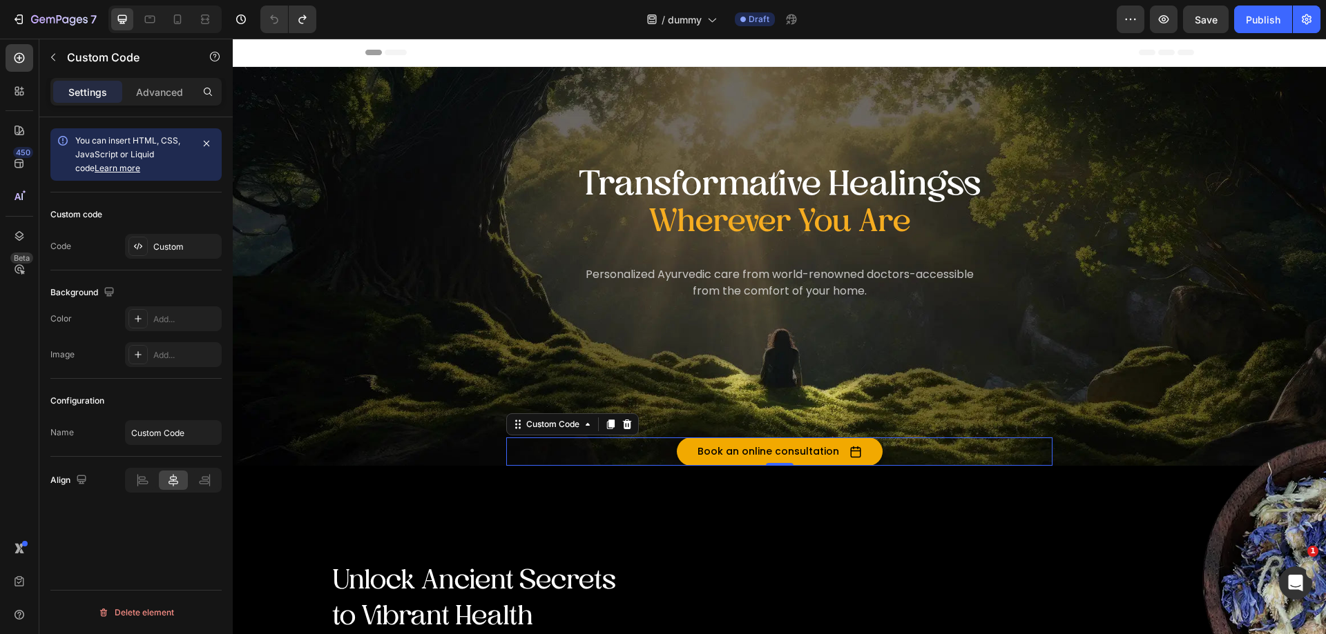
click at [744, 449] on button "Book an online consultation" at bounding box center [780, 452] width 206 height 28
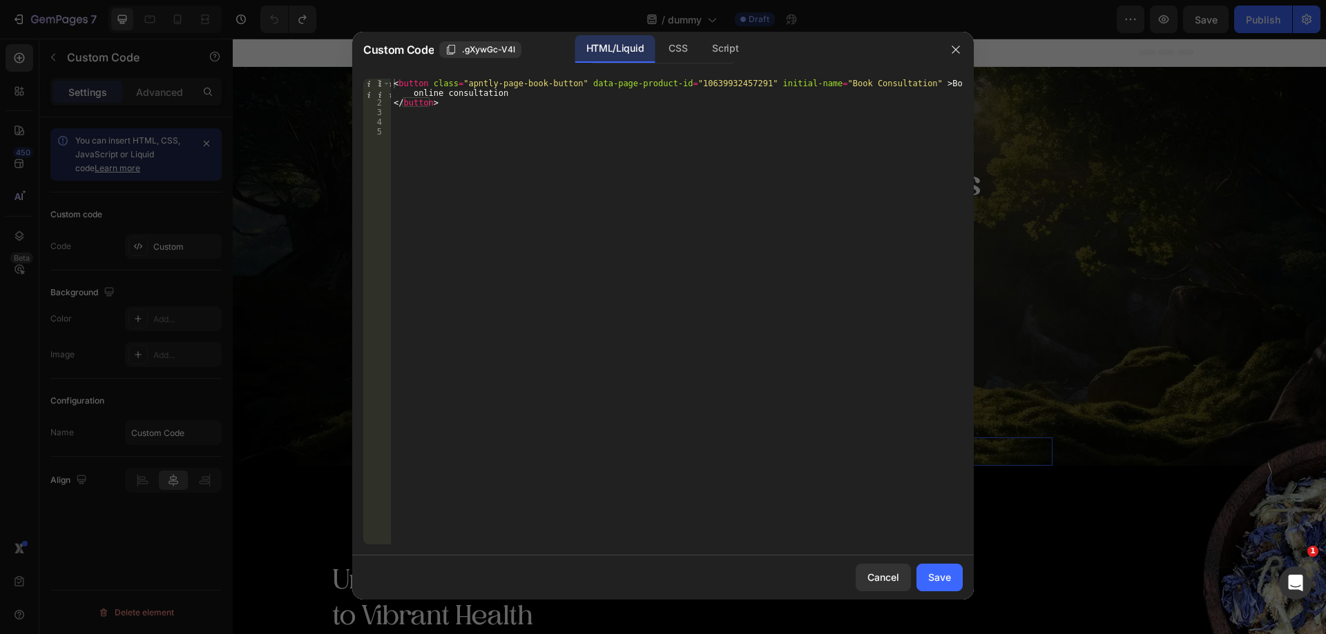
click at [650, 345] on div "< button class = "apntly-page-book-button" data-page-product-id = "106399324572…" at bounding box center [677, 326] width 572 height 495
click at [714, 88] on div "< button class = "apntly-page-book-button" data-page-product-id = "106399324572…" at bounding box center [677, 326] width 572 height 495
paste textarea "4925605195"
type textarea "<button class="apntly-page-book-button" data-page-product-id="10634925605195" i…"
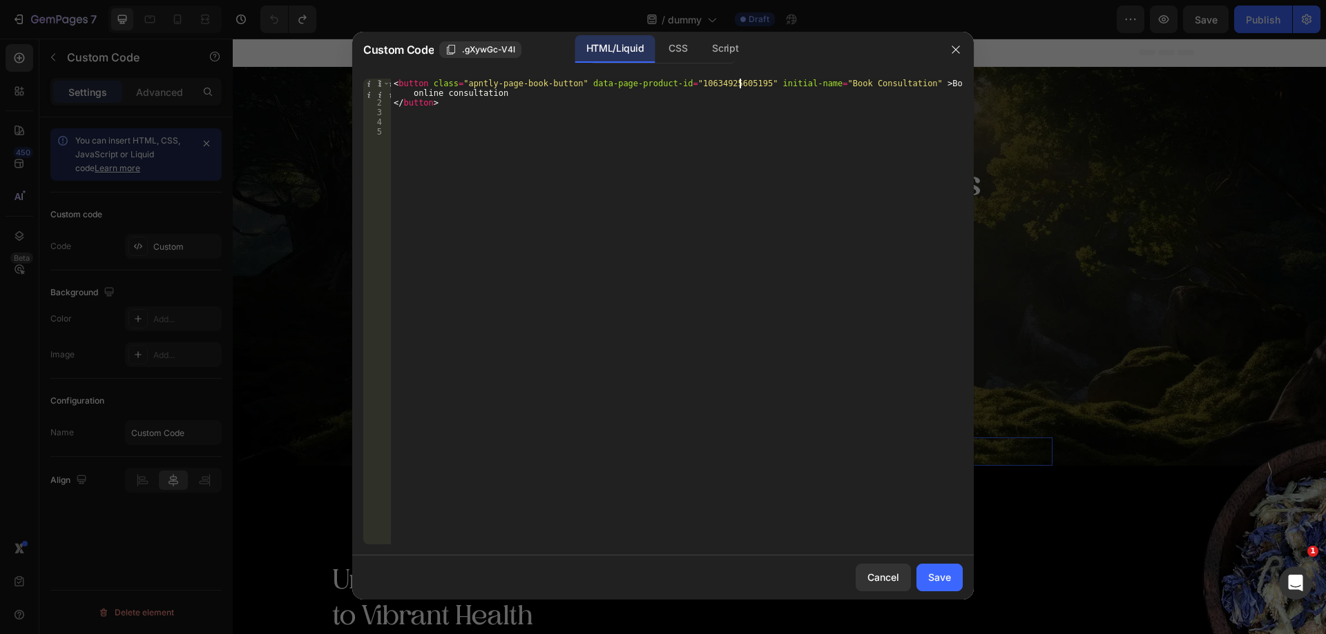
click at [724, 316] on div "< button class = "apntly-page-book-button" data-page-product-id = "106349256051…" at bounding box center [677, 326] width 572 height 495
click at [956, 581] on button "Save" at bounding box center [939, 578] width 46 height 28
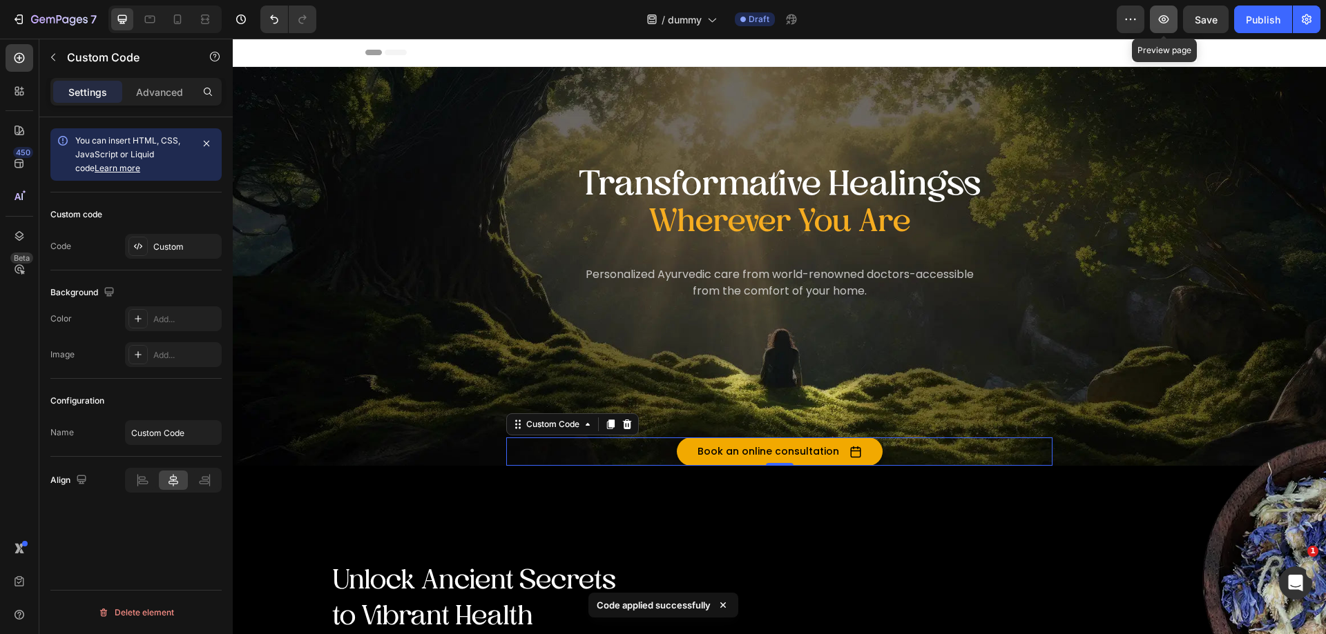
click at [1163, 24] on icon "button" at bounding box center [1163, 19] width 14 height 14
click at [756, 449] on button "Book an online consultation" at bounding box center [780, 452] width 206 height 28
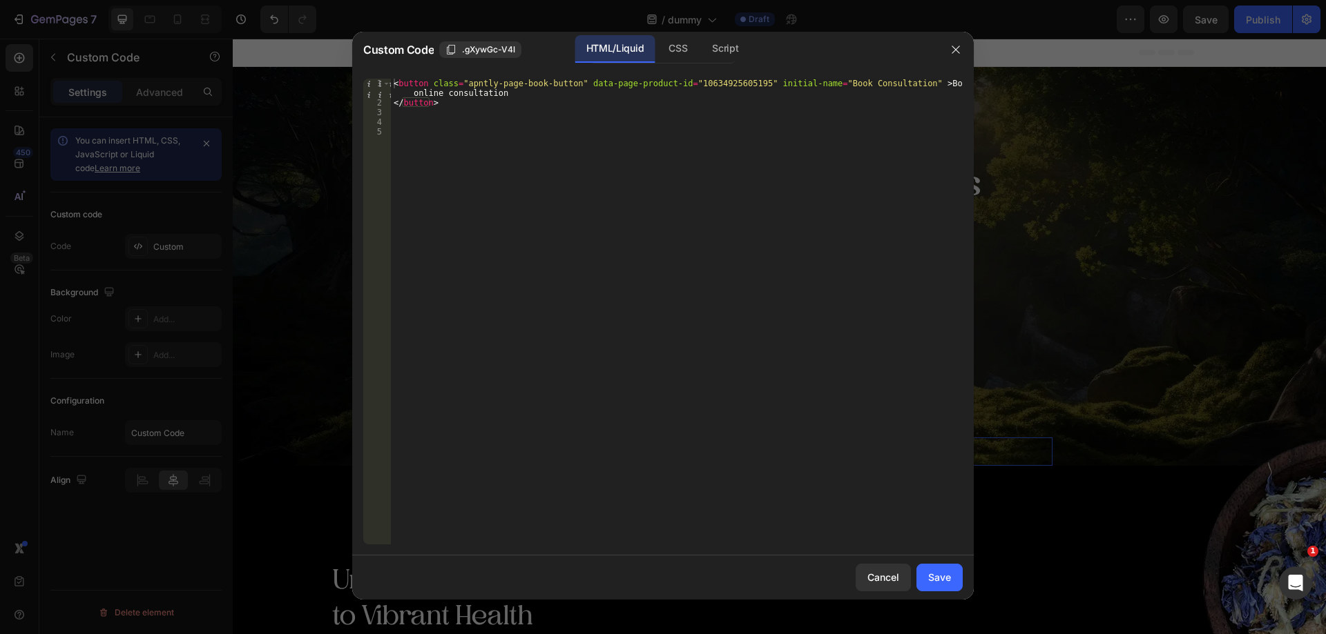
click at [701, 82] on div "< button class = "apntly-page-book-button" data-page-product-id = "106349256051…" at bounding box center [677, 326] width 572 height 495
type textarea "<button class="apntly-page-book-button" data-page-product-id="10634886709579" i…"
click at [944, 578] on div "Save" at bounding box center [939, 577] width 23 height 14
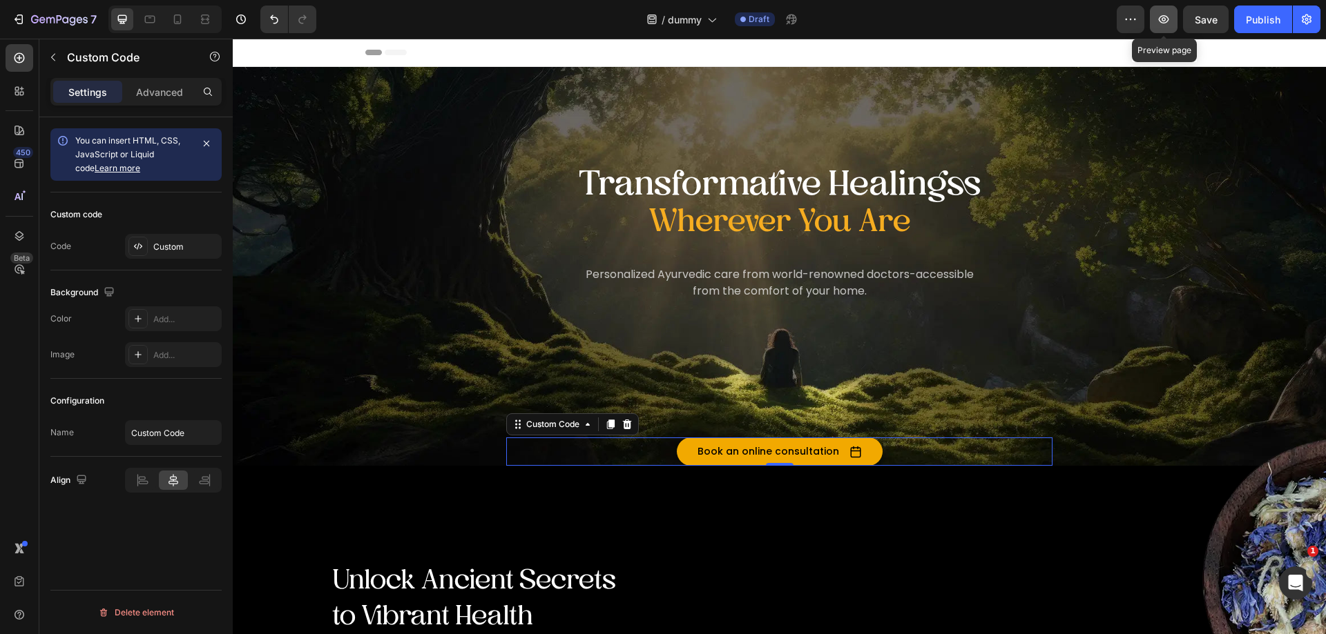
click at [1166, 18] on icon "button" at bounding box center [1163, 19] width 14 height 14
click at [710, 19] on icon at bounding box center [712, 21] width 8 height 4
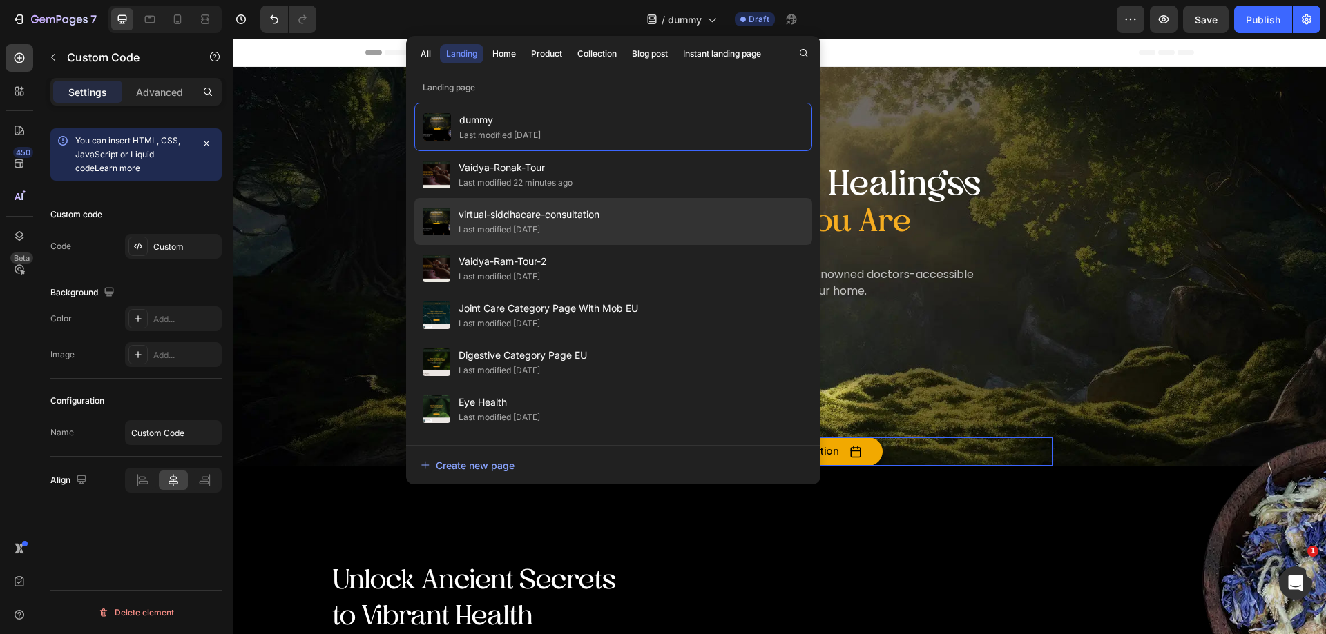
click at [558, 245] on div "virtual-siddhacare-consultation Last modified 2 days ago" at bounding box center [613, 268] width 398 height 47
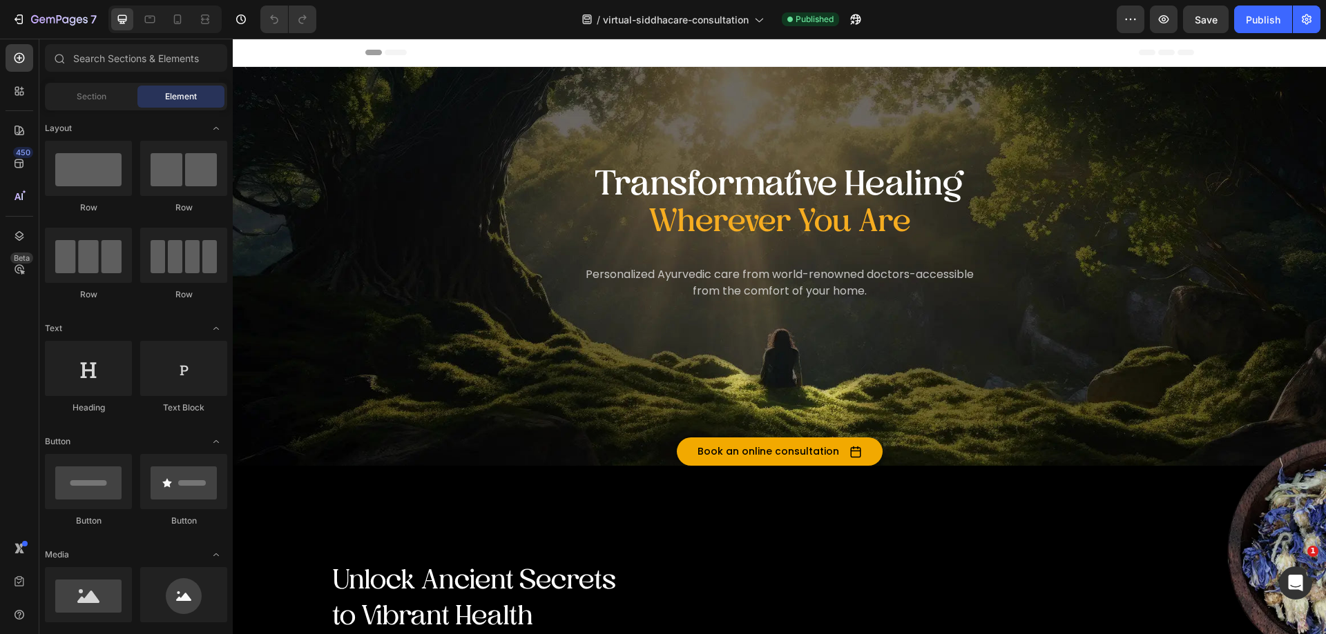
click at [685, 18] on span "virtual-siddhacare-consultation" at bounding box center [676, 19] width 146 height 14
click at [723, 21] on span "virtual-siddhacare-consultation" at bounding box center [676, 19] width 146 height 14
click at [655, 21] on span "virtual-siddhacare-consultation" at bounding box center [676, 19] width 146 height 14
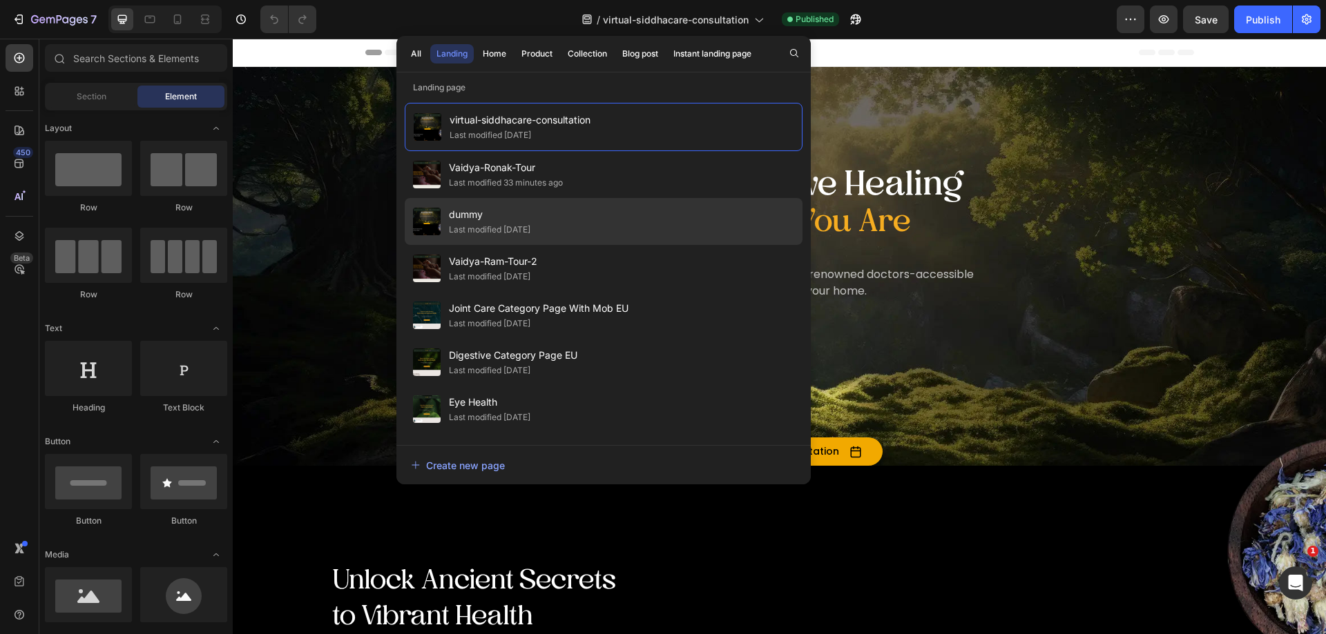
click at [475, 217] on span "dummy" at bounding box center [489, 214] width 81 height 17
